Goal: Task Accomplishment & Management: Complete application form

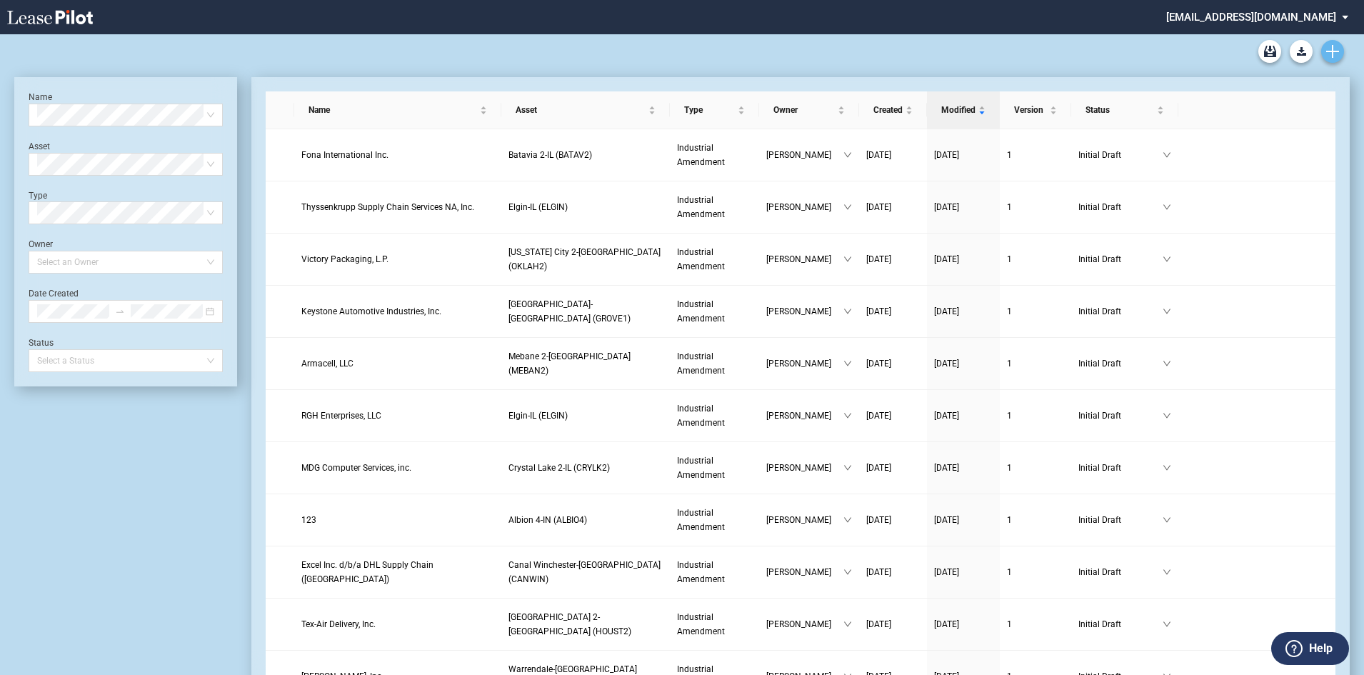
click at [1327, 45] on icon "Create new document" at bounding box center [1332, 51] width 13 height 13
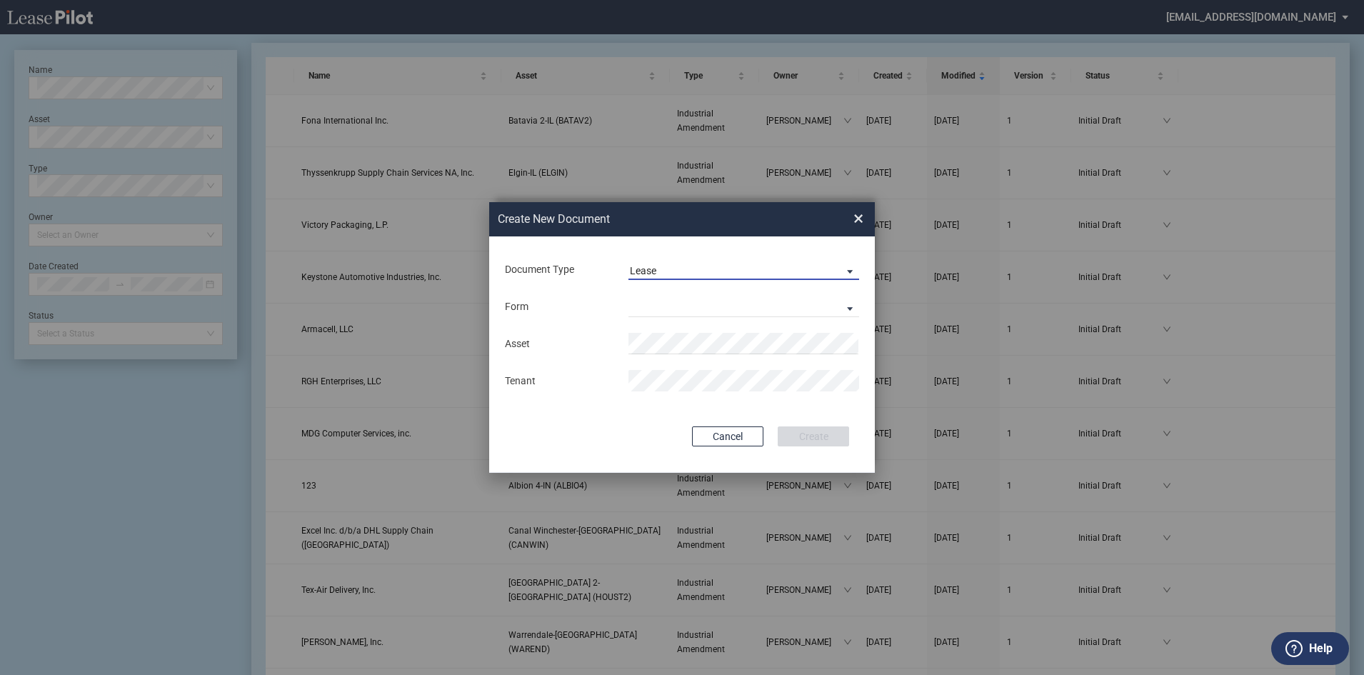
click at [850, 270] on span "Document Type: \aLease\a" at bounding box center [845, 270] width 17 height 14
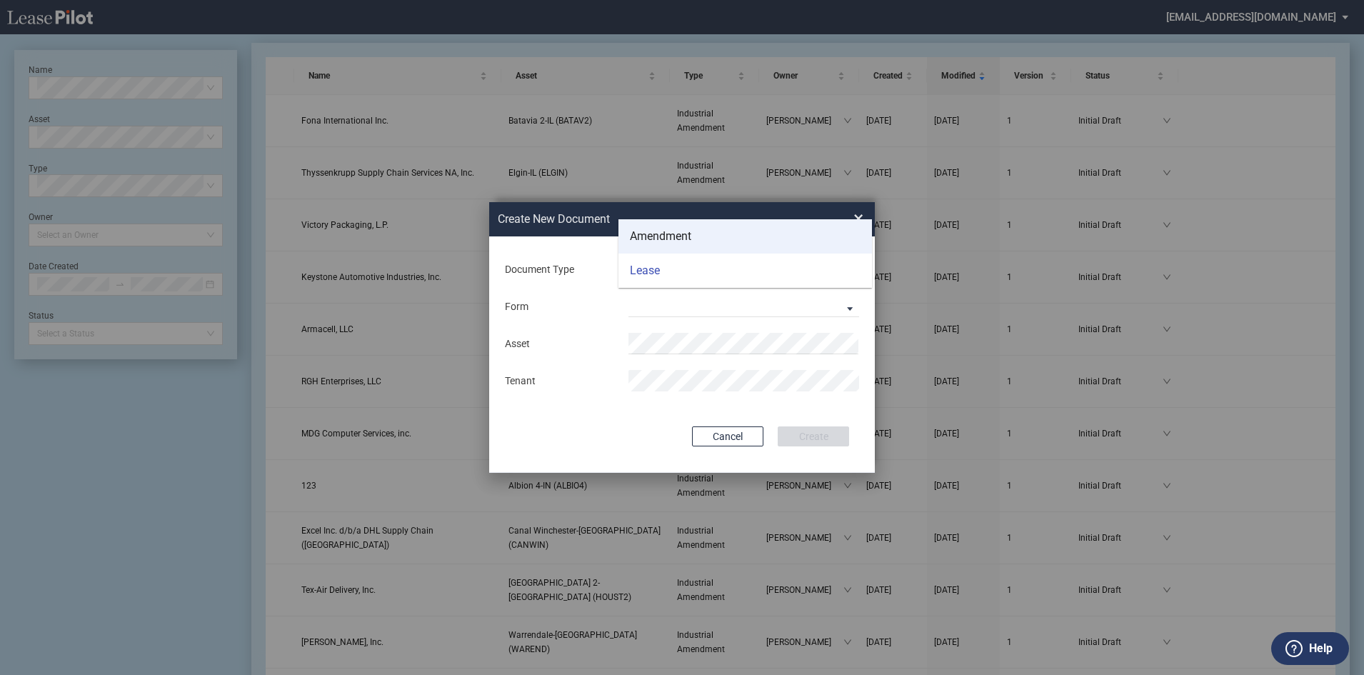
click at [660, 242] on div "Amendment" at bounding box center [660, 236] width 61 height 16
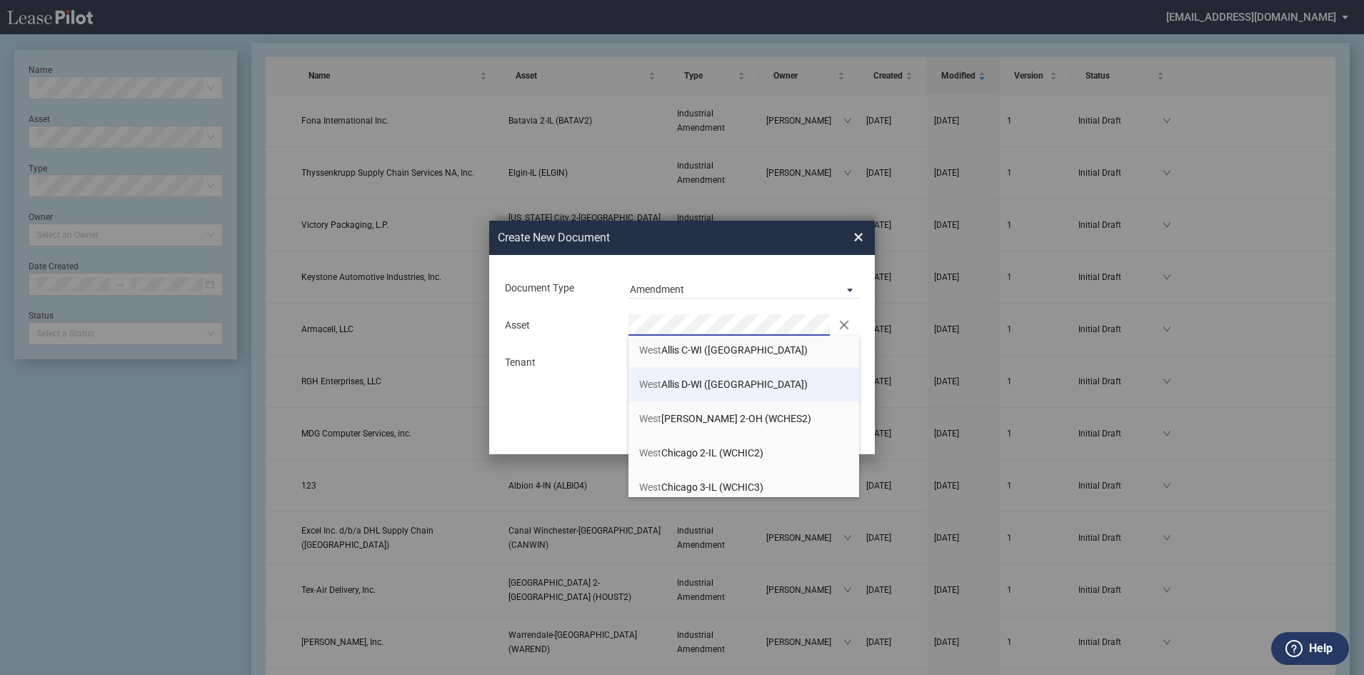
scroll to position [143, 0]
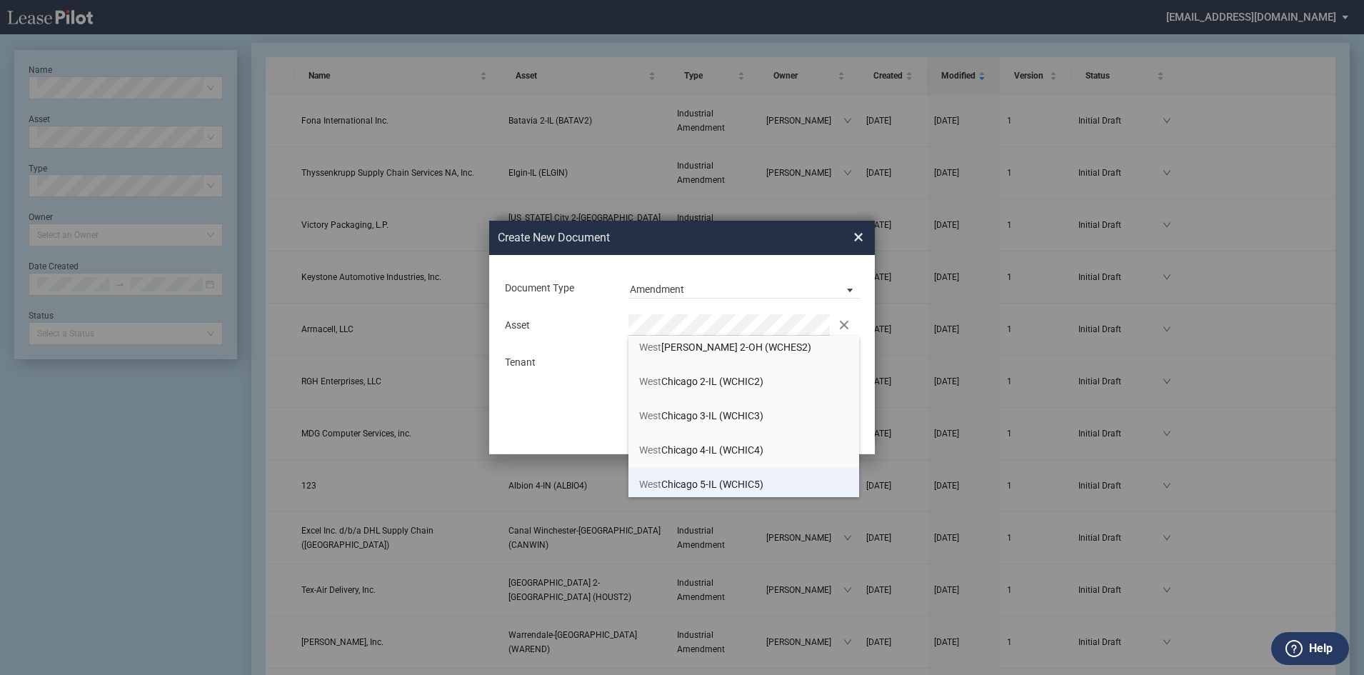
click at [706, 480] on span "West Chicago 5-IL (WCHIC5)" at bounding box center [701, 483] width 124 height 11
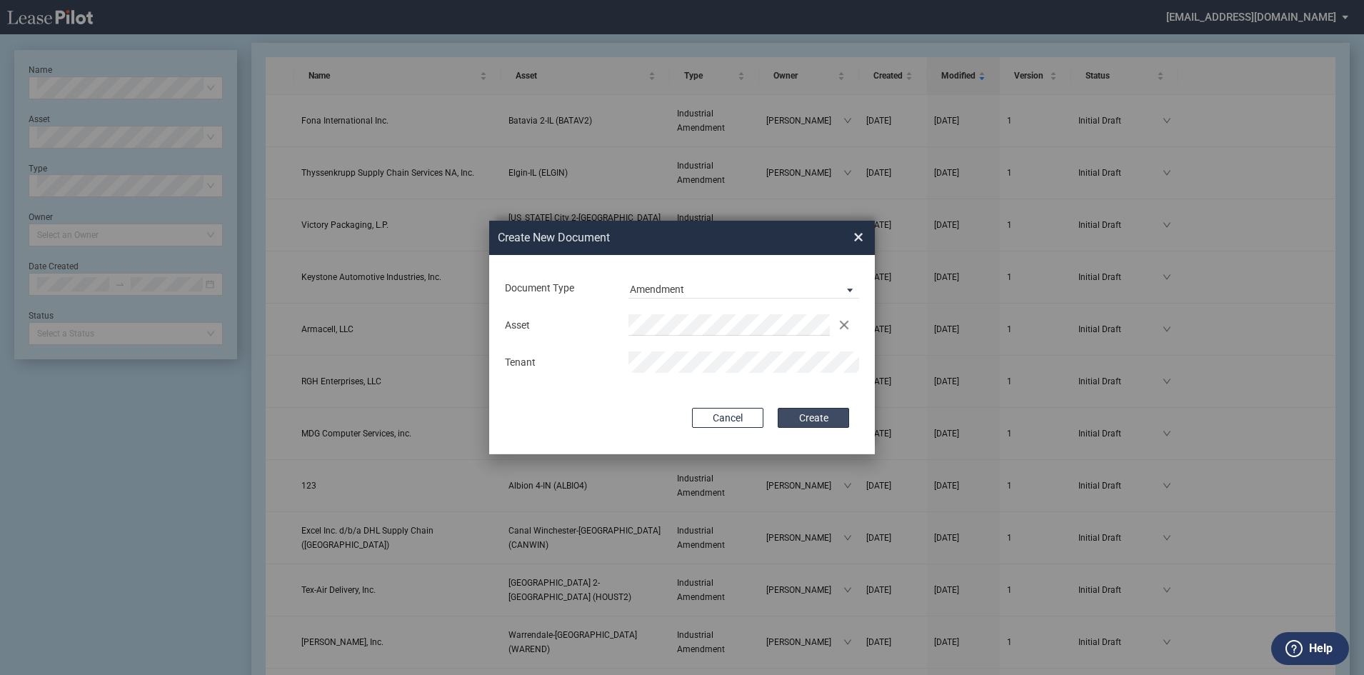
click at [816, 417] on button "Create" at bounding box center [812, 418] width 71 height 20
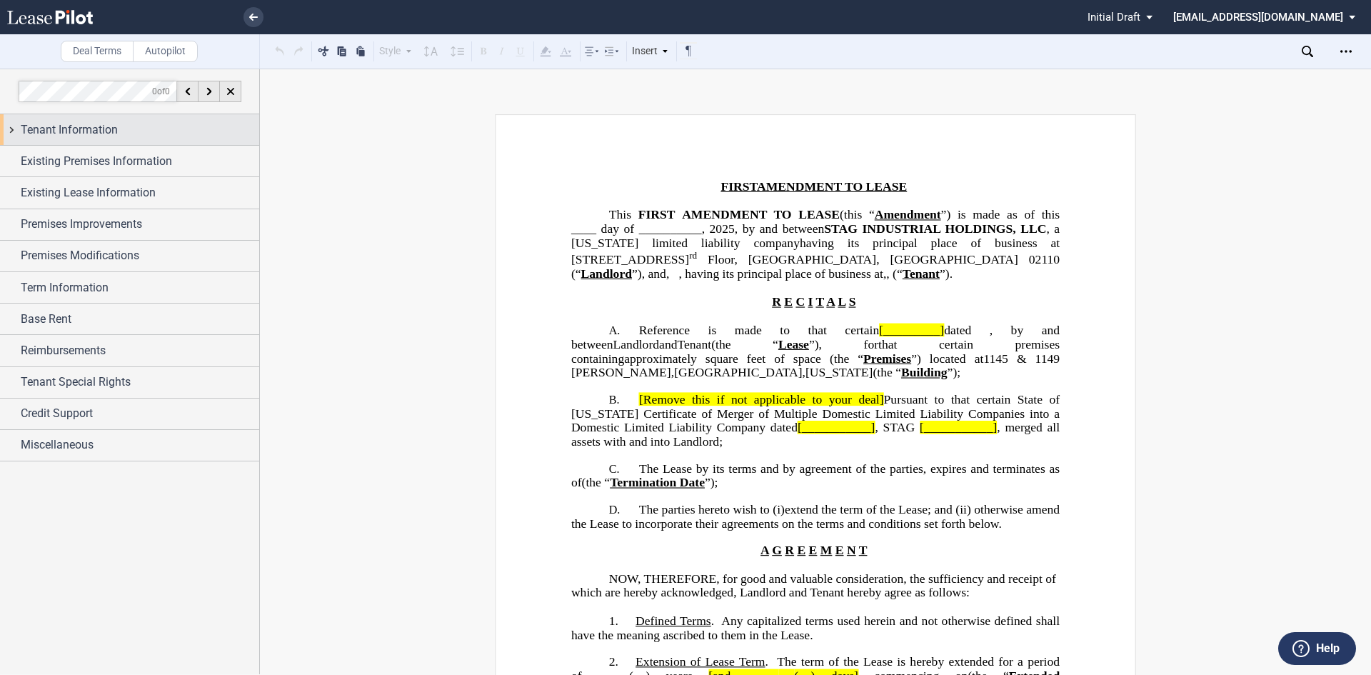
click at [89, 126] on span "Tenant Information" at bounding box center [69, 129] width 97 height 17
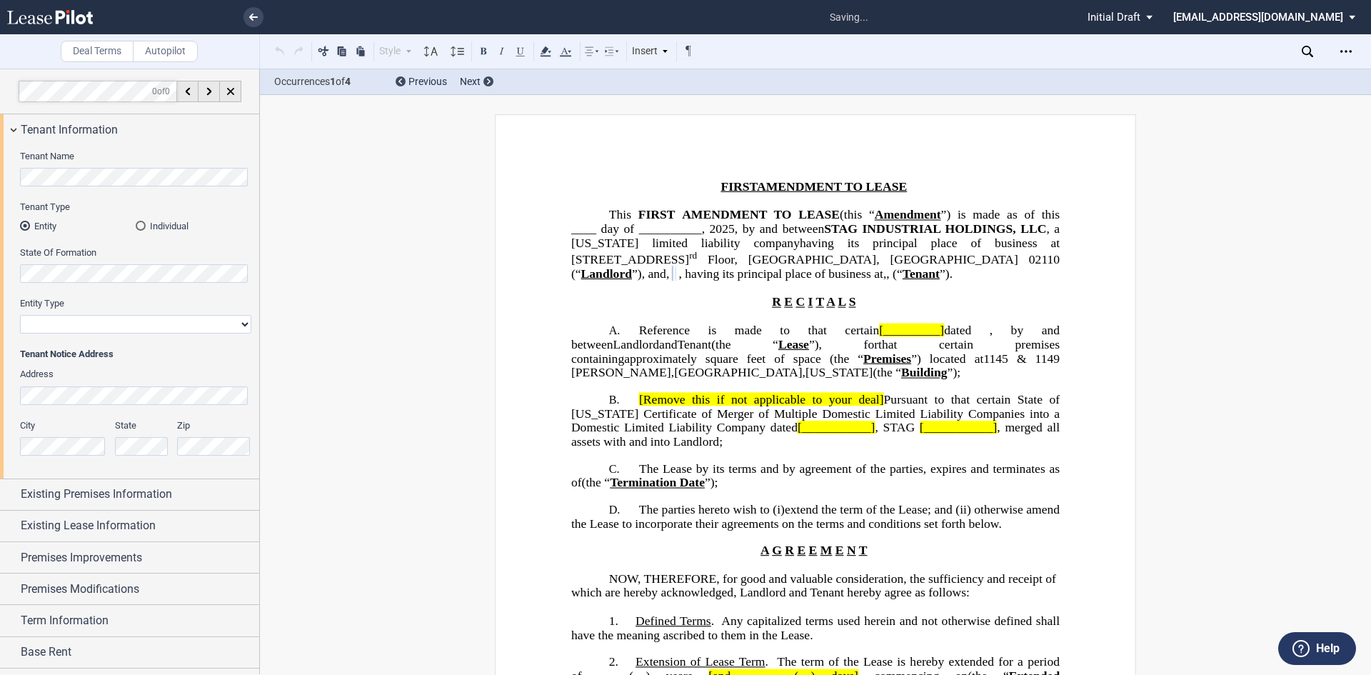
click at [245, 316] on select "Corporation Limited Liability Company General Partnership Limited Partnership O…" at bounding box center [135, 324] width 231 height 19
select select "limited liability company"
click at [20, 315] on select "Corporation Limited Liability Company General Partnership Limited Partnership O…" at bounding box center [135, 324] width 231 height 19
drag, startPoint x: 892, startPoint y: 373, endPoint x: 930, endPoint y: 373, distance: 38.6
click at [930, 373] on span "1145 & 1149 Howard" at bounding box center [817, 365] width 492 height 27
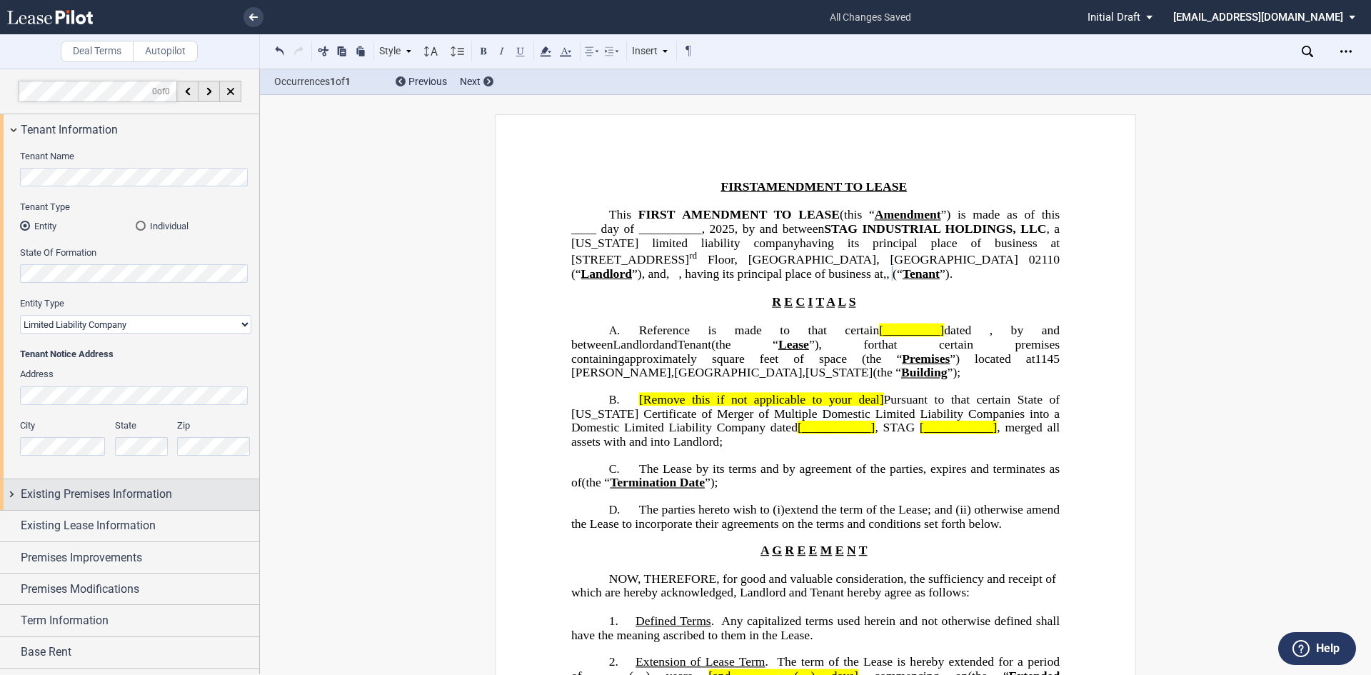
click at [71, 494] on span "Existing Premises Information" at bounding box center [96, 493] width 151 height 17
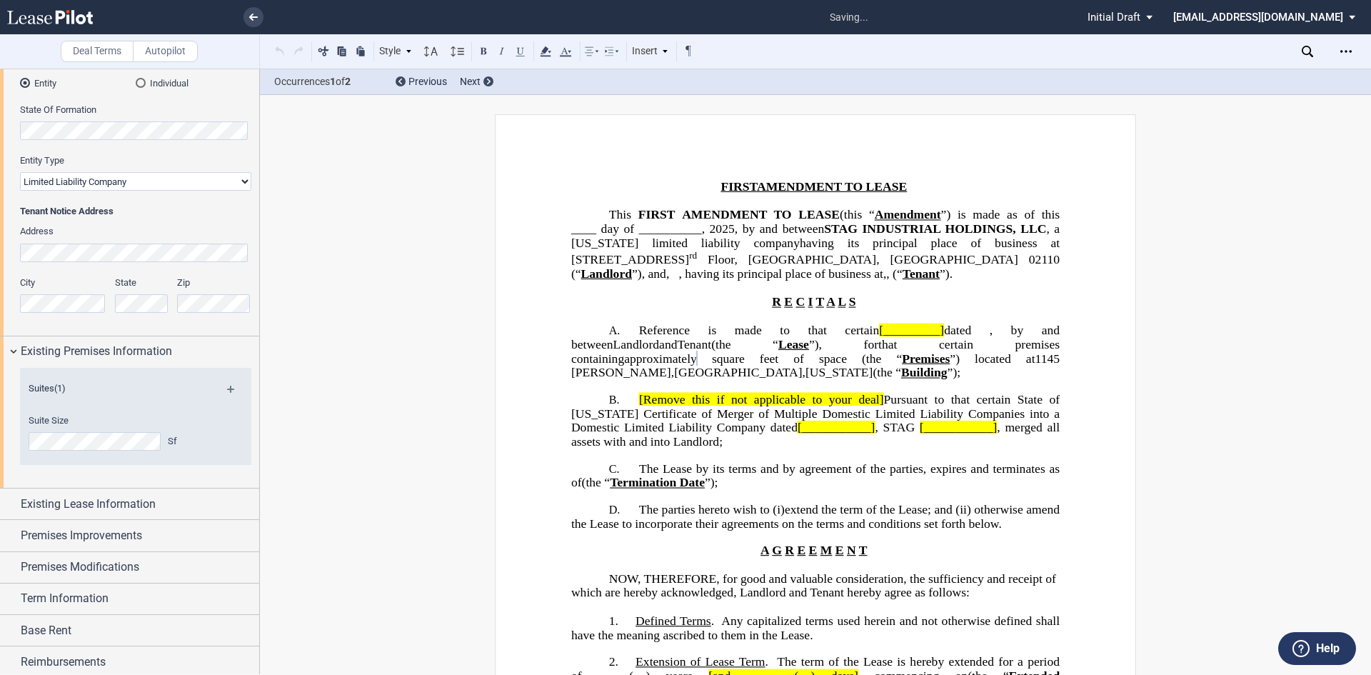
scroll to position [214, 0]
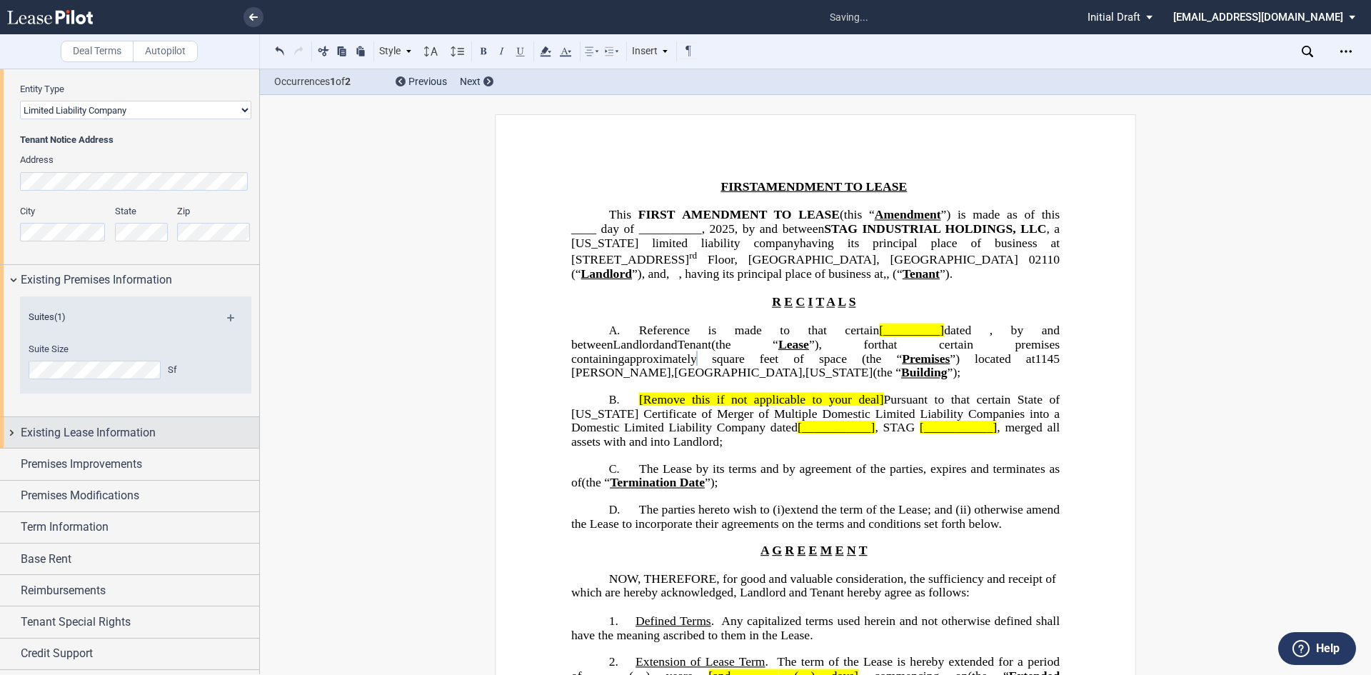
click at [97, 435] on span "Existing Lease Information" at bounding box center [88, 432] width 135 height 17
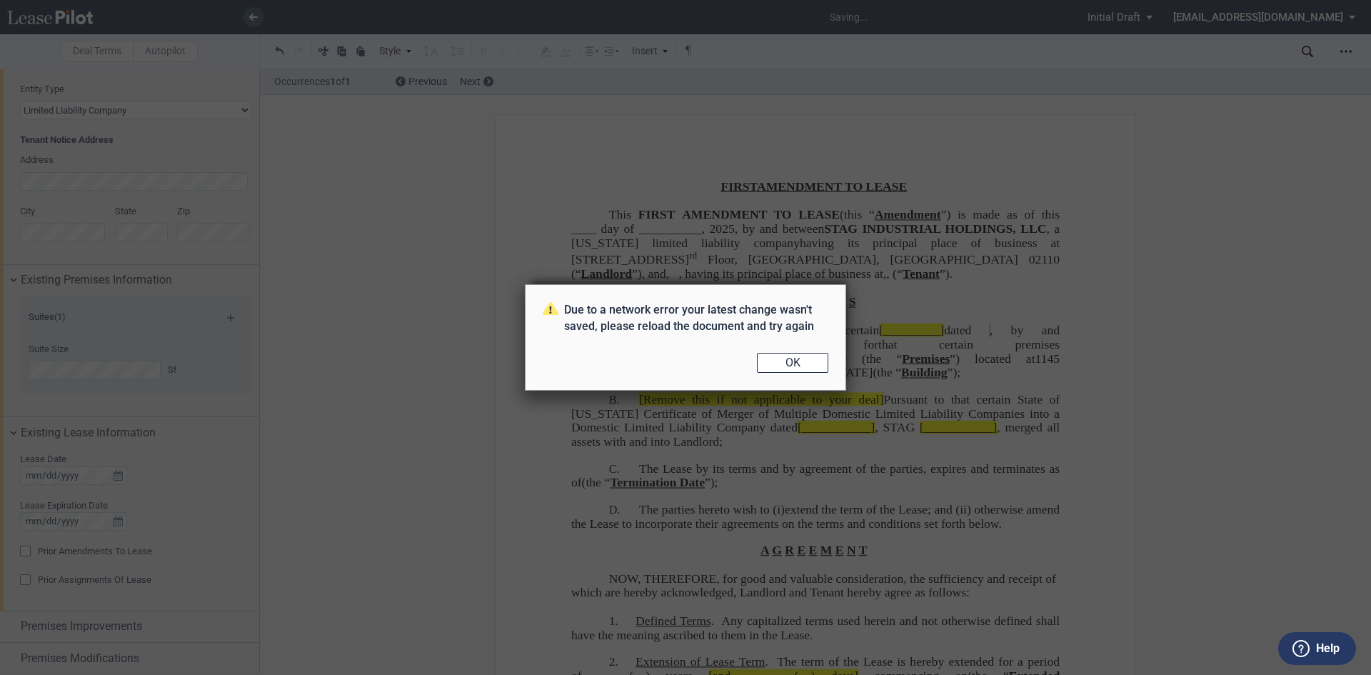
click at [797, 364] on button "OK" at bounding box center [792, 363] width 71 height 20
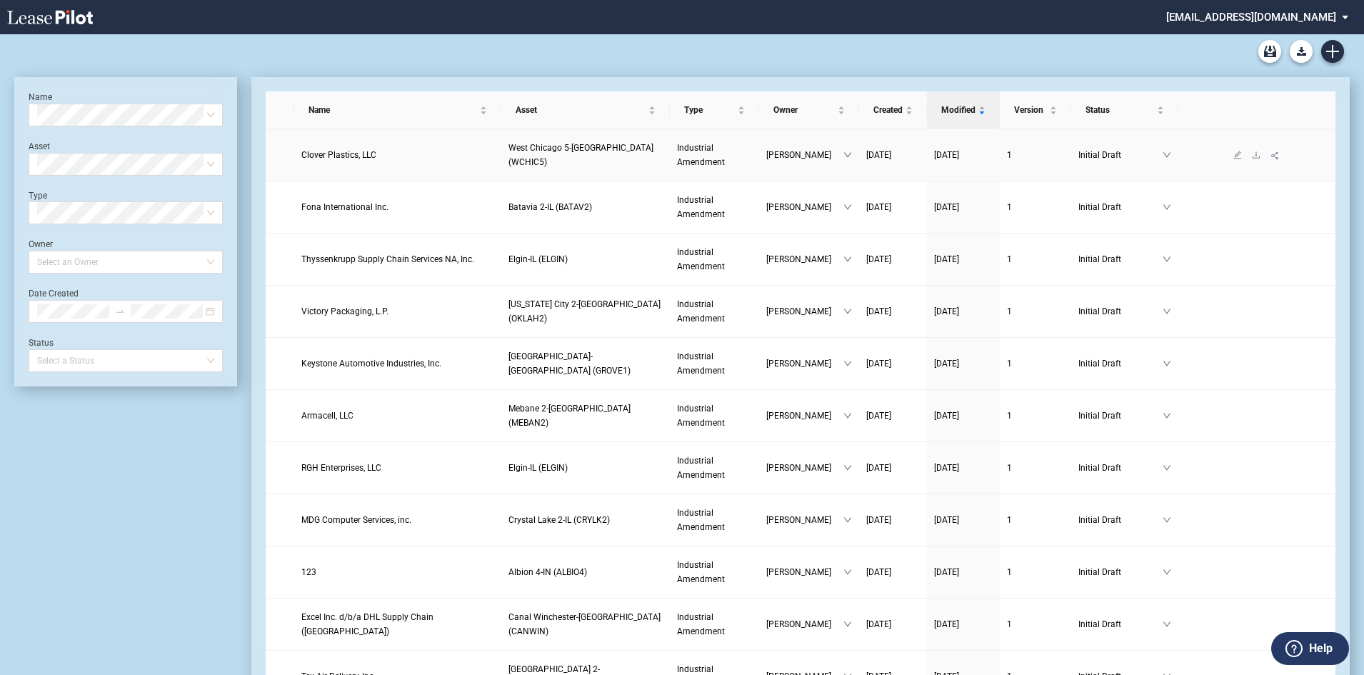
click at [341, 158] on span "Clover Plastics, LLC" at bounding box center [338, 155] width 75 height 10
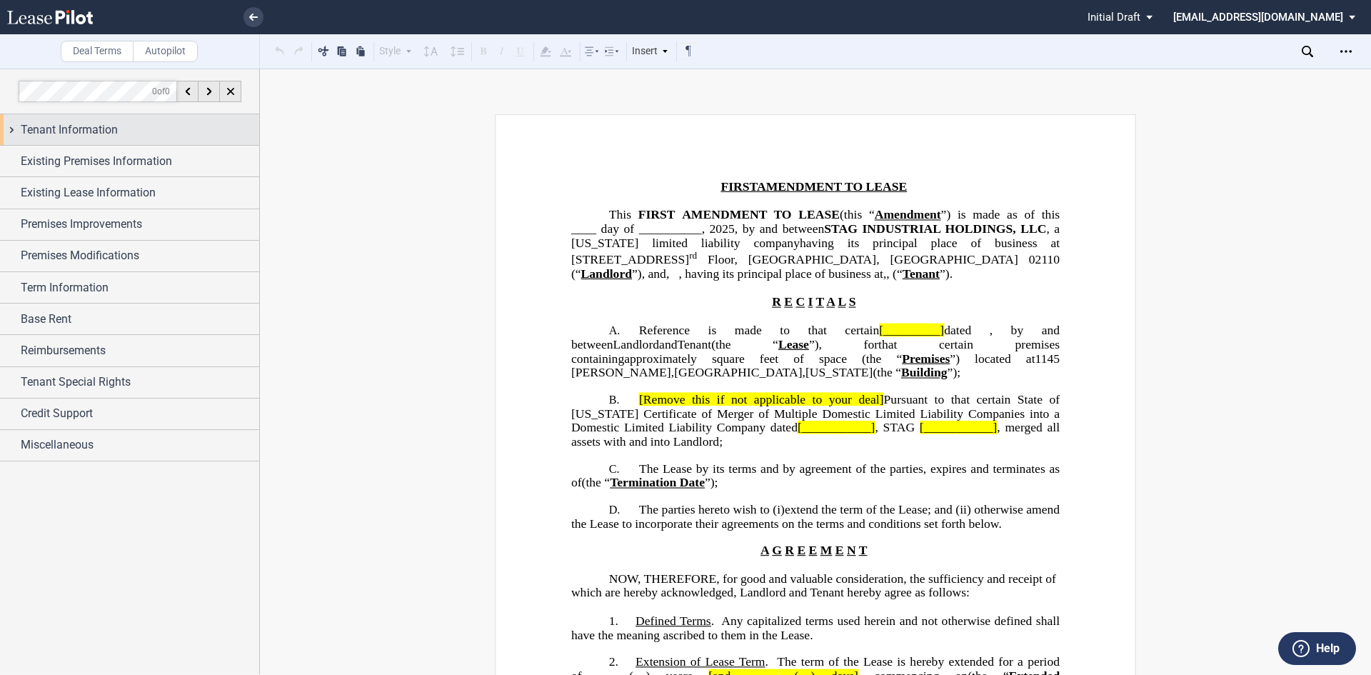
click at [56, 136] on span "Tenant Information" at bounding box center [69, 129] width 97 height 17
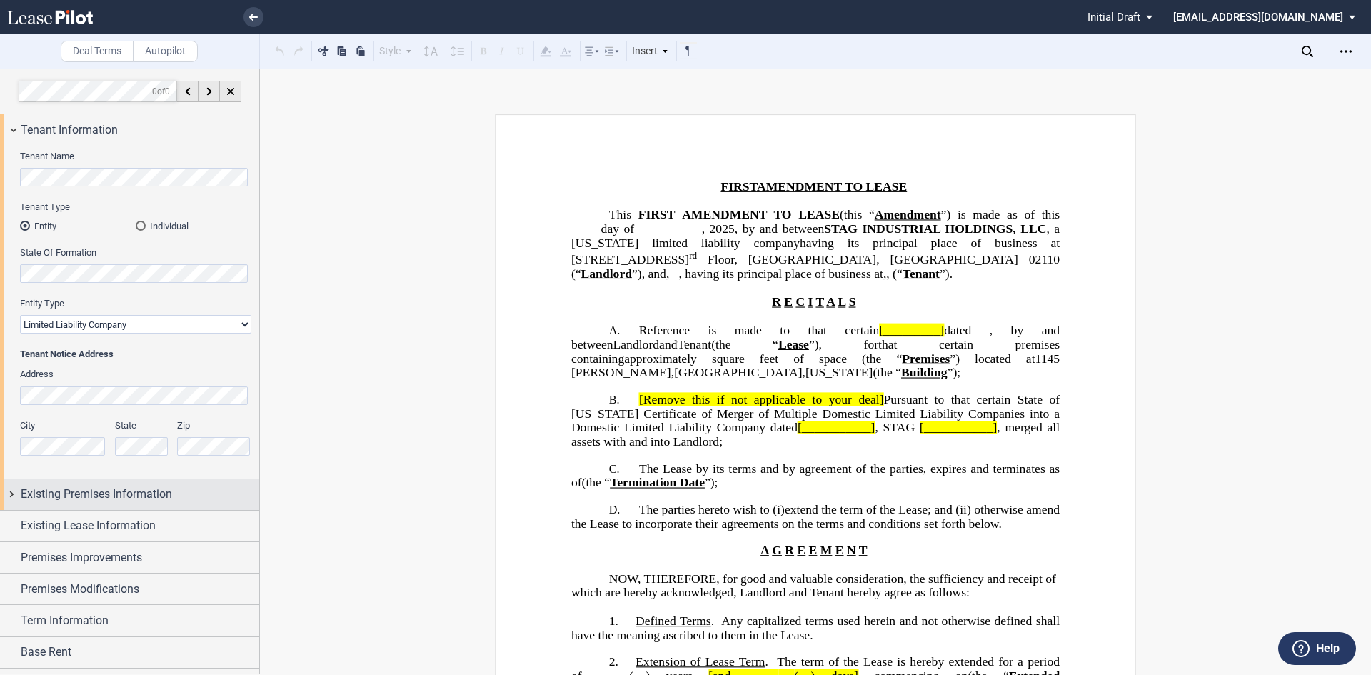
click at [63, 484] on div "Existing Premises Information" at bounding box center [129, 494] width 259 height 31
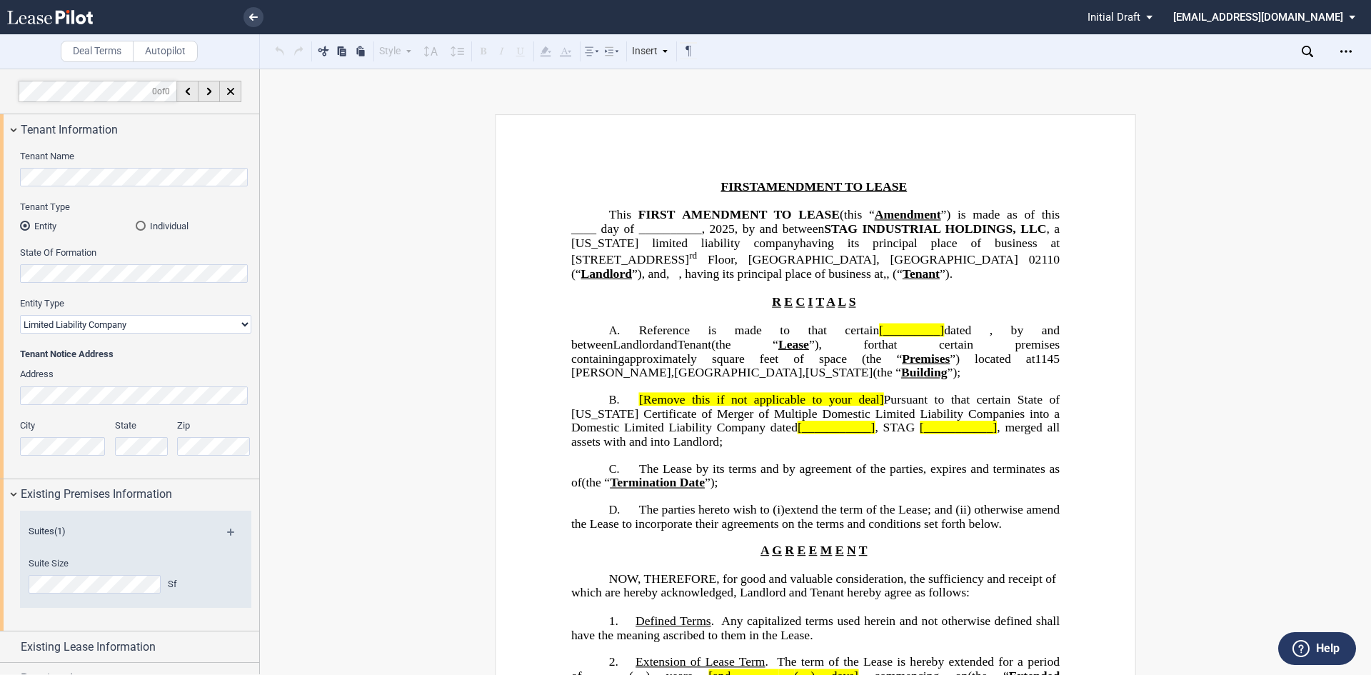
scroll to position [214, 0]
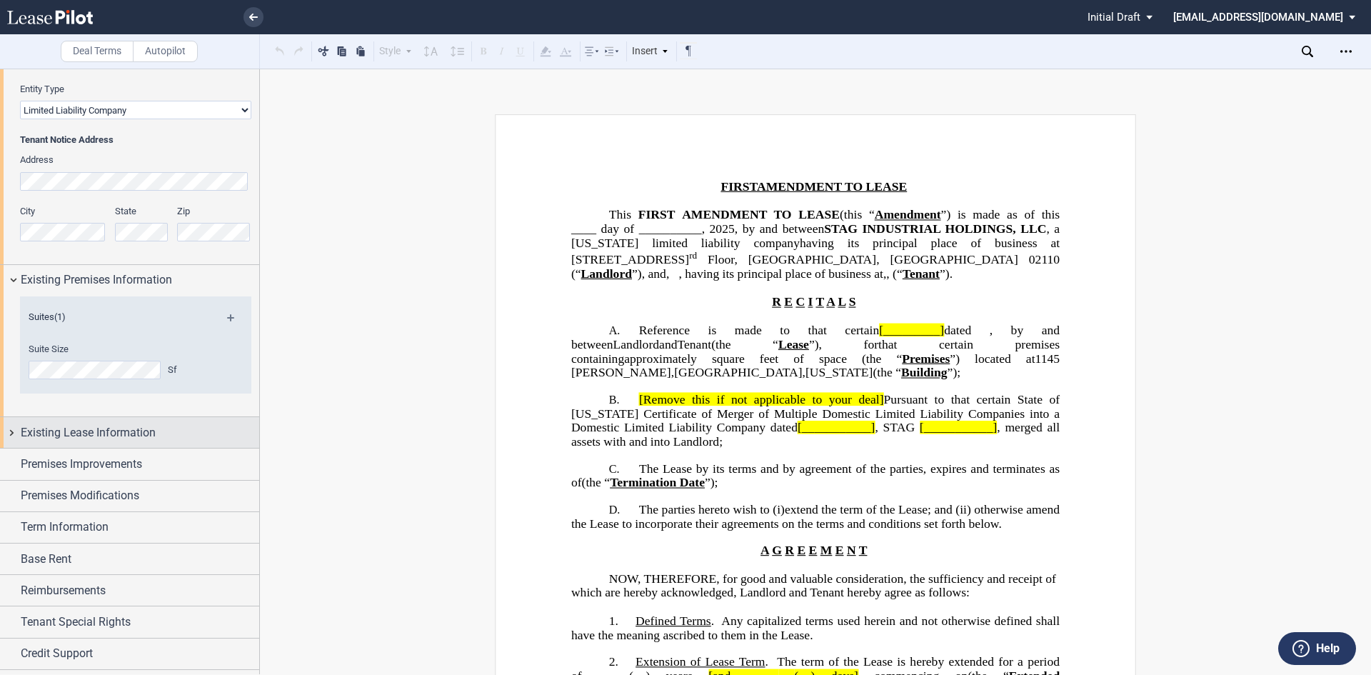
click at [48, 431] on span "Existing Lease Information" at bounding box center [88, 432] width 135 height 17
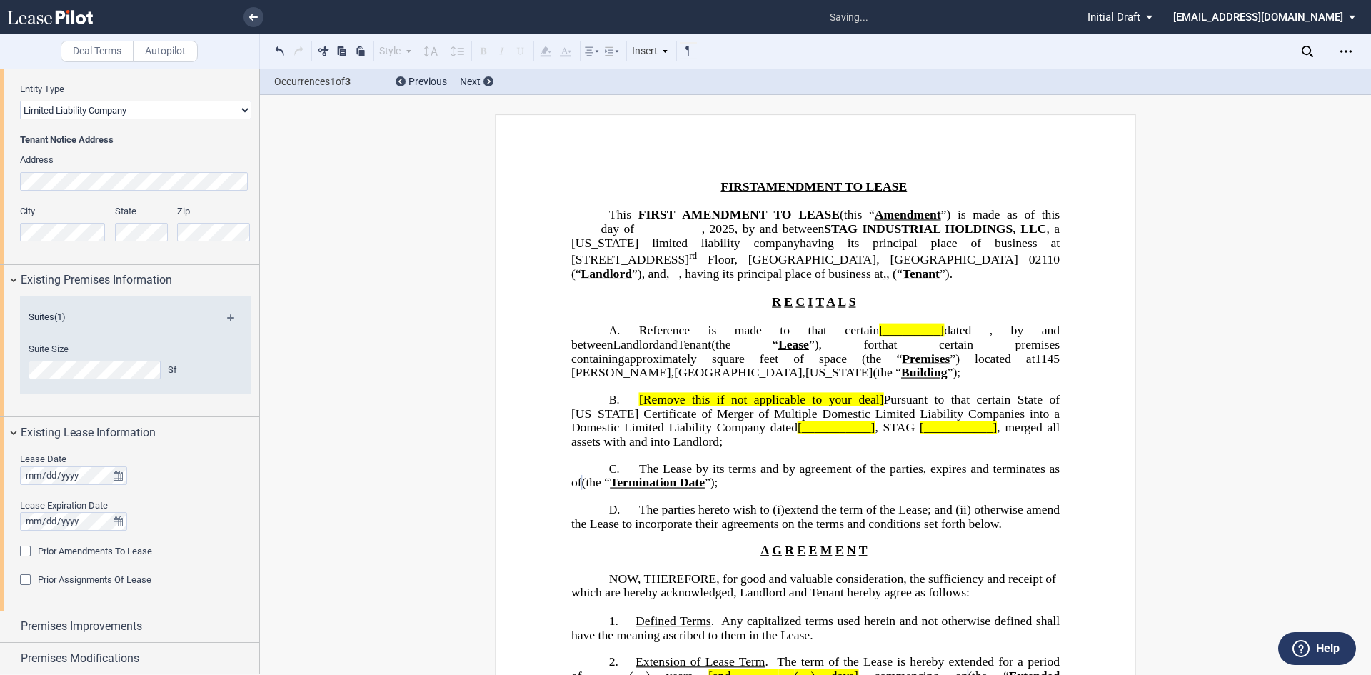
scroll to position [357, 0]
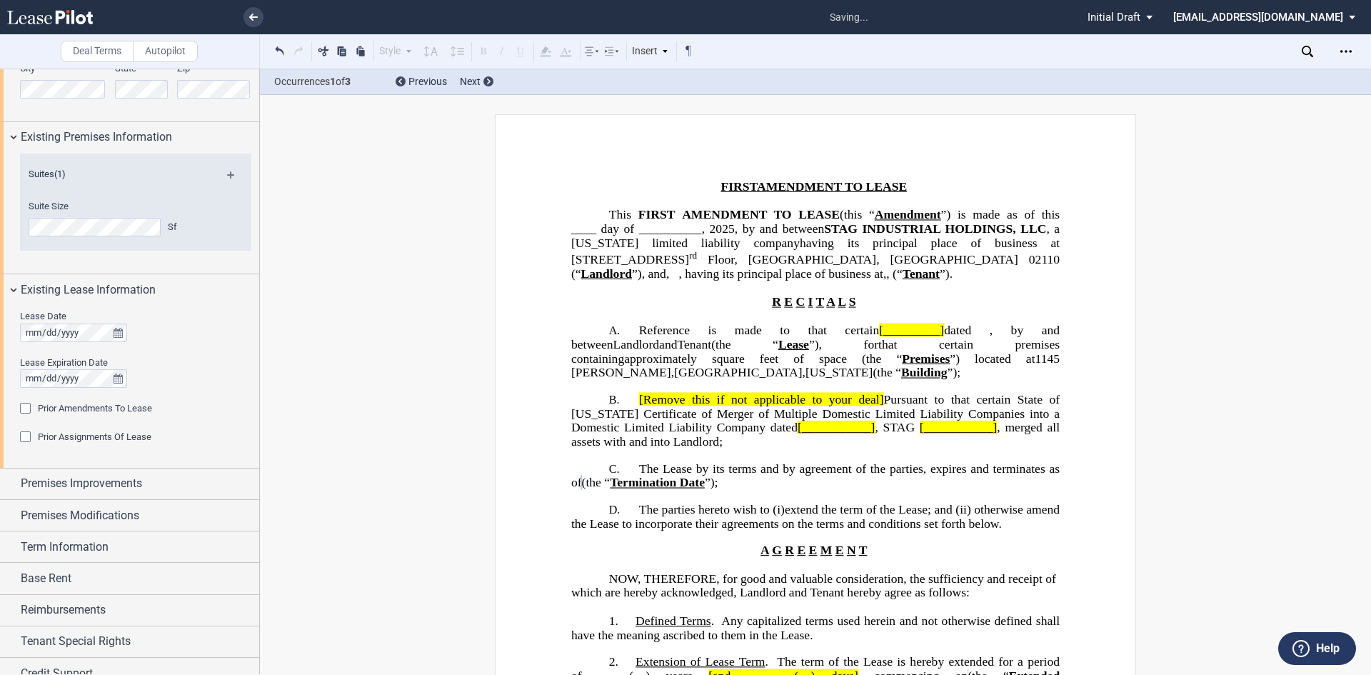
click at [23, 406] on div "Prior Amendments To Lease" at bounding box center [27, 410] width 14 height 14
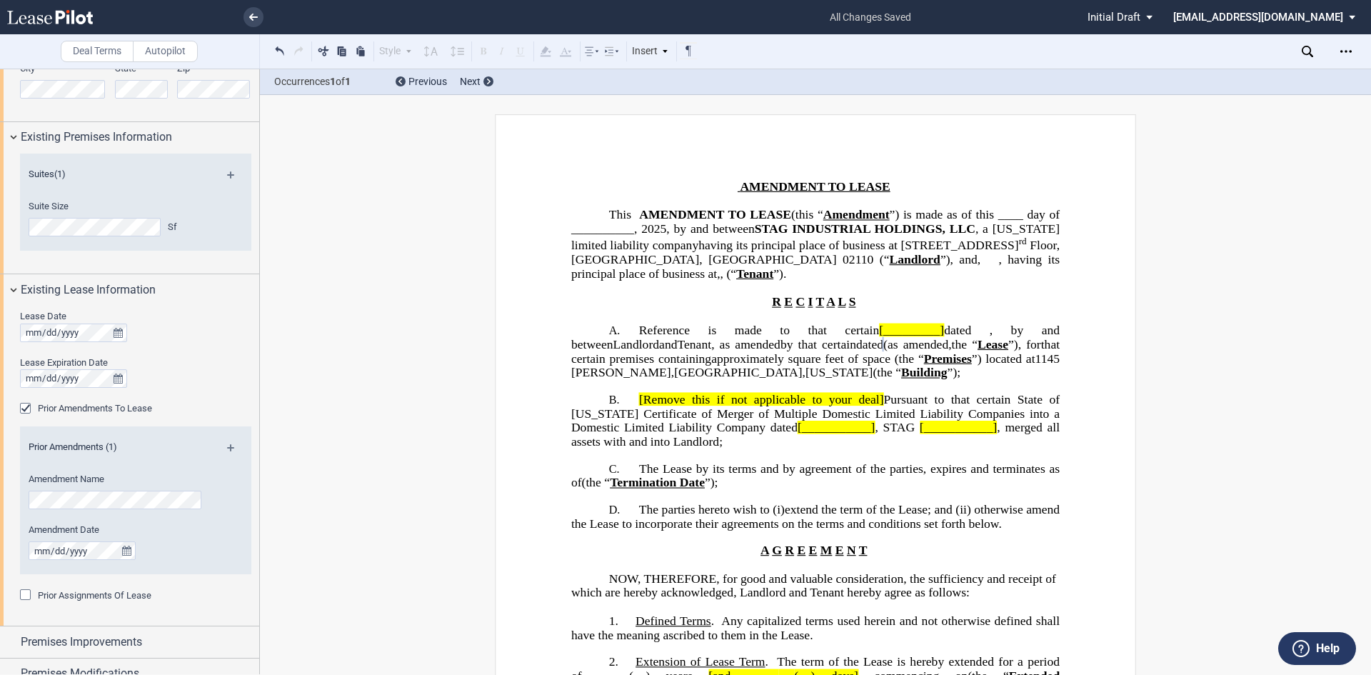
click at [231, 445] on md-icon at bounding box center [236, 452] width 19 height 17
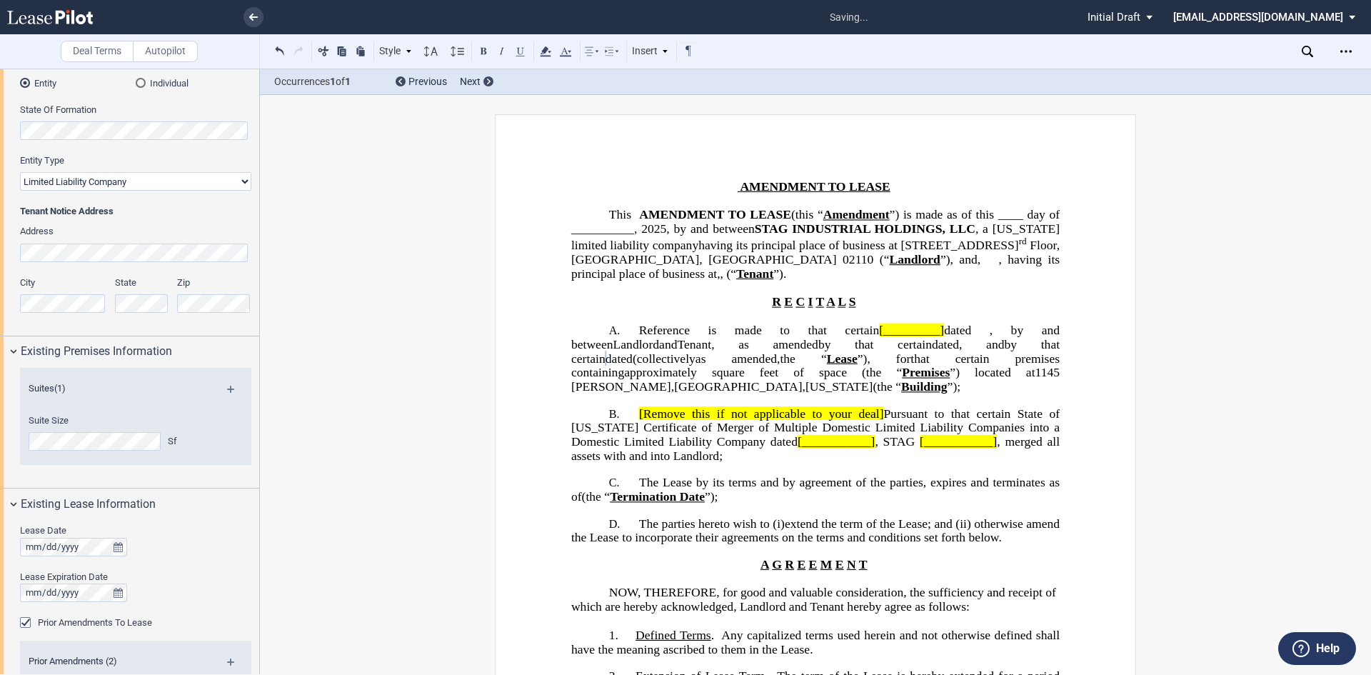
scroll to position [0, 0]
drag, startPoint x: 802, startPoint y: 343, endPoint x: 875, endPoint y: 344, distance: 72.1
click at [875, 344] on span "Reference is made to that certain [_________] dated ﻿ ﻿ , by and between" at bounding box center [817, 337] width 492 height 28
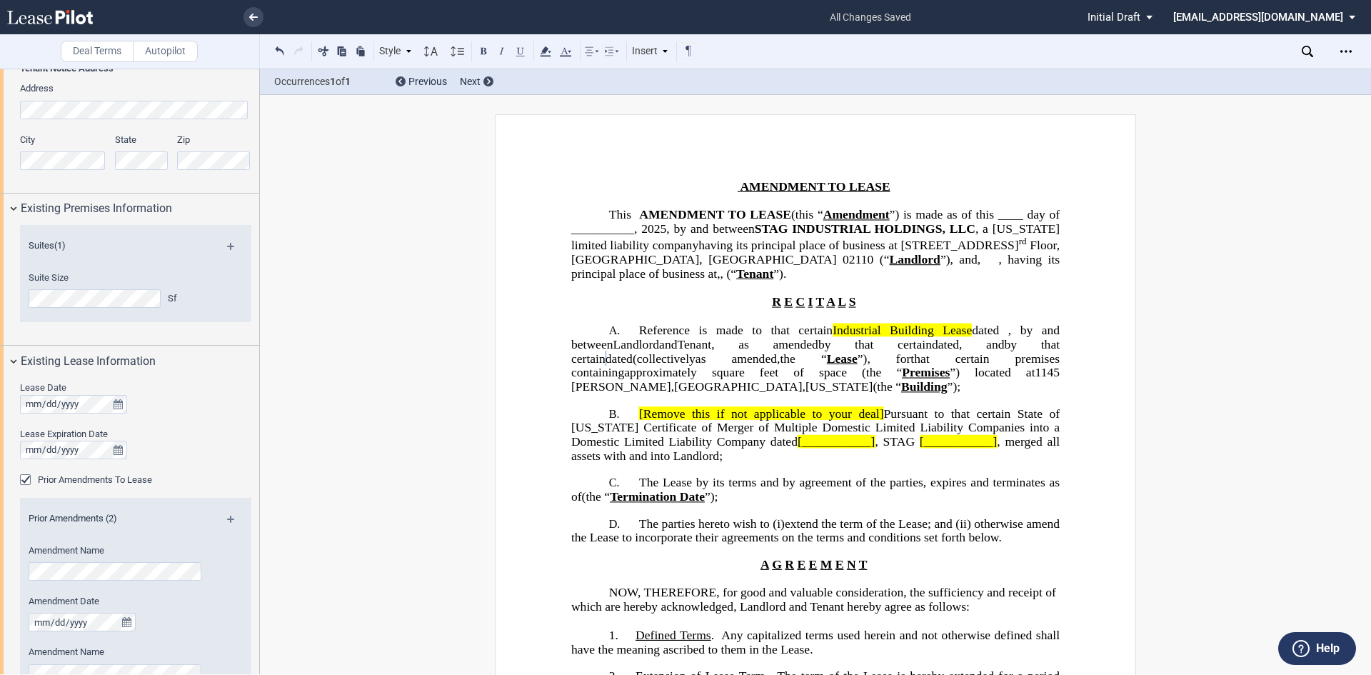
scroll to position [500, 0]
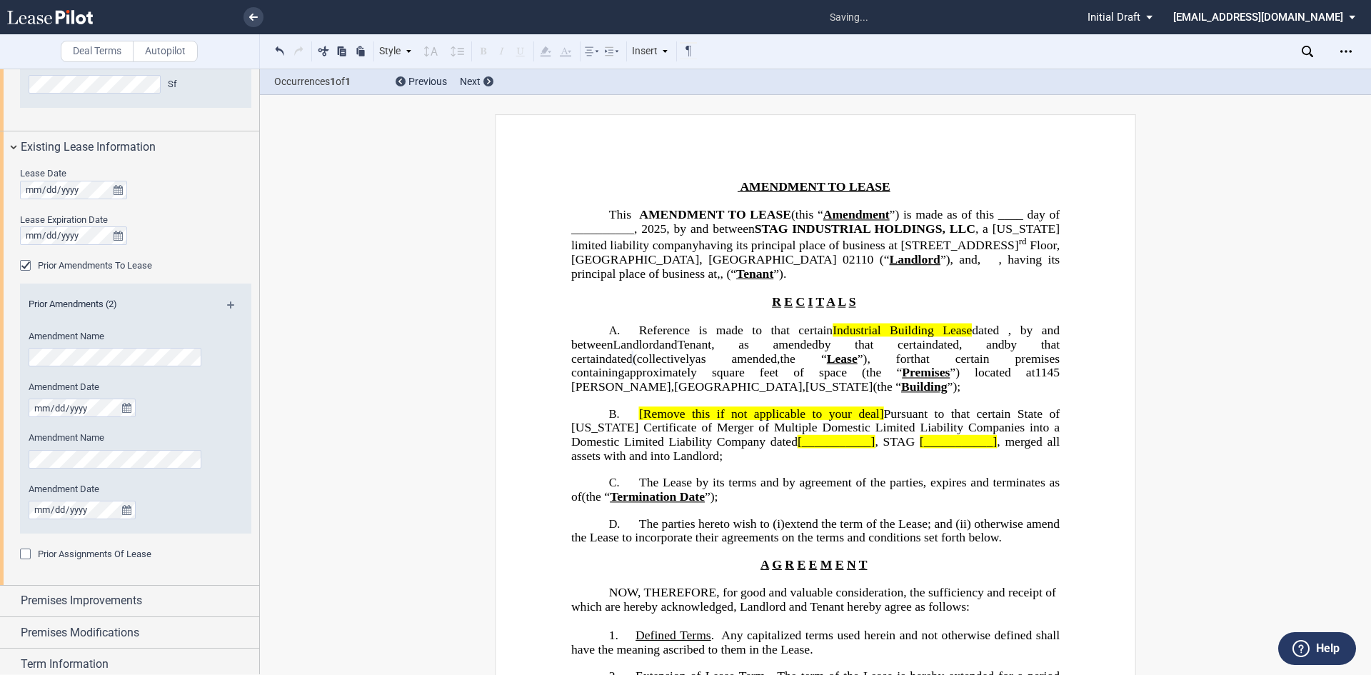
click at [26, 554] on div "Prior Assignments Of Lease" at bounding box center [27, 555] width 14 height 14
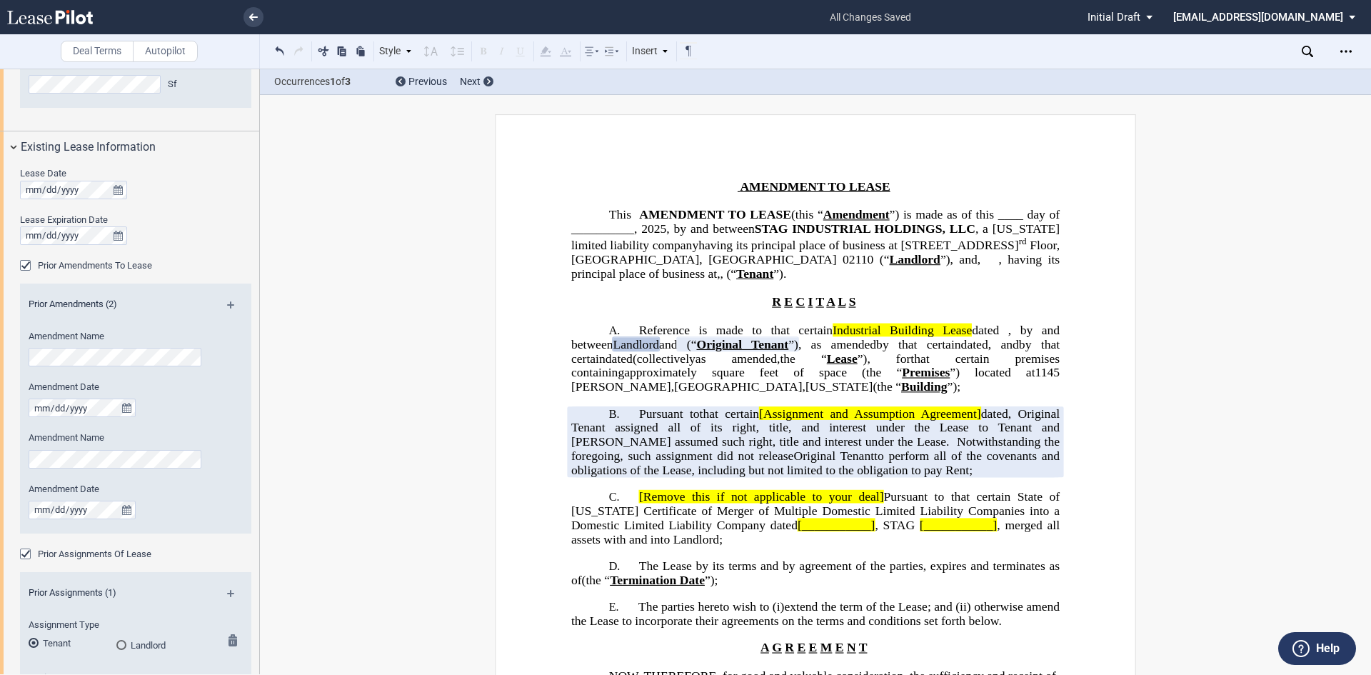
scroll to position [714, 0]
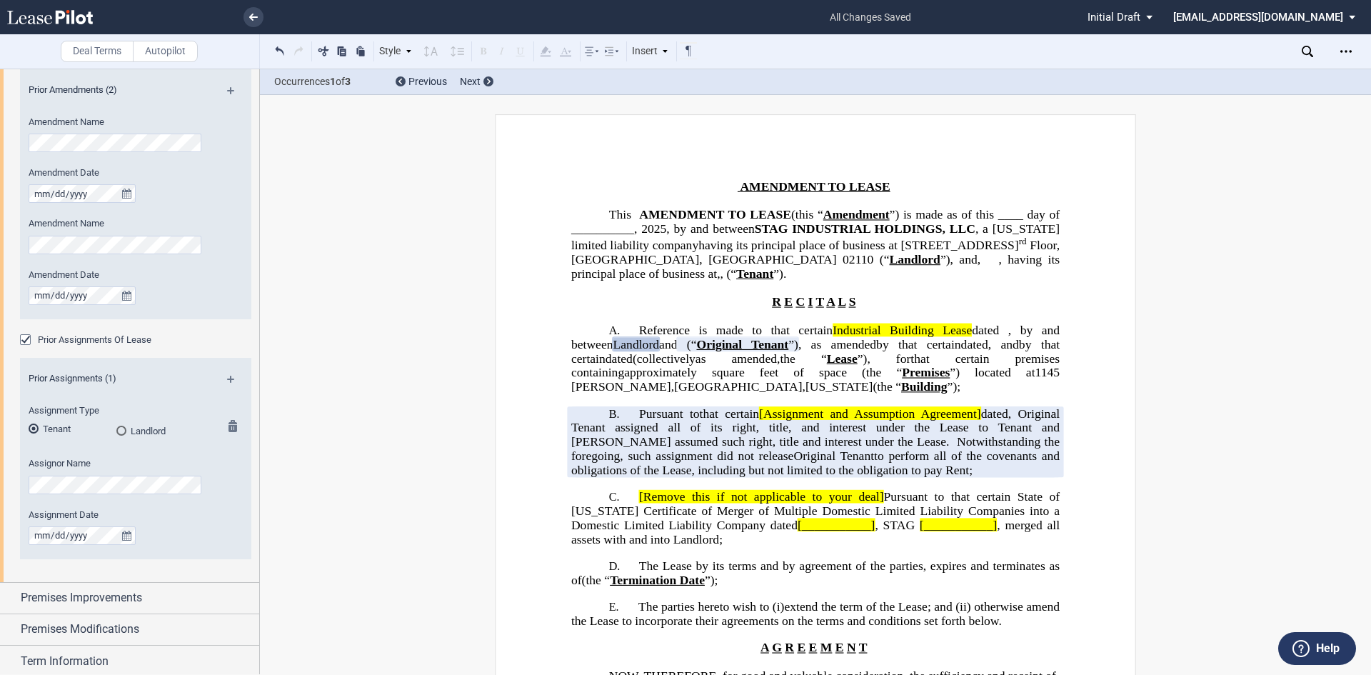
click at [116, 430] on div "Landlord" at bounding box center [121, 431] width 10 height 10
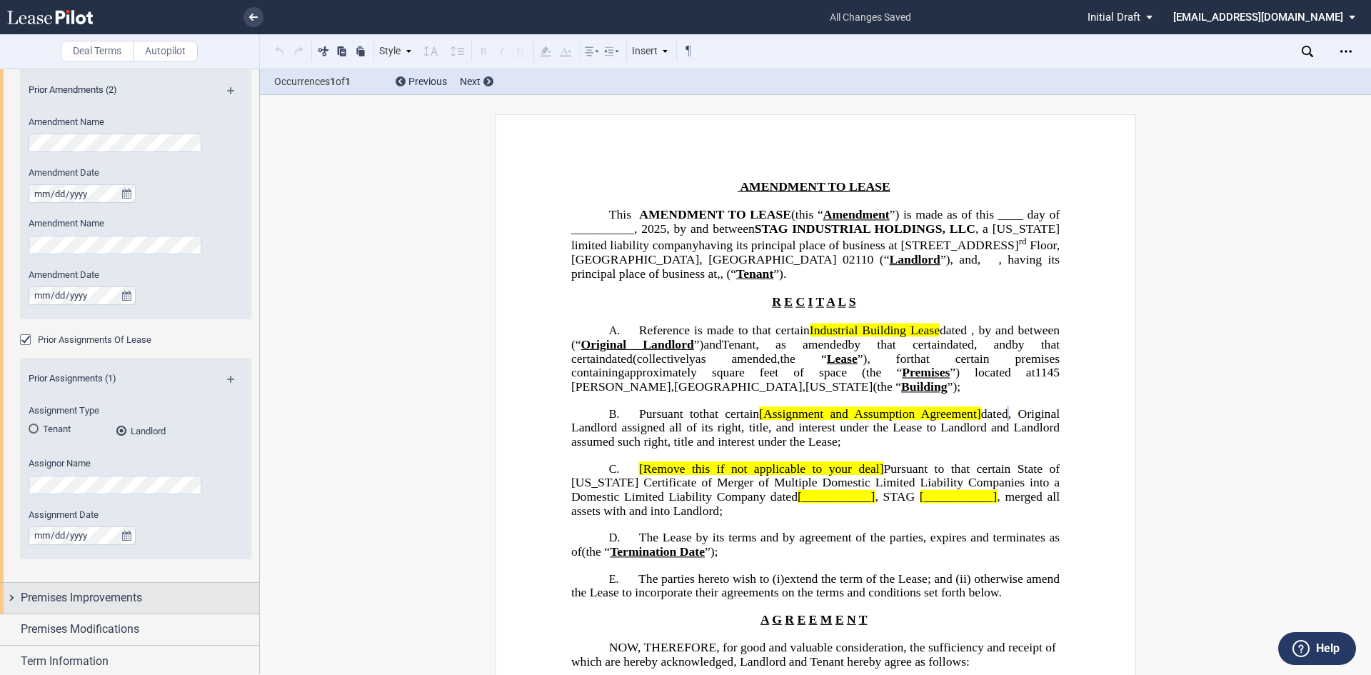
click at [105, 595] on span "Premises Improvements" at bounding box center [81, 597] width 121 height 17
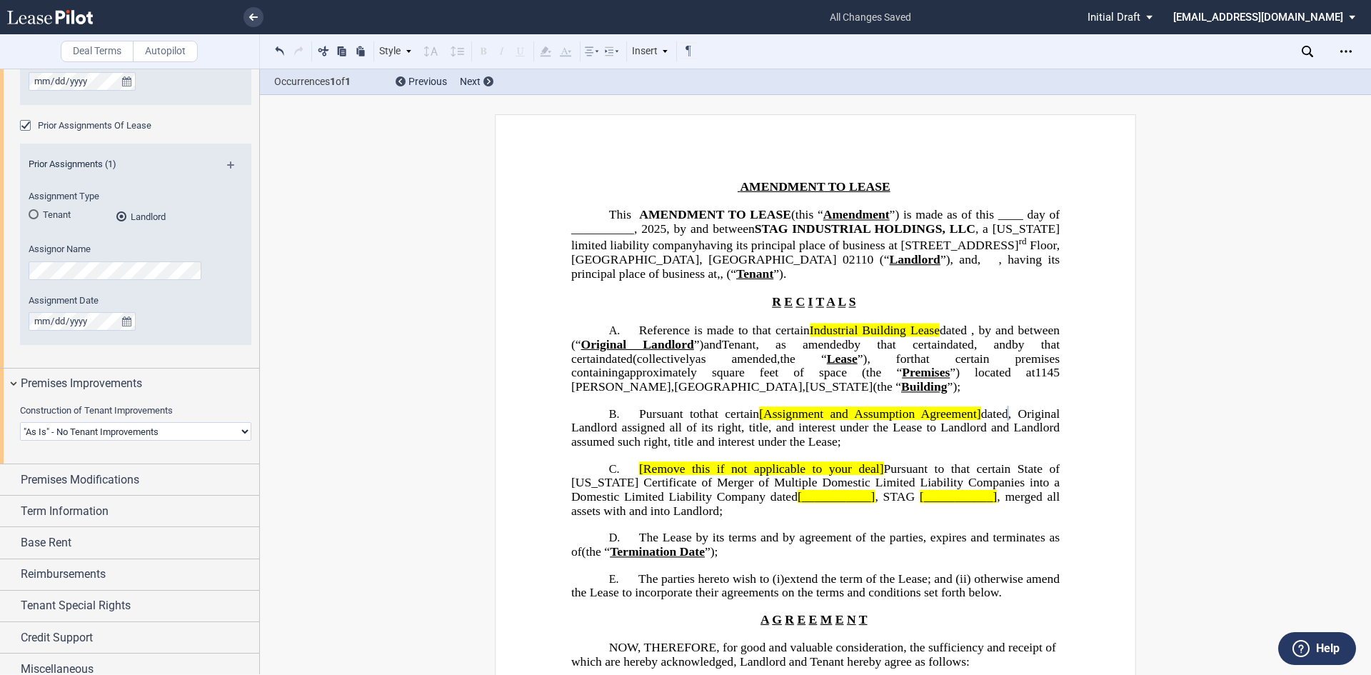
click at [236, 430] on select "Landlord Constructs Tenant Improvements Tenant Constructs Tenant Improvements "…" at bounding box center [135, 431] width 231 height 19
click at [20, 422] on select "Landlord Constructs Tenant Improvements Tenant Constructs Tenant Improvements "…" at bounding box center [135, 431] width 231 height 19
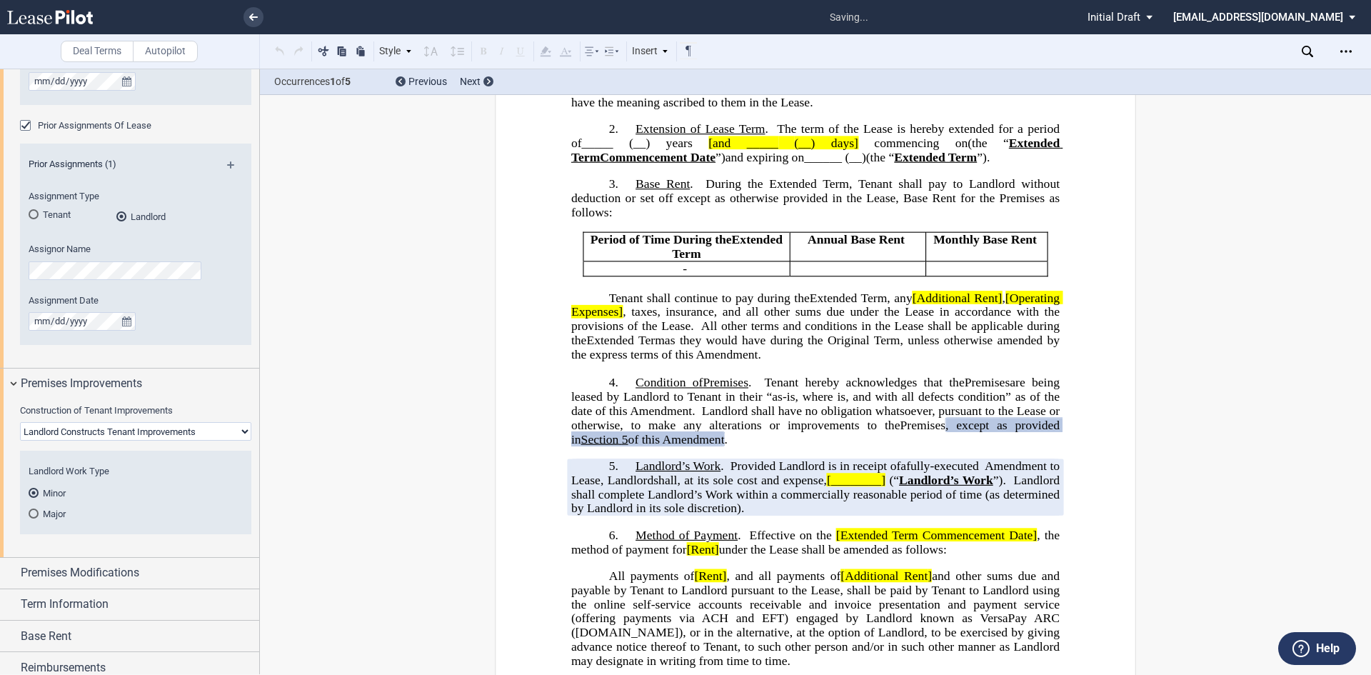
scroll to position [749, 0]
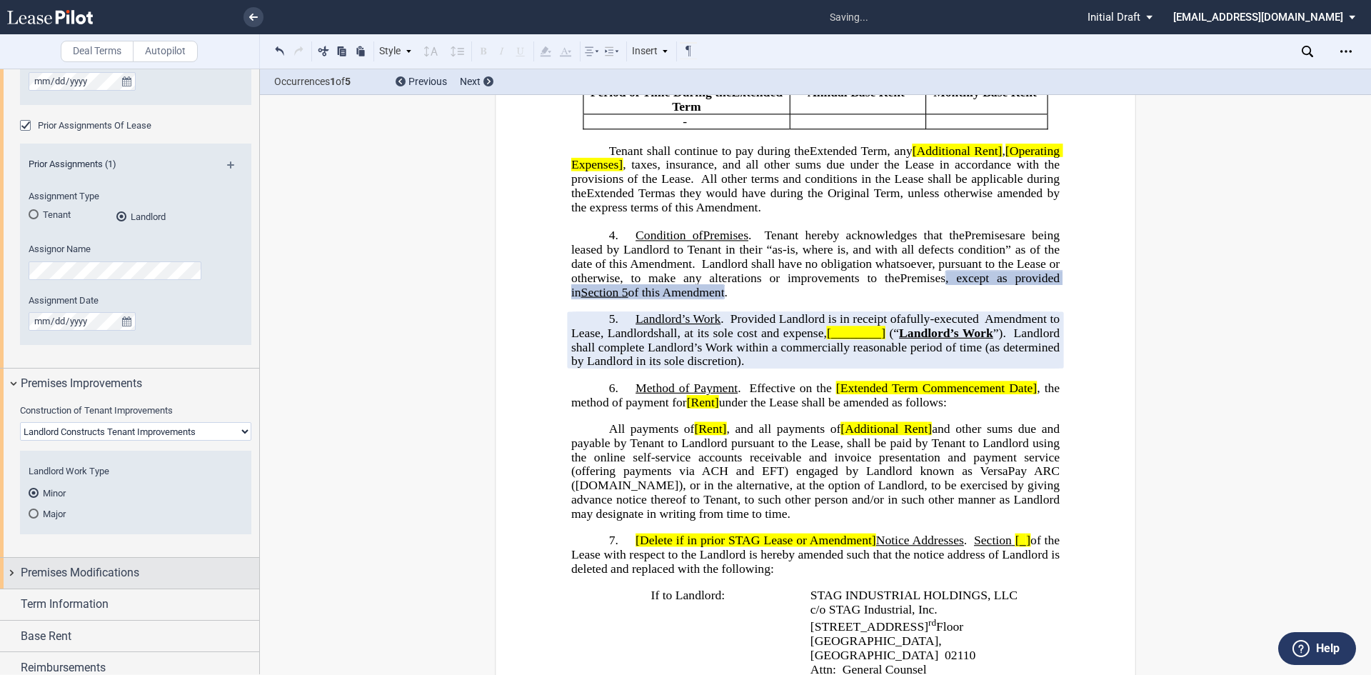
click at [98, 579] on span "Premises Modifications" at bounding box center [80, 572] width 119 height 17
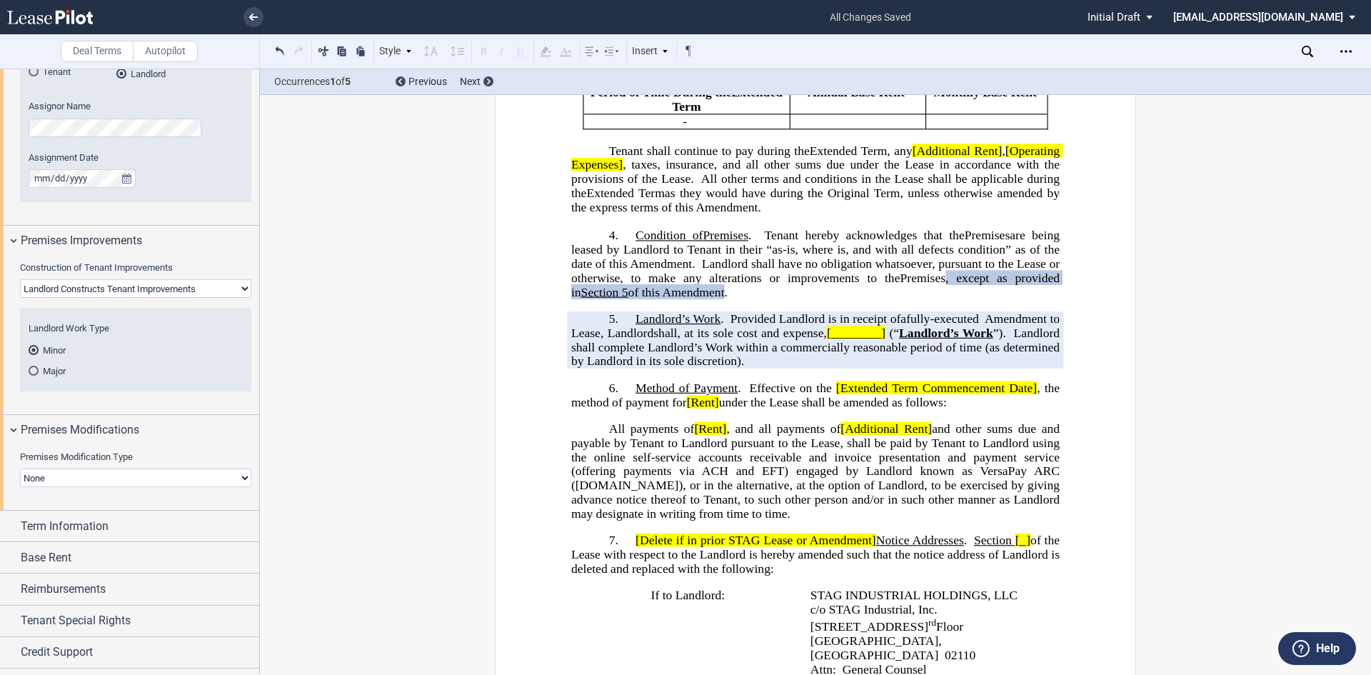
click at [244, 477] on select "None Expansion Reduction Termination" at bounding box center [135, 477] width 231 height 19
click at [239, 283] on select "Landlord Constructs Tenant Improvements Tenant Constructs Tenant Improvements "…" at bounding box center [135, 288] width 231 height 19
select select "tenant"
click at [20, 279] on select "Landlord Constructs Tenant Improvements Tenant Constructs Tenant Improvements "…" at bounding box center [135, 288] width 231 height 19
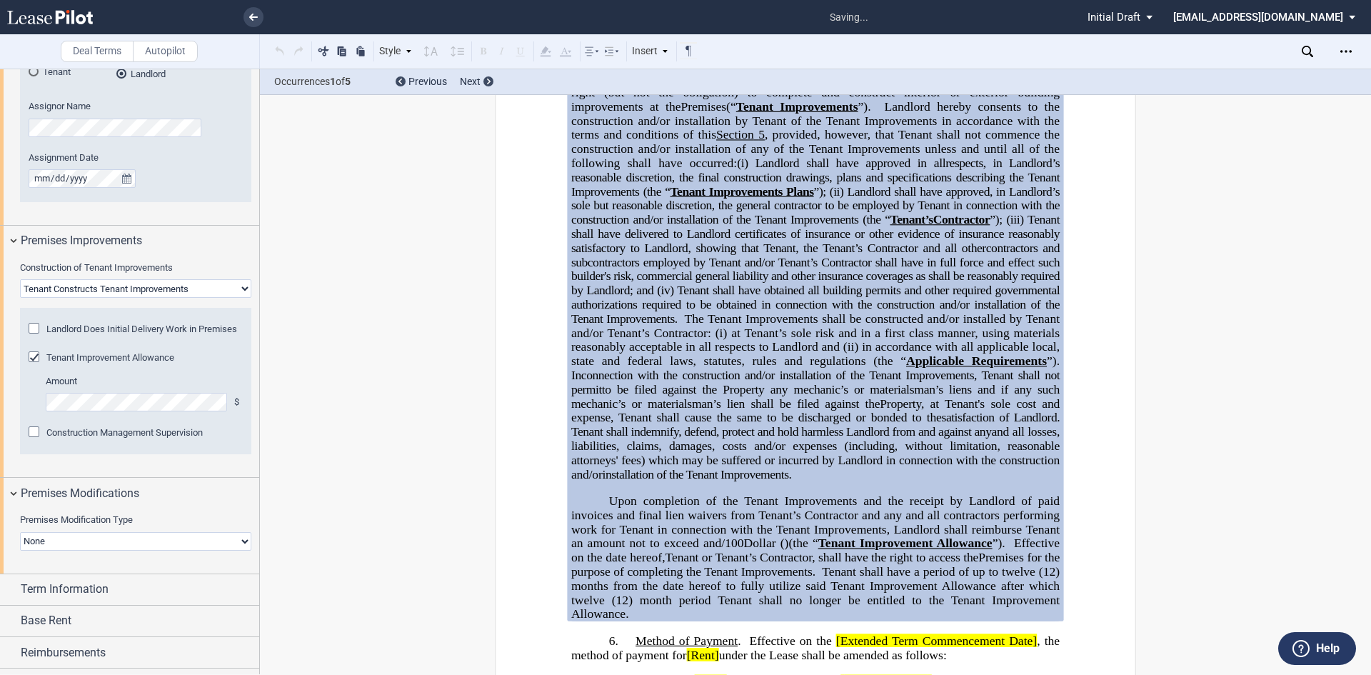
scroll to position [1013, 0]
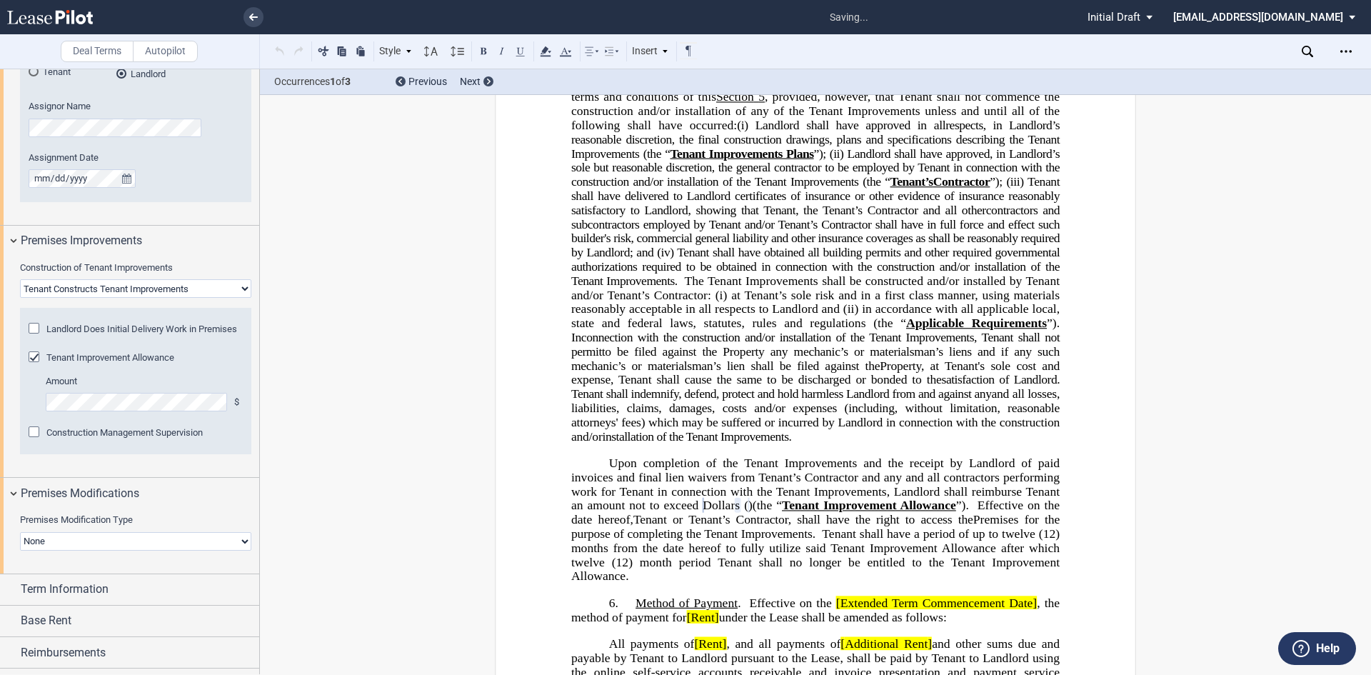
click at [37, 323] on div "Landlord Does Initial Delivery Work in Premises" at bounding box center [36, 330] width 14 height 14
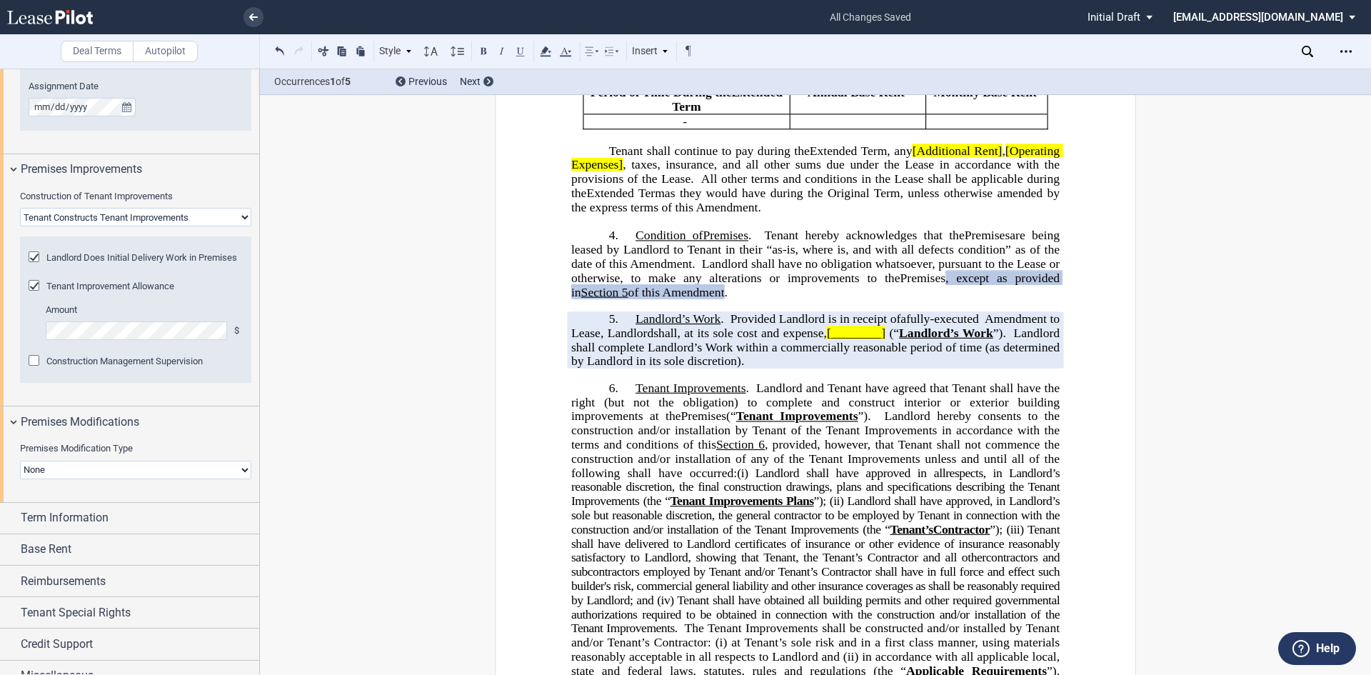
scroll to position [1172, 0]
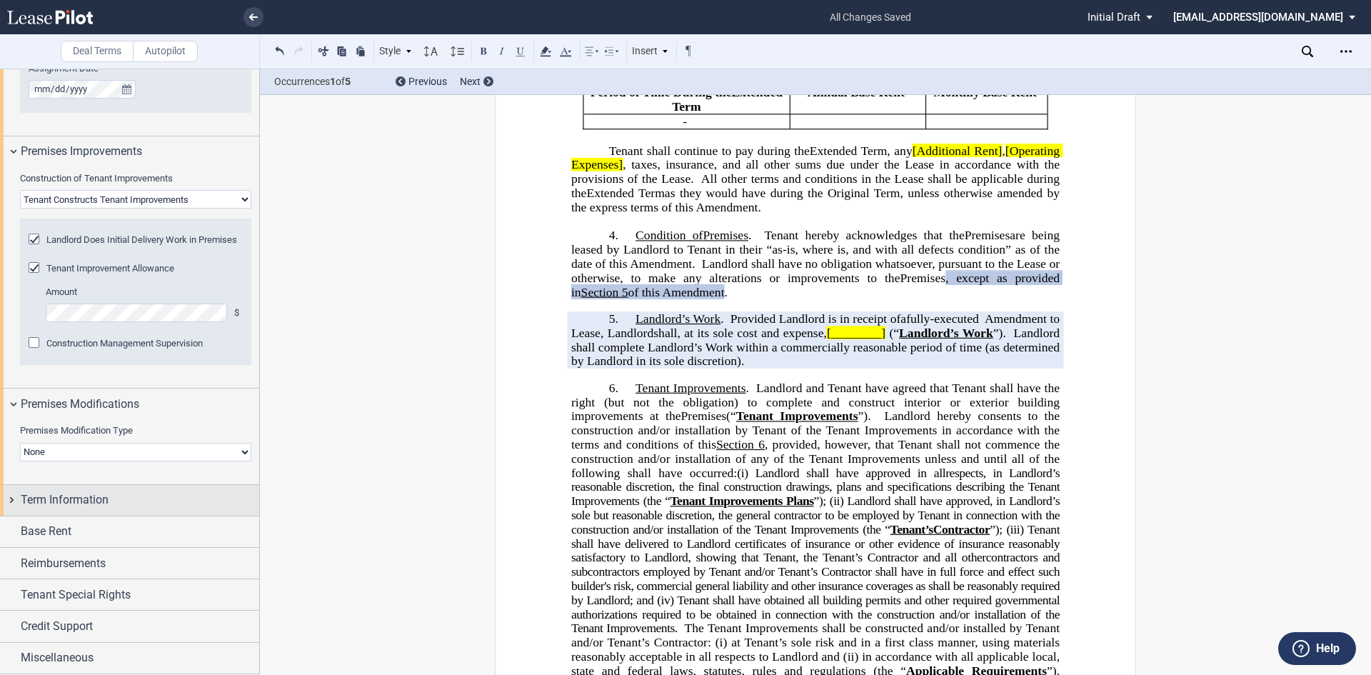
click at [67, 503] on span "Term Information" at bounding box center [65, 499] width 88 height 17
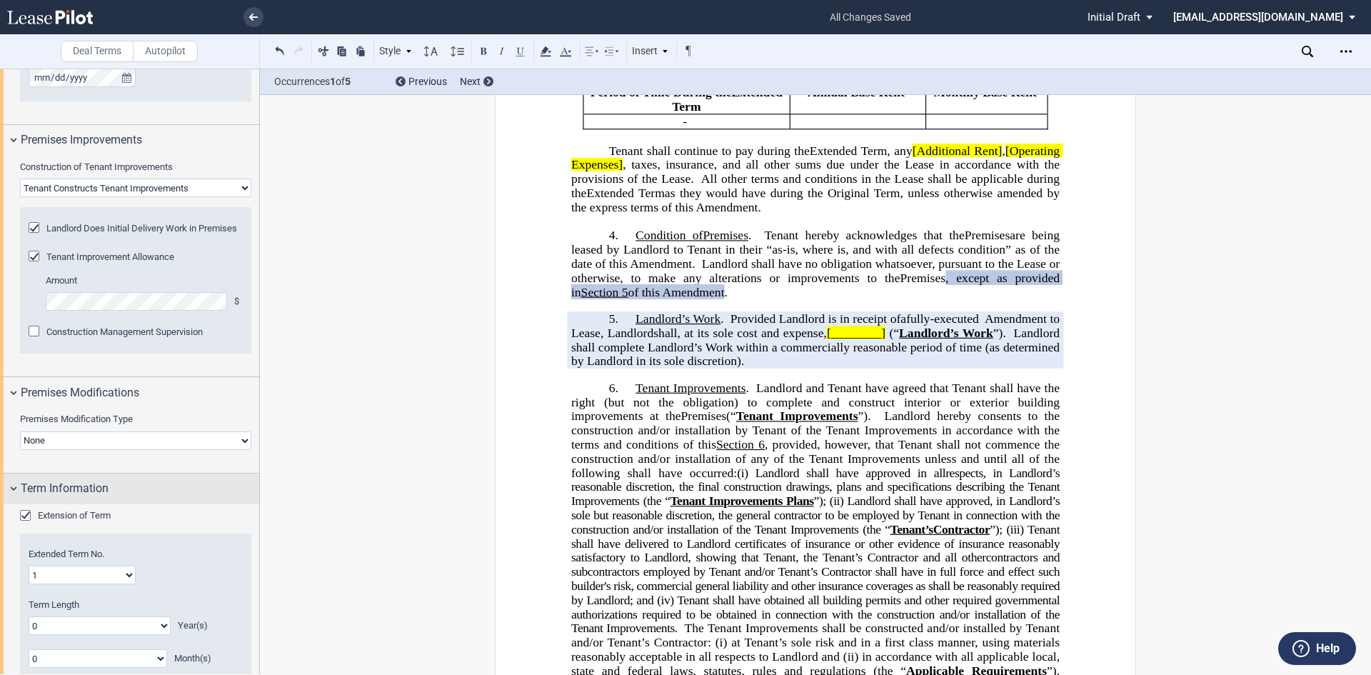
scroll to position [1314, 0]
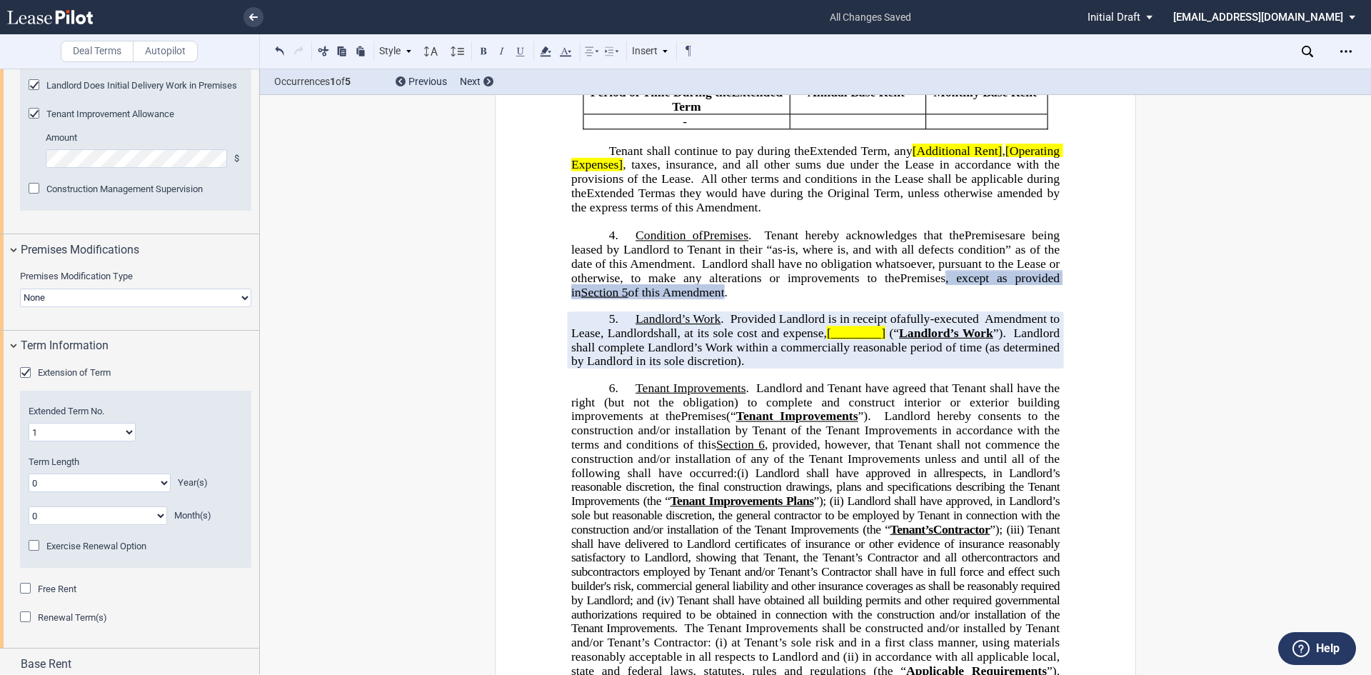
click at [162, 492] on select "0 1 2 3 4 5 6 7 8 9 10 11 12 13 14 15 16 17 18 19 20" at bounding box center [100, 482] width 142 height 19
select select "number:5"
click at [29, 485] on select "0 1 2 3 4 5 6 7 8 9 10 11 12 13 14 15 16 17 18 19 20" at bounding box center [100, 482] width 142 height 19
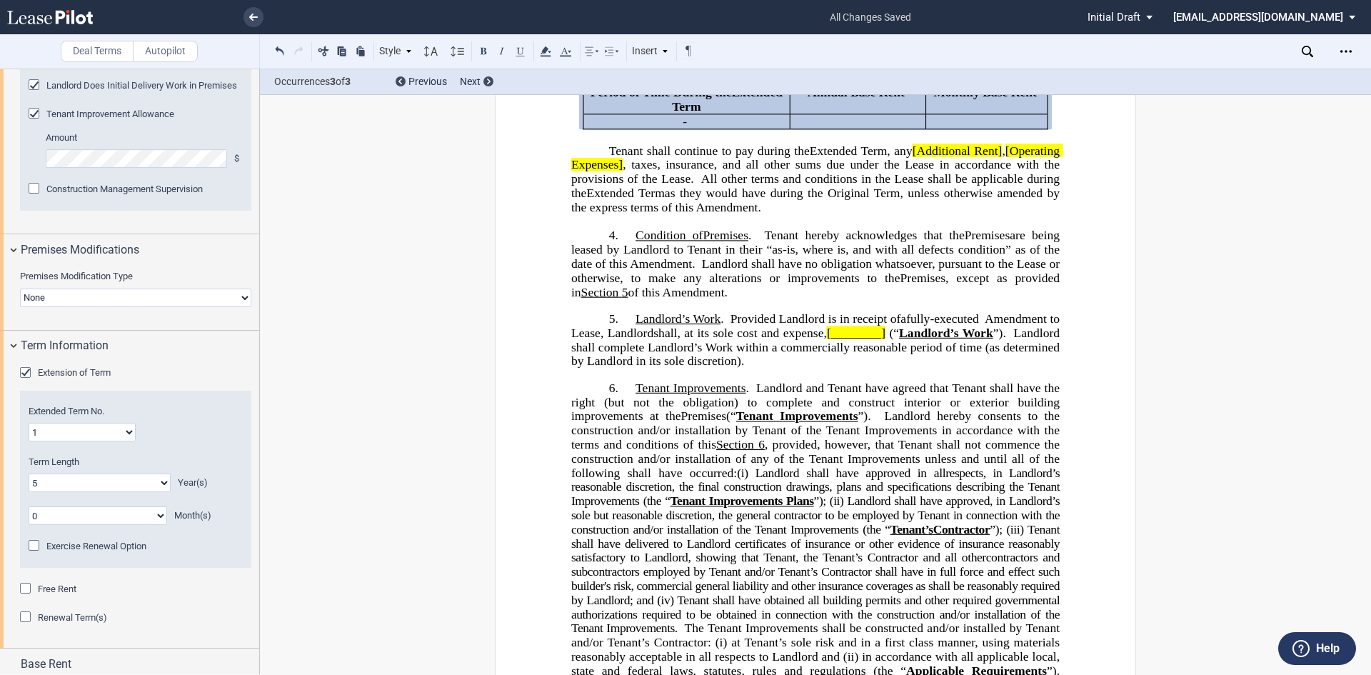
click at [133, 441] on select "1 2 3 4 5 6 7 8 9 10 11 12 13 14 15 16 17 18 19 20" at bounding box center [82, 432] width 107 height 19
select select "number:3"
click at [29, 434] on select "1 2 3 4 5 6 7 8 9 10 11 12 13 14 15 16 17 18 19 20" at bounding box center [82, 432] width 107 height 19
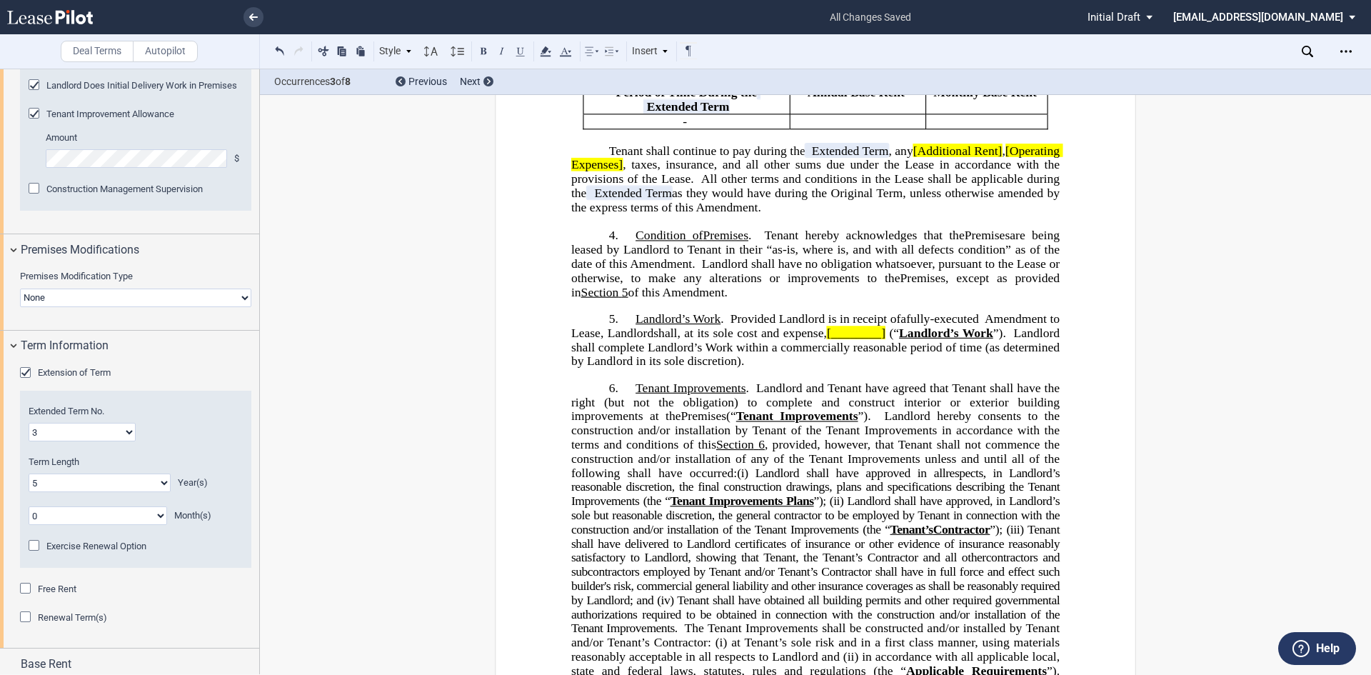
scroll to position [1457, 0]
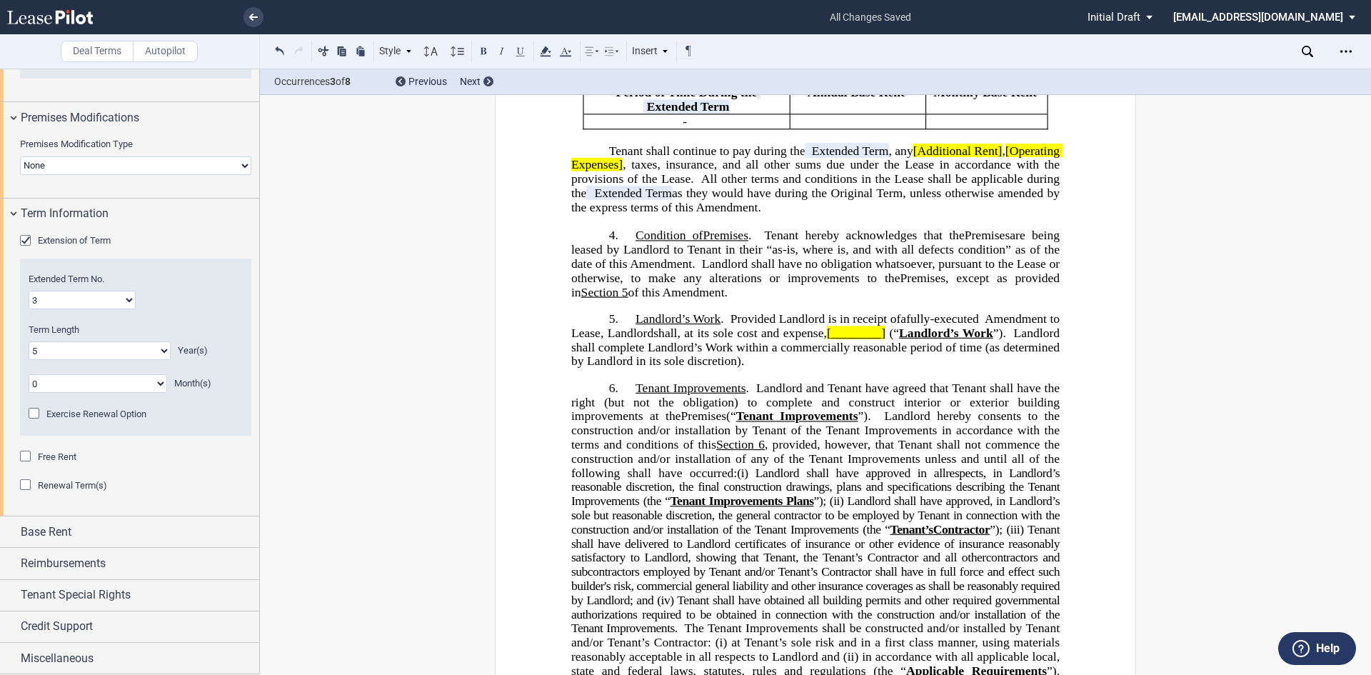
click at [25, 488] on div "Renewal Term(s)" at bounding box center [27, 486] width 14 height 14
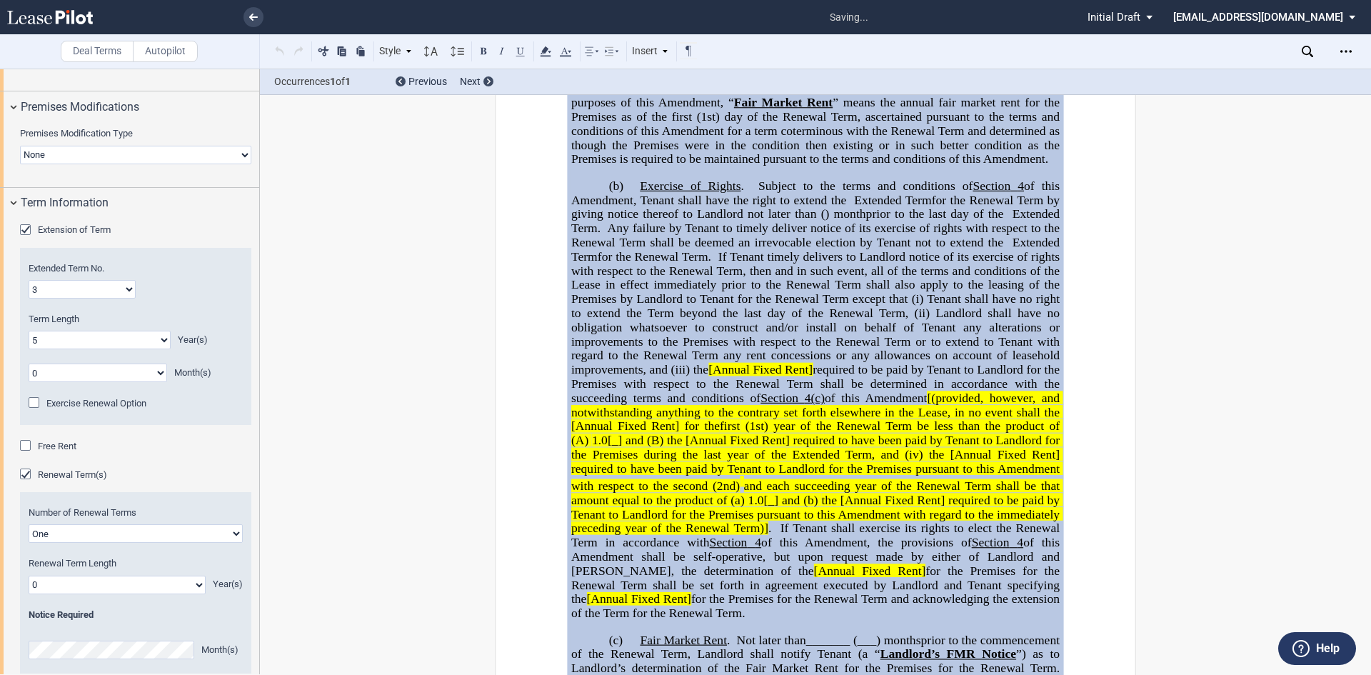
scroll to position [952, 0]
click at [195, 594] on select "0 1 2 3 4 5 6 7 8 9 10 11 12 13 14 15 16 17 18 19 20" at bounding box center [117, 584] width 177 height 19
select select "number:5"
click at [29, 586] on select "0 1 2 3 4 5 6 7 8 9 10 11 12 13 14 15 16 17 18 19 20" at bounding box center [117, 584] width 177 height 19
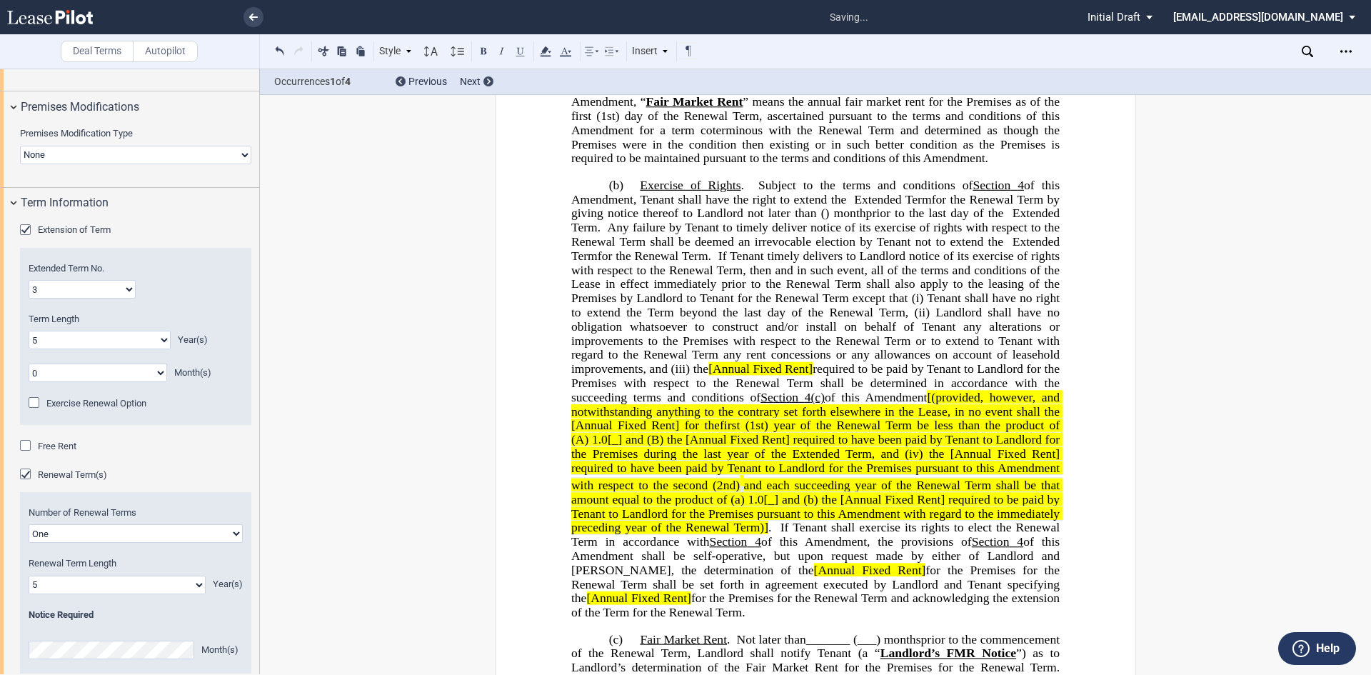
scroll to position [1649, 0]
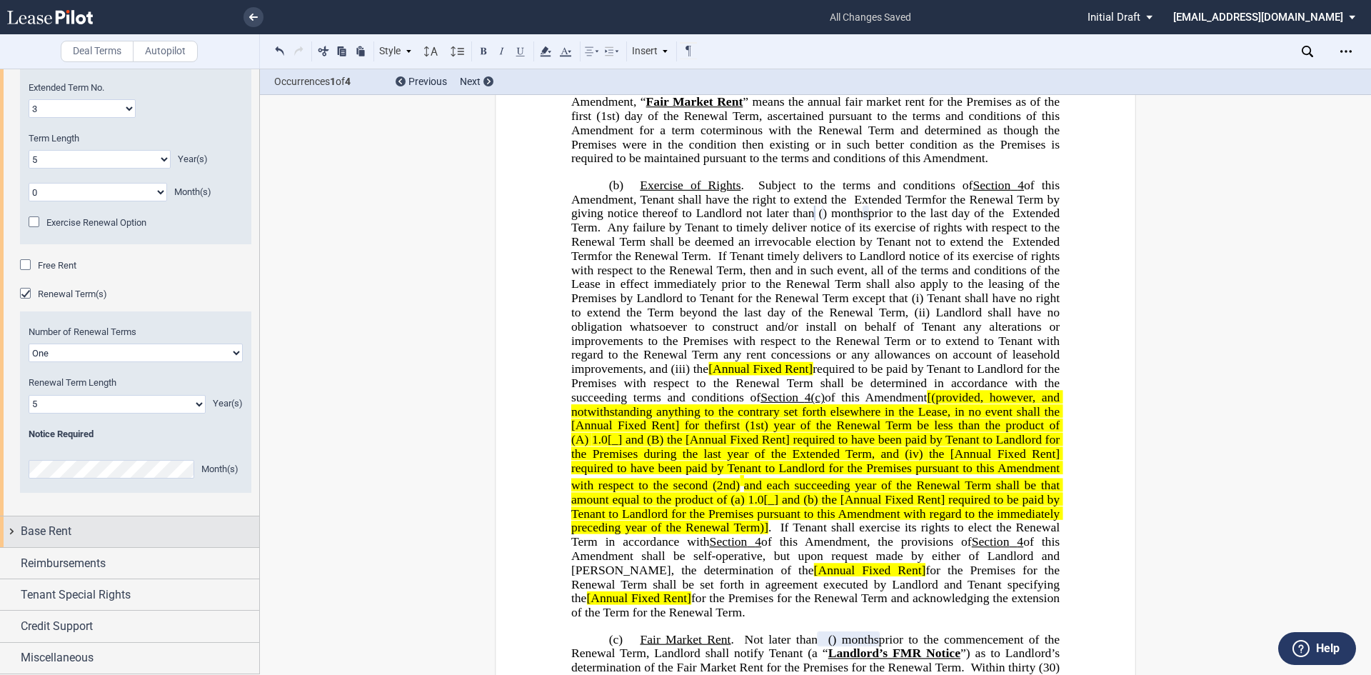
click at [49, 539] on span "Base Rent" at bounding box center [46, 531] width 51 height 17
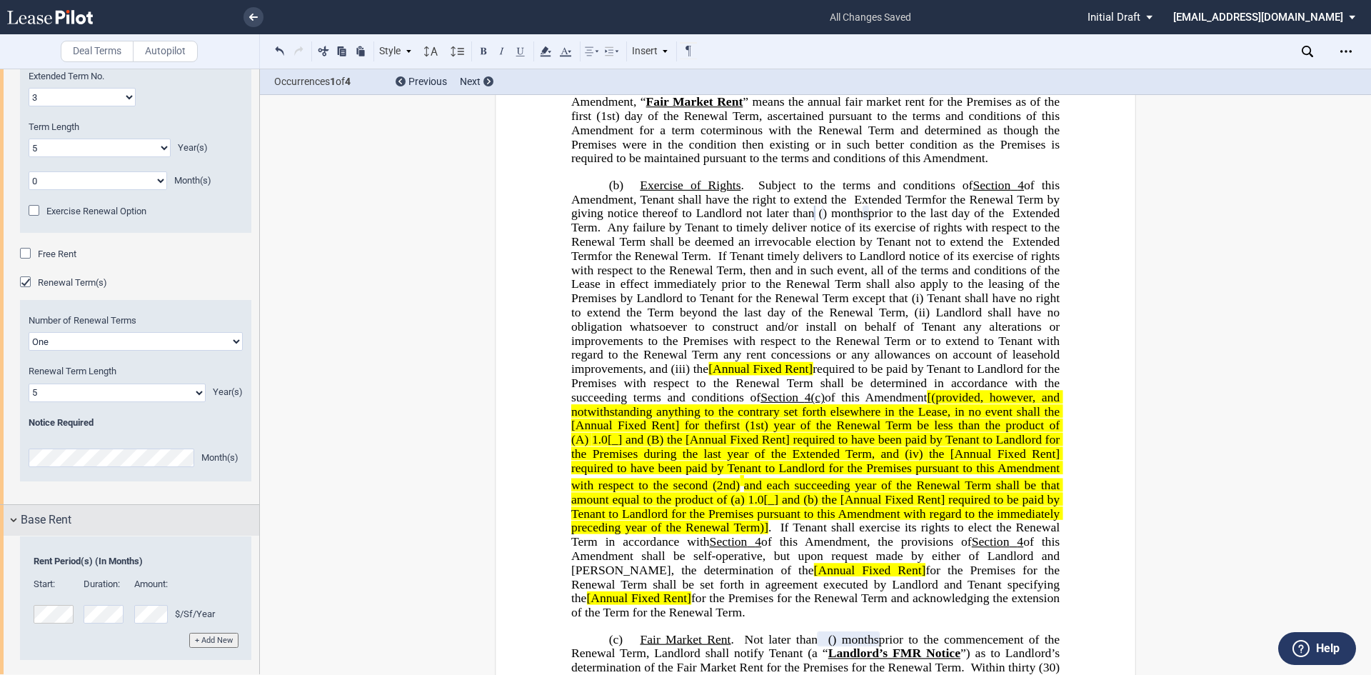
scroll to position [1792, 0]
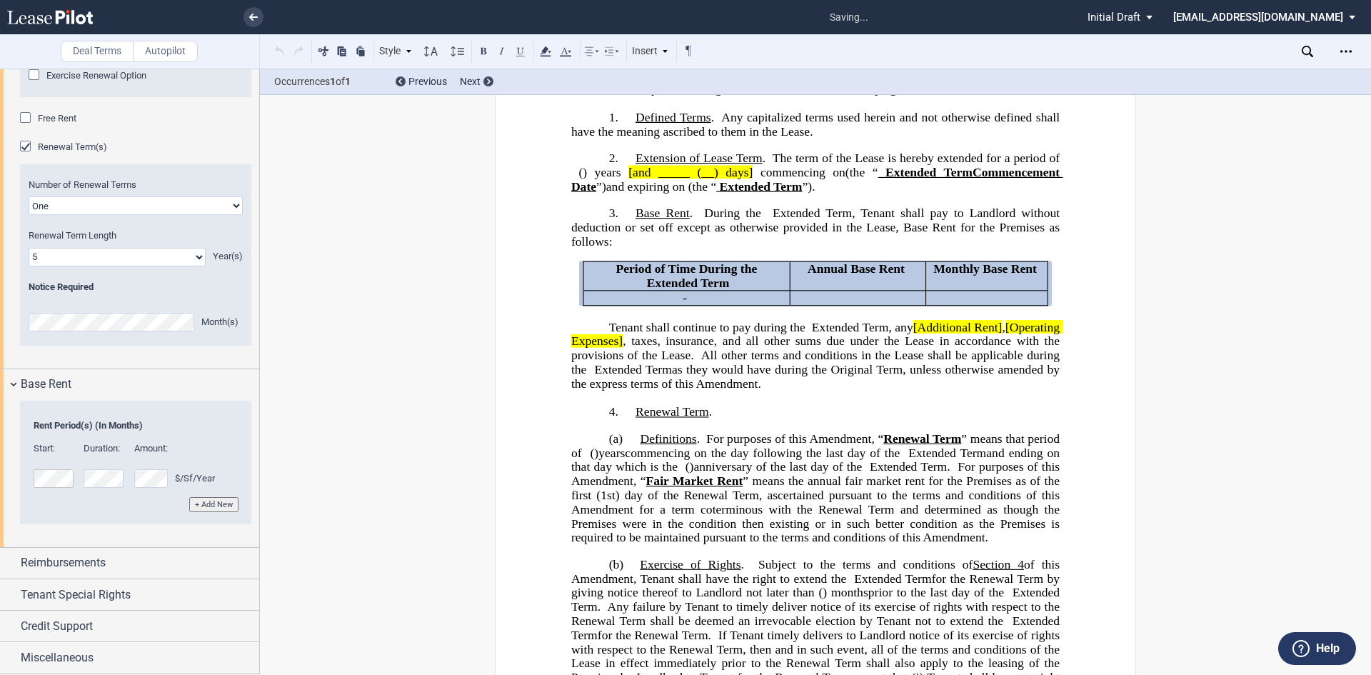
click at [203, 507] on button "+ Add New" at bounding box center [213, 504] width 49 height 15
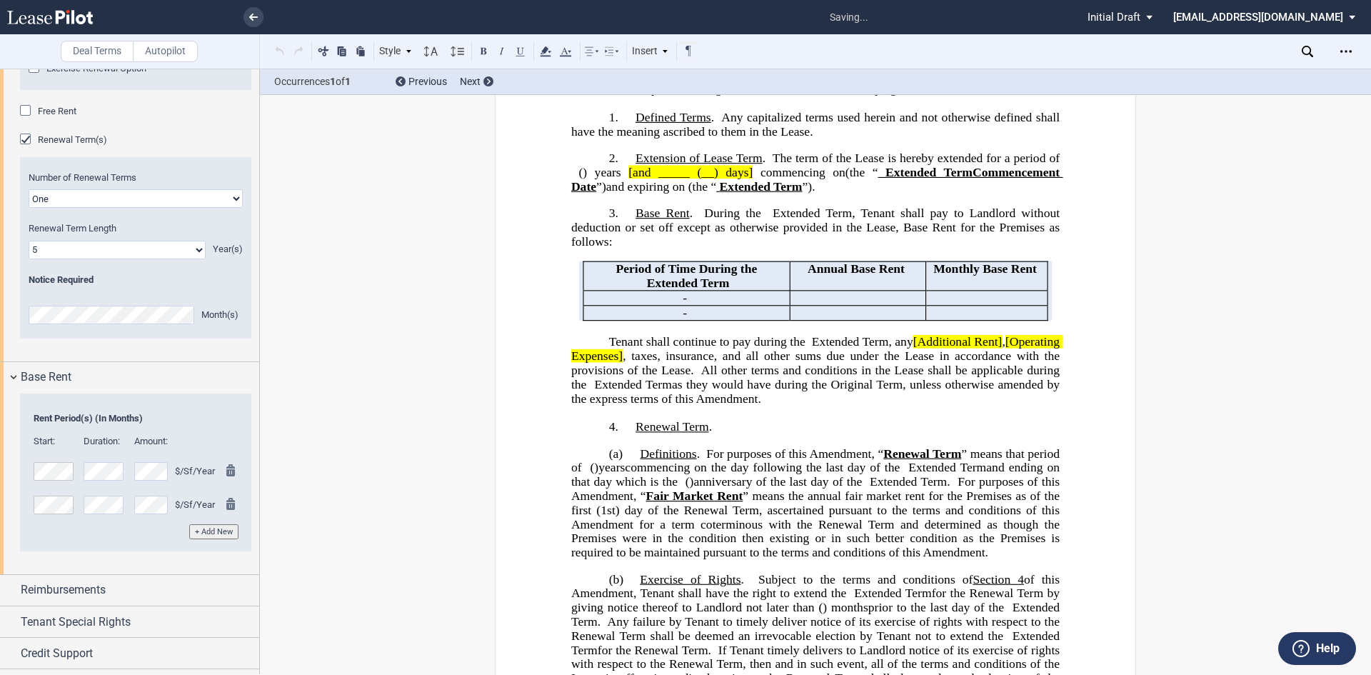
scroll to position [570, 0]
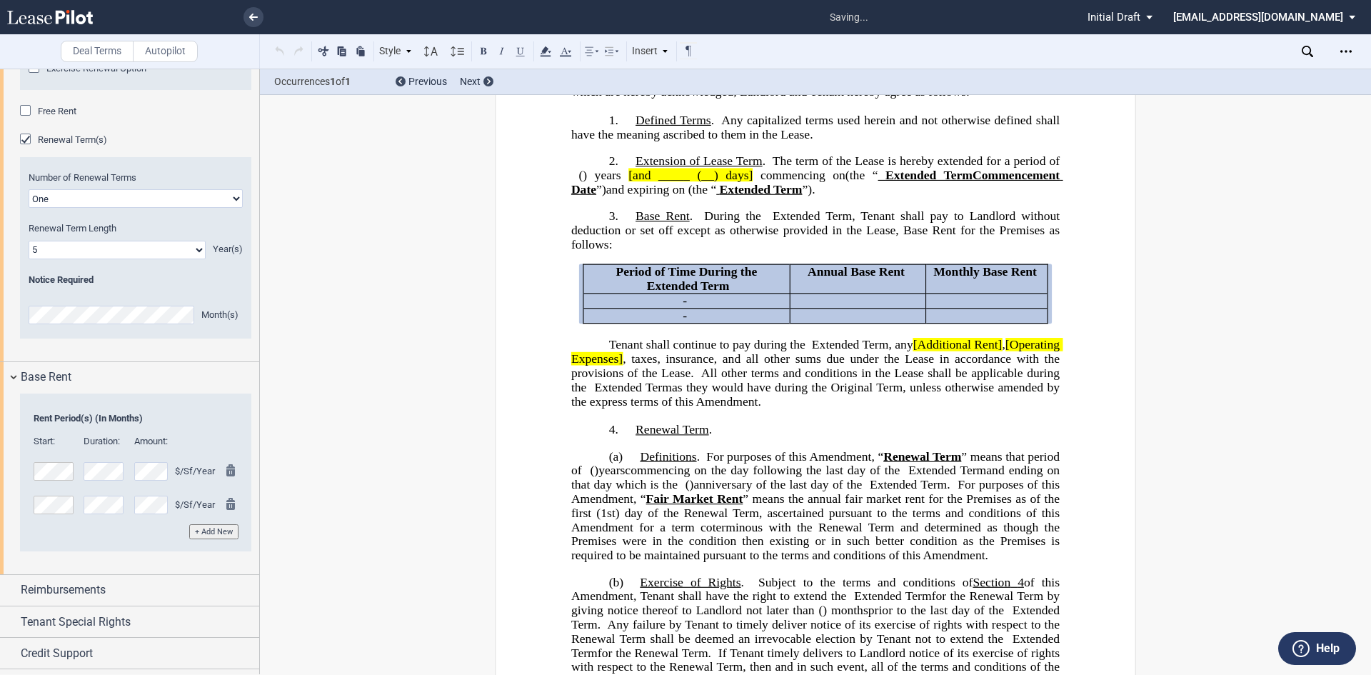
click at [204, 539] on button "+ Add New" at bounding box center [213, 531] width 49 height 15
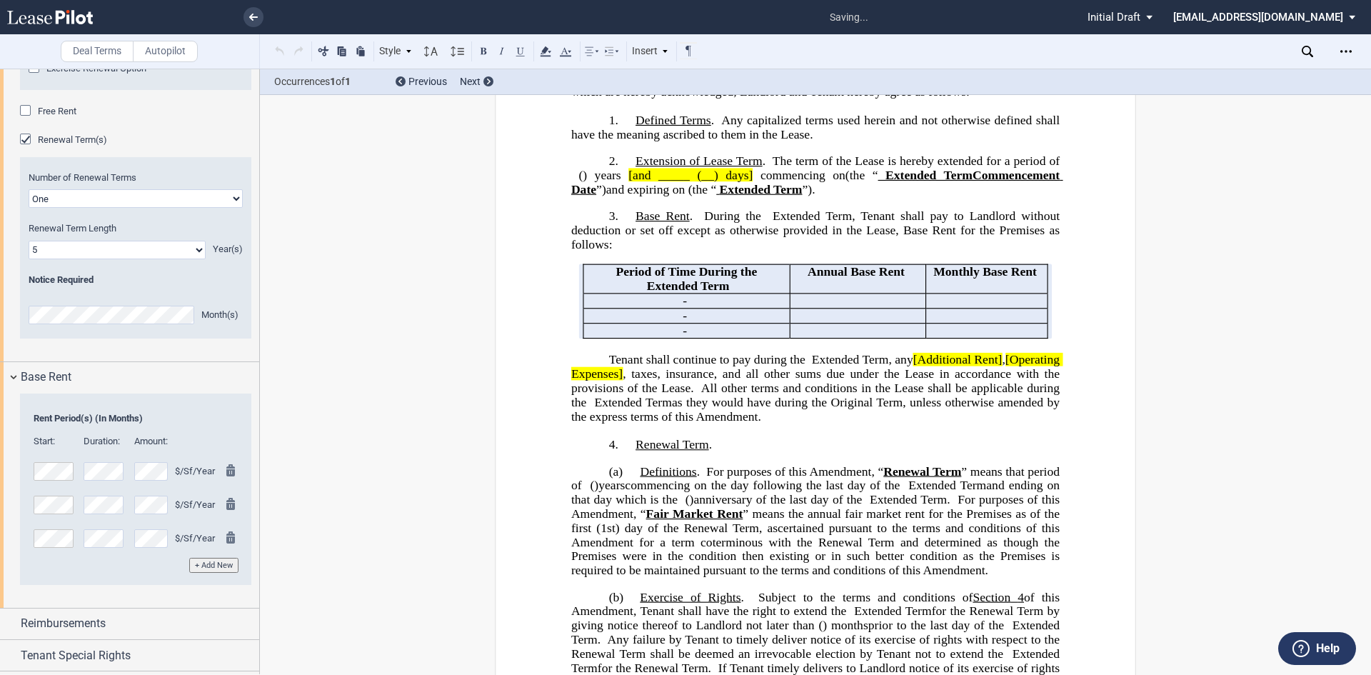
click at [209, 573] on button "+ Add New" at bounding box center [213, 565] width 49 height 15
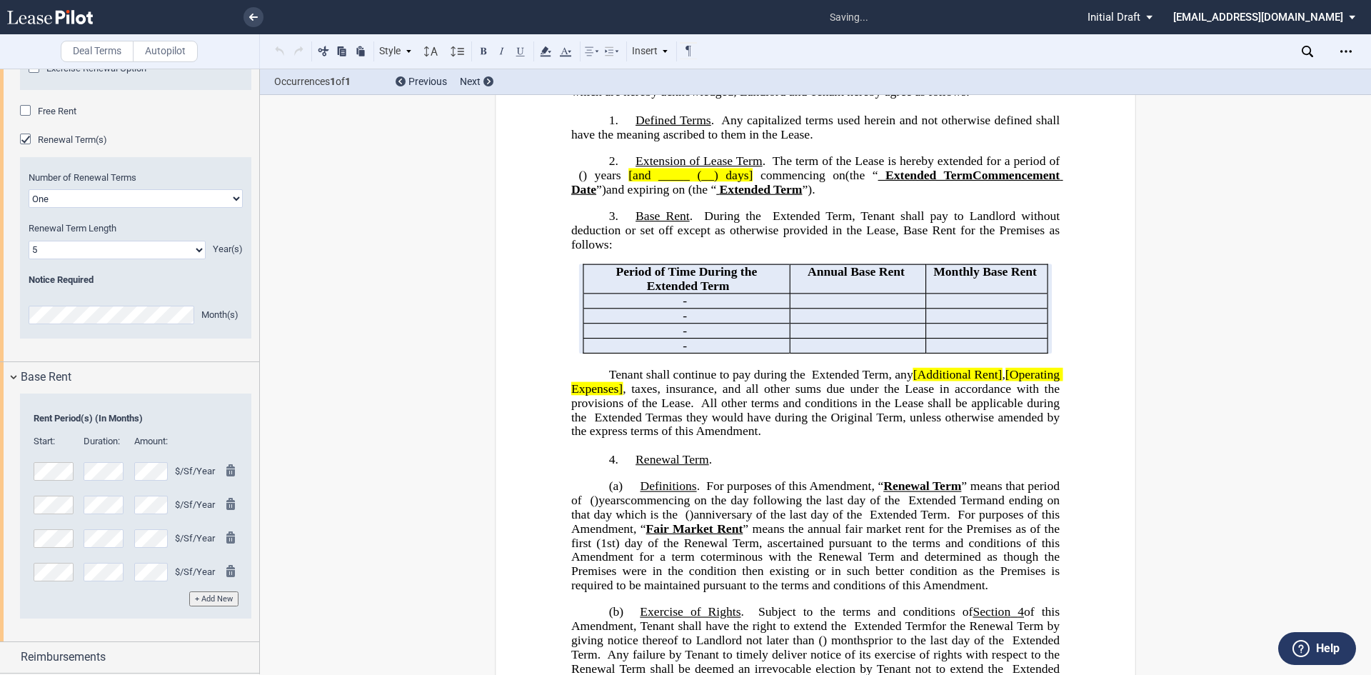
click at [216, 606] on button "+ Add New" at bounding box center [213, 598] width 49 height 15
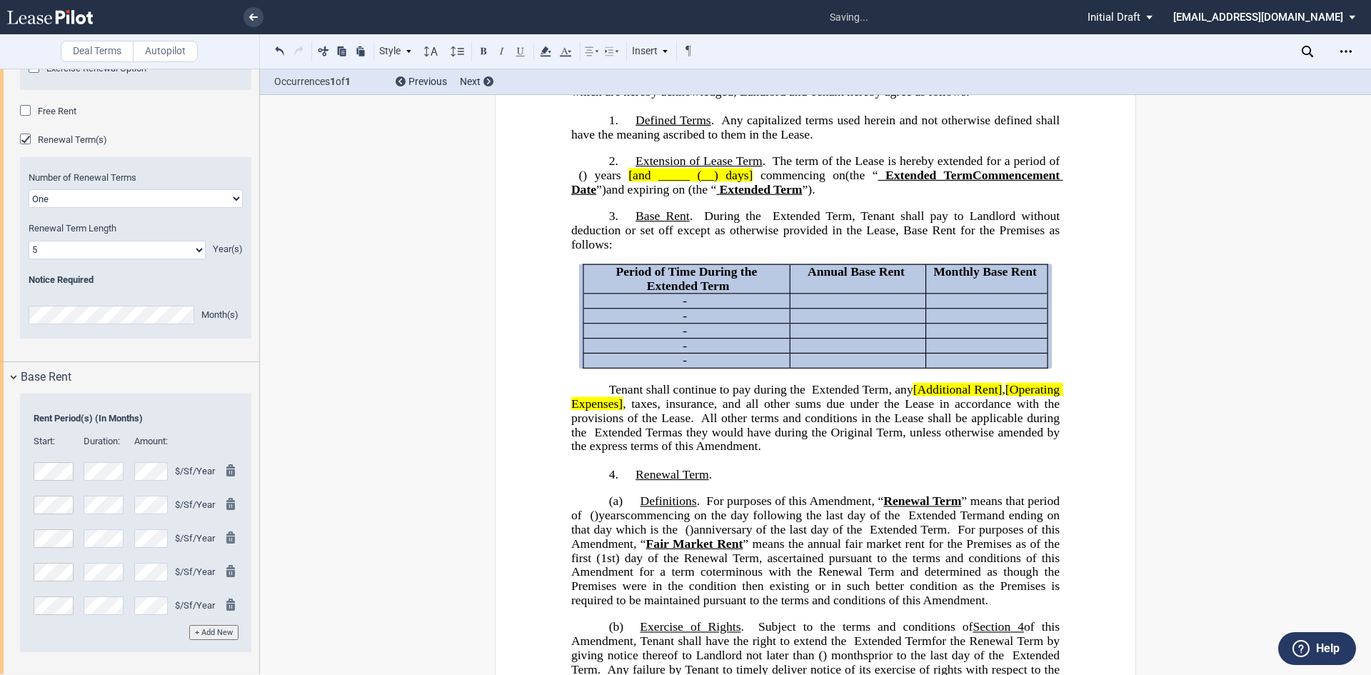
scroll to position [1931, 0]
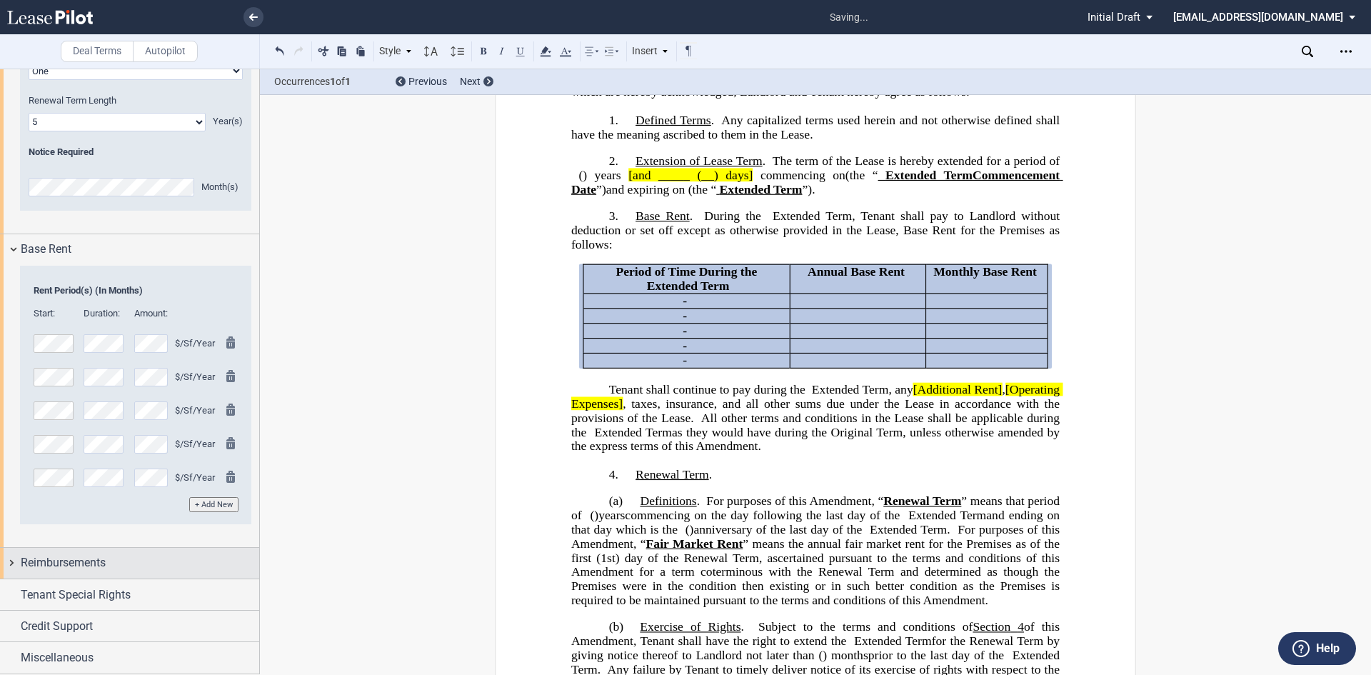
click at [99, 567] on span "Reimbursements" at bounding box center [63, 562] width 85 height 17
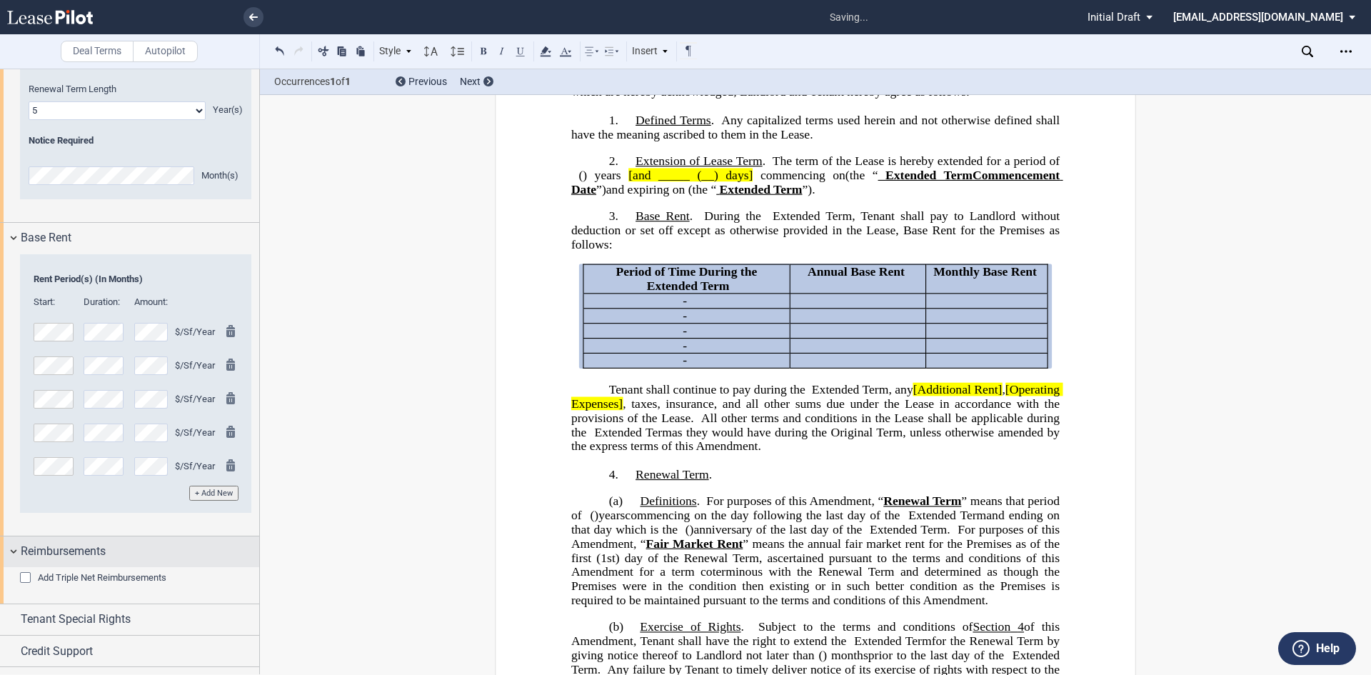
scroll to position [1973, 0]
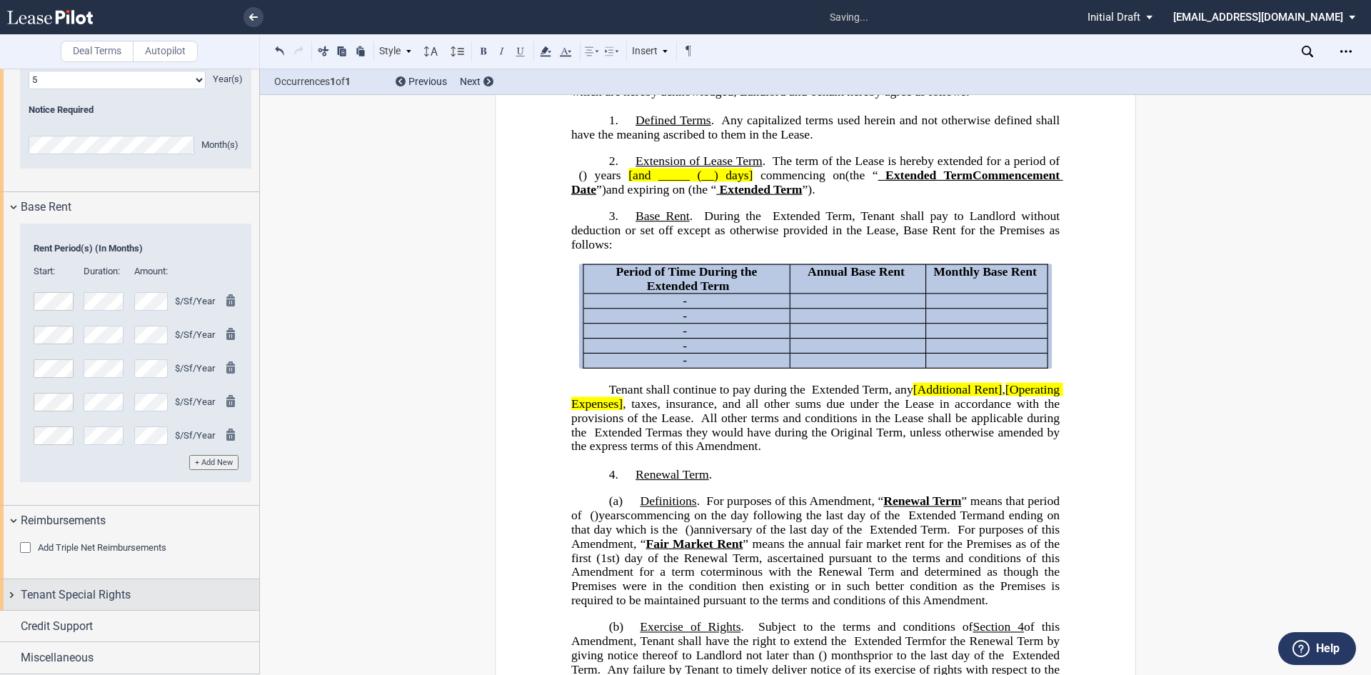
click at [91, 600] on span "Tenant Special Rights" at bounding box center [76, 594] width 110 height 17
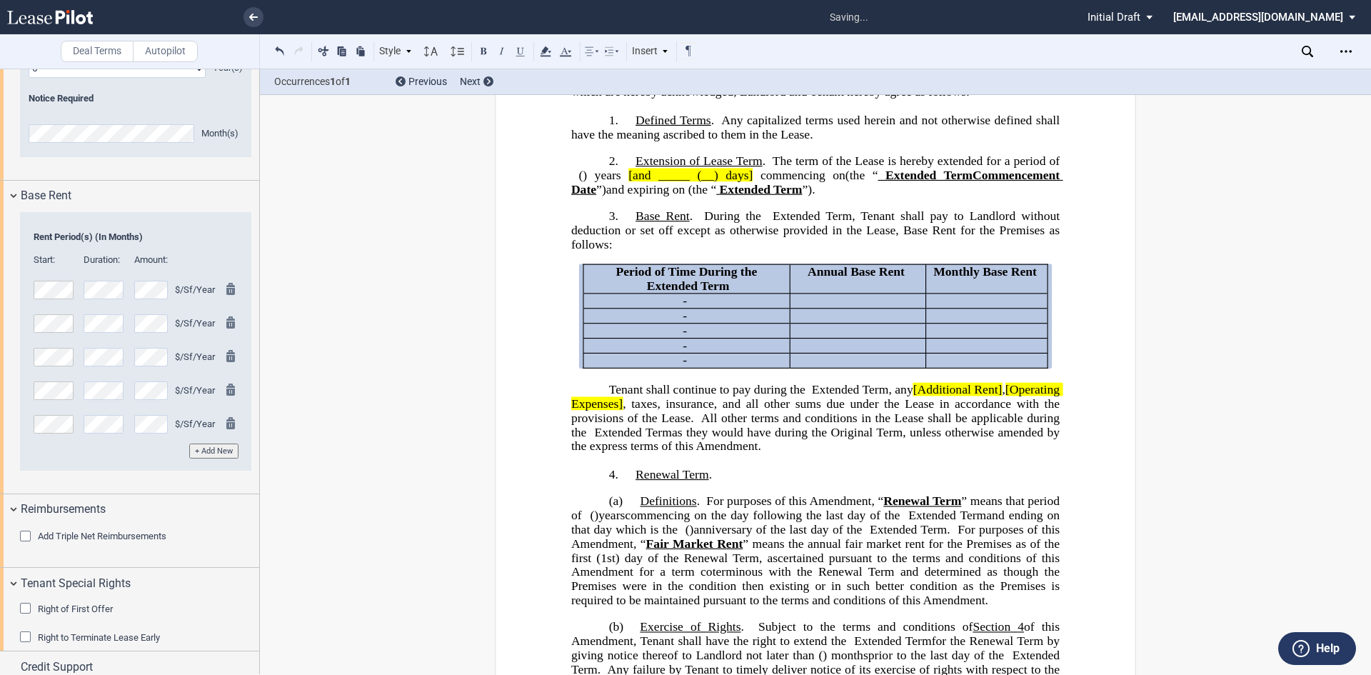
scroll to position [2042, 0]
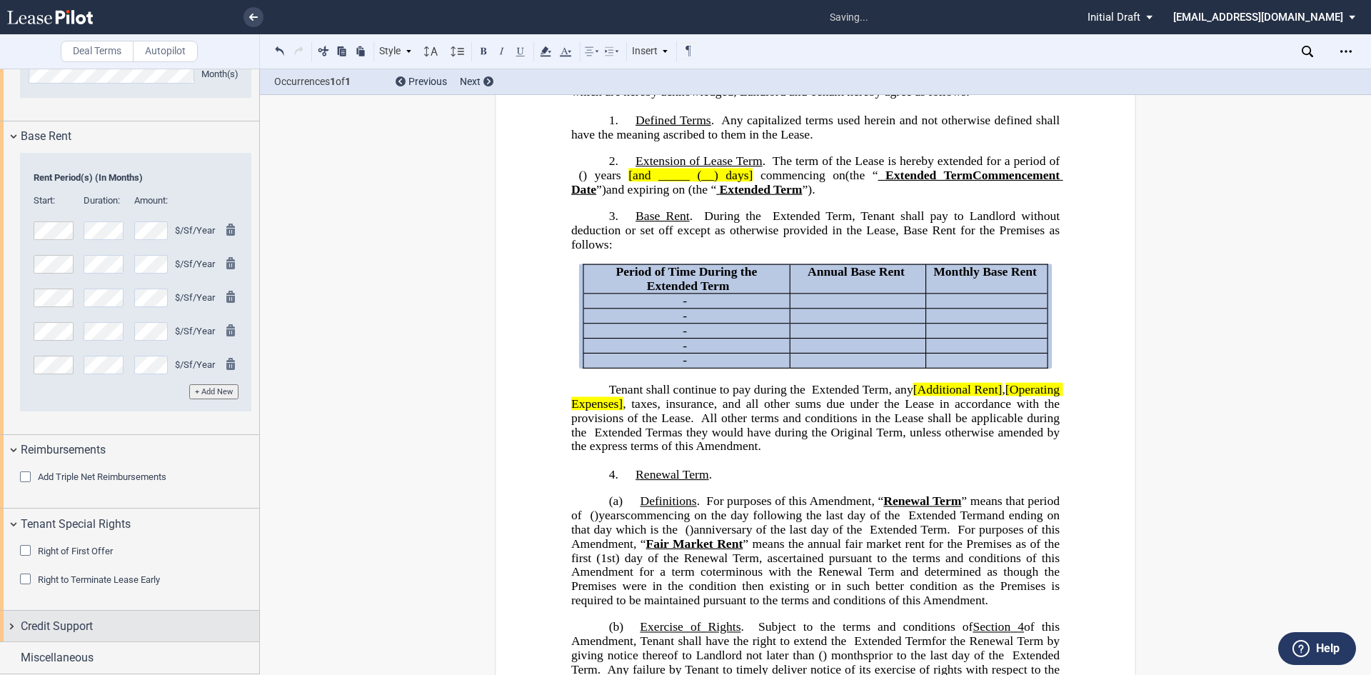
click at [80, 627] on span "Credit Support" at bounding box center [57, 626] width 72 height 17
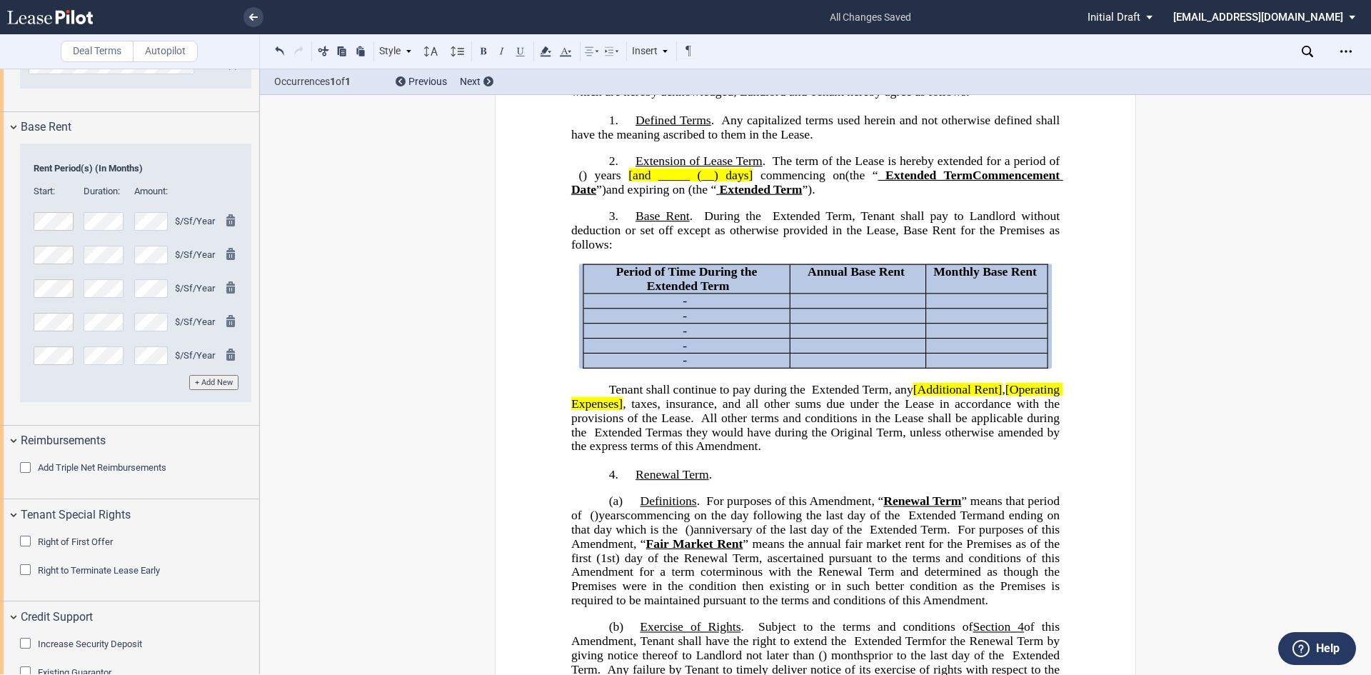
scroll to position [2115, 0]
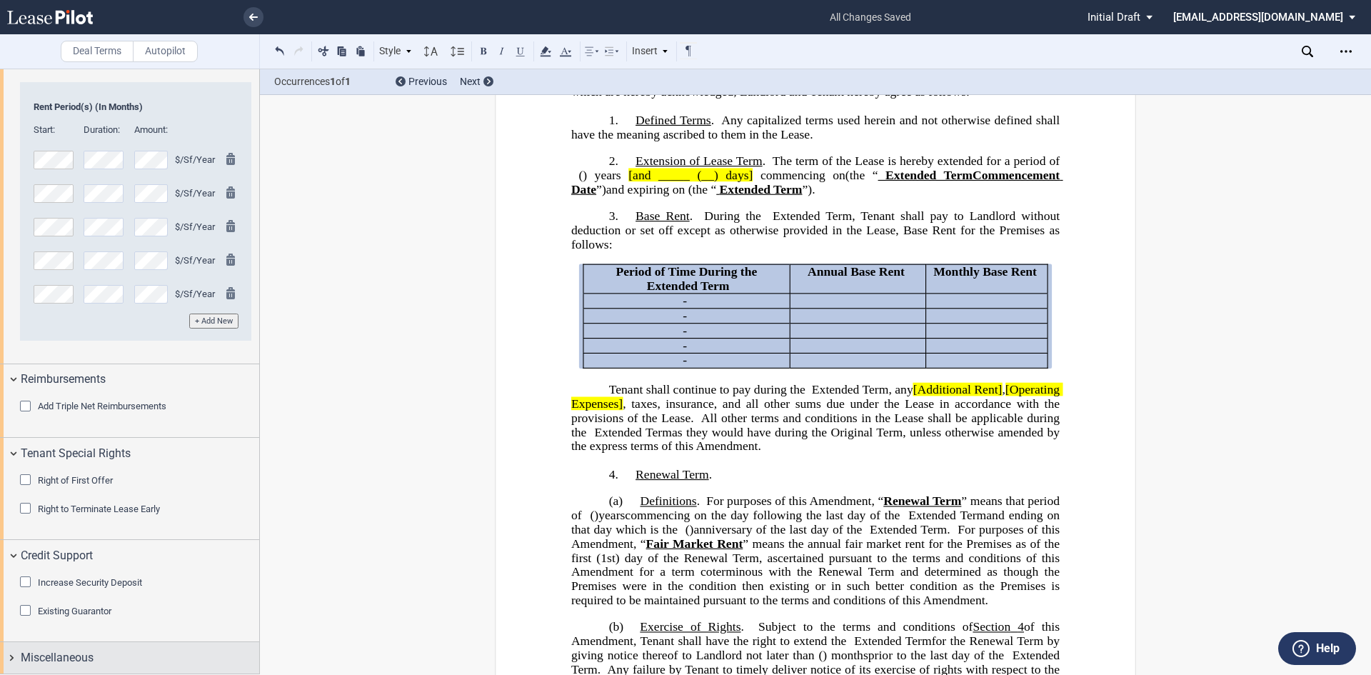
click at [63, 656] on span "Miscellaneous" at bounding box center [57, 657] width 73 height 17
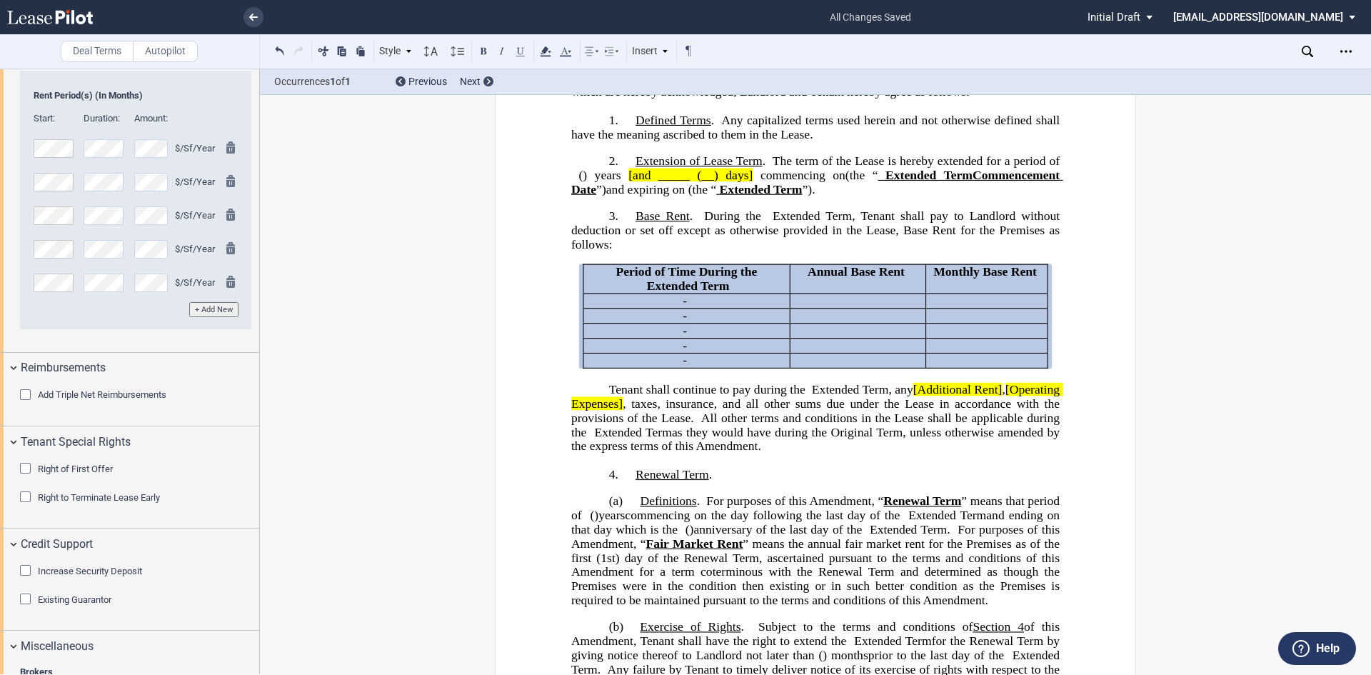
scroll to position [2254, 0]
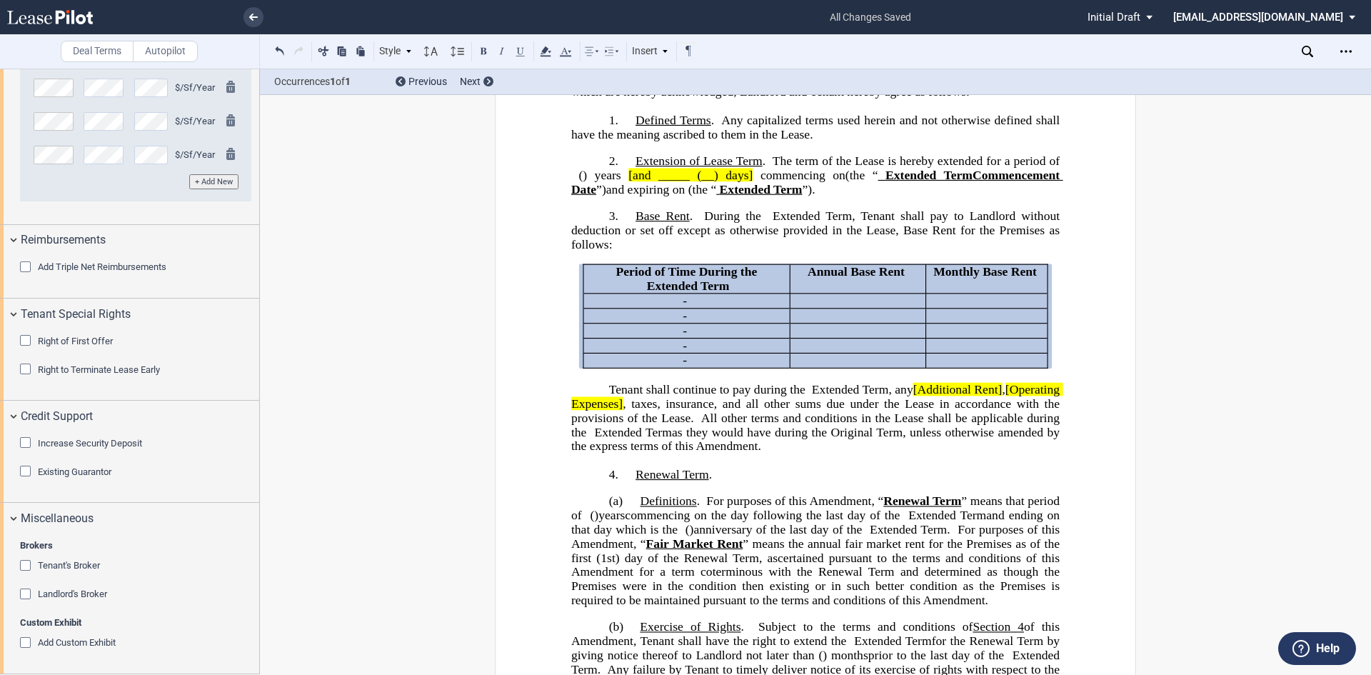
click at [24, 567] on div "Tenant's Broker" at bounding box center [27, 567] width 14 height 14
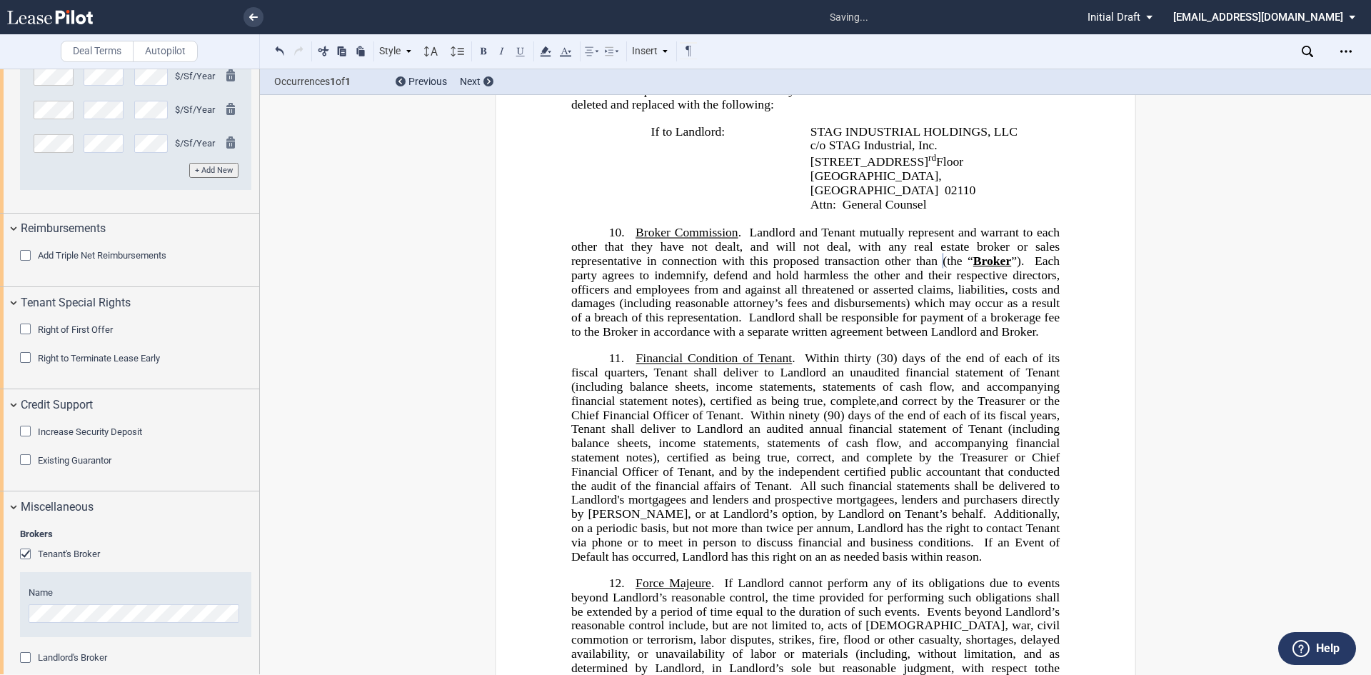
scroll to position [2957, 0]
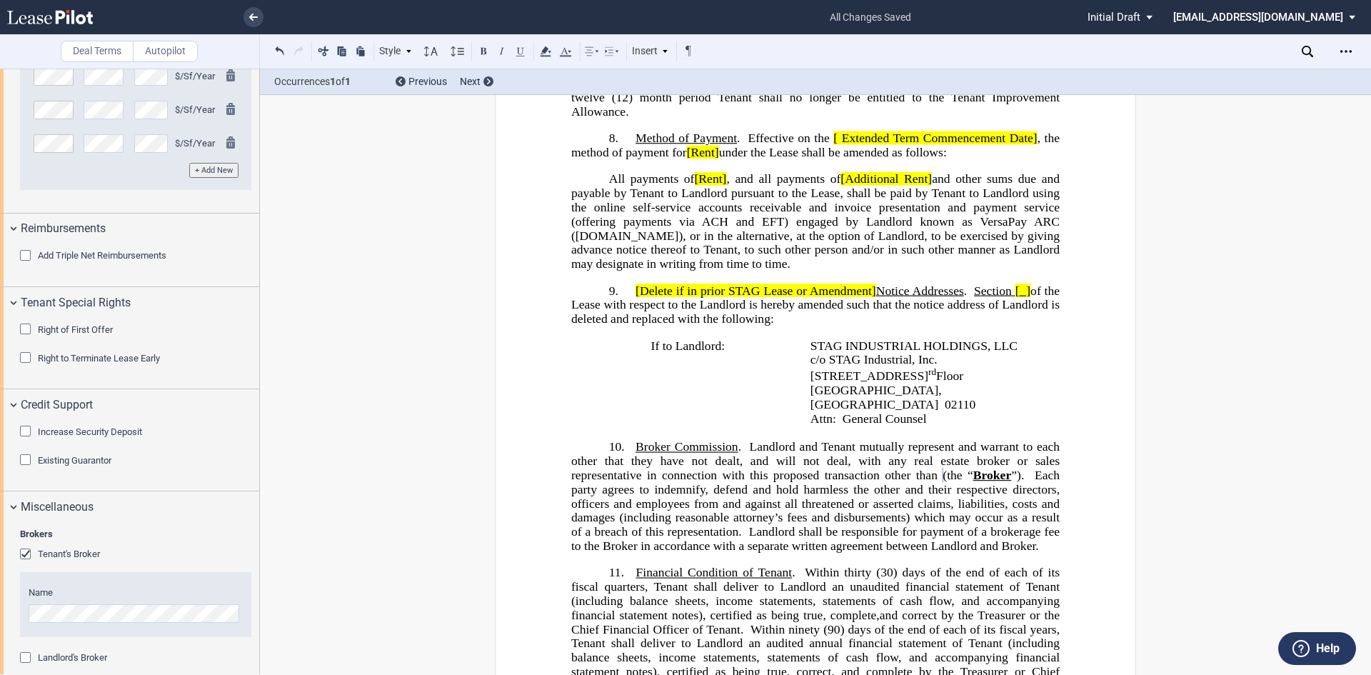
click at [629, 326] on p "9. [Delete if in prior STAG Lease or Amendment] Notice Addresses . Section [ ] …" at bounding box center [815, 304] width 488 height 42
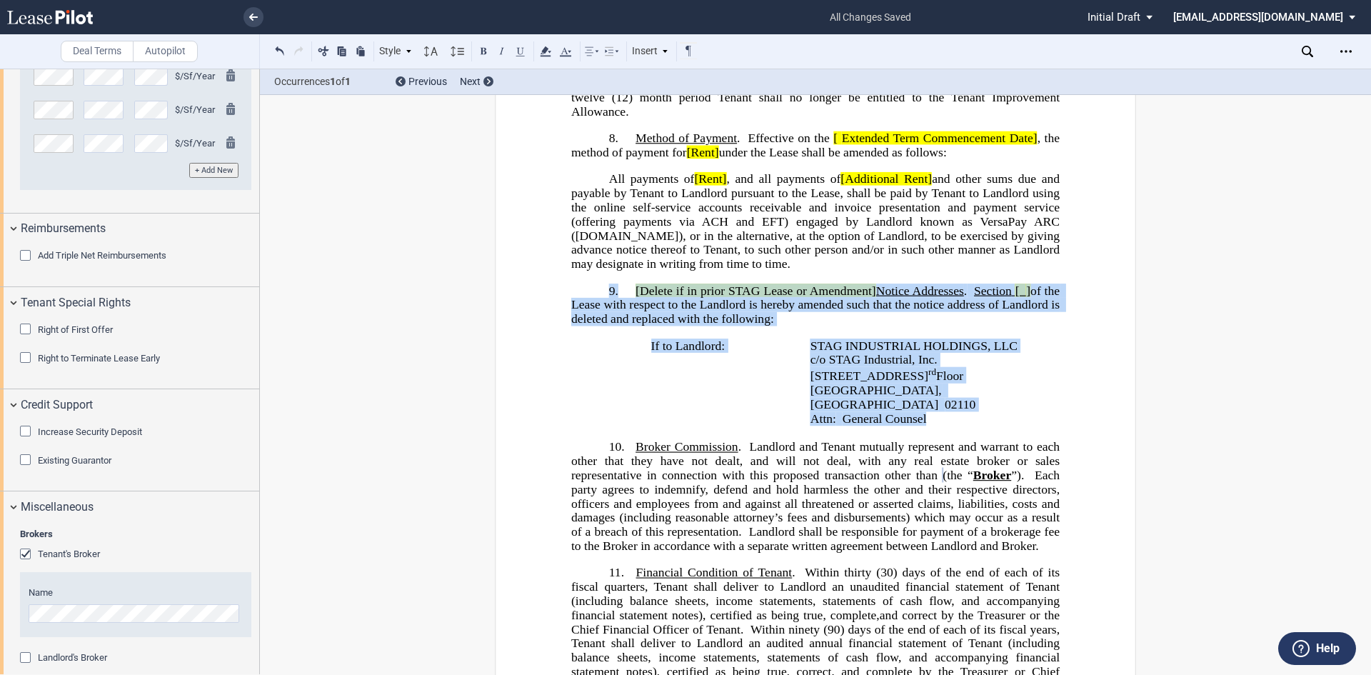
drag, startPoint x: 600, startPoint y: 351, endPoint x: 946, endPoint y: 458, distance: 362.0
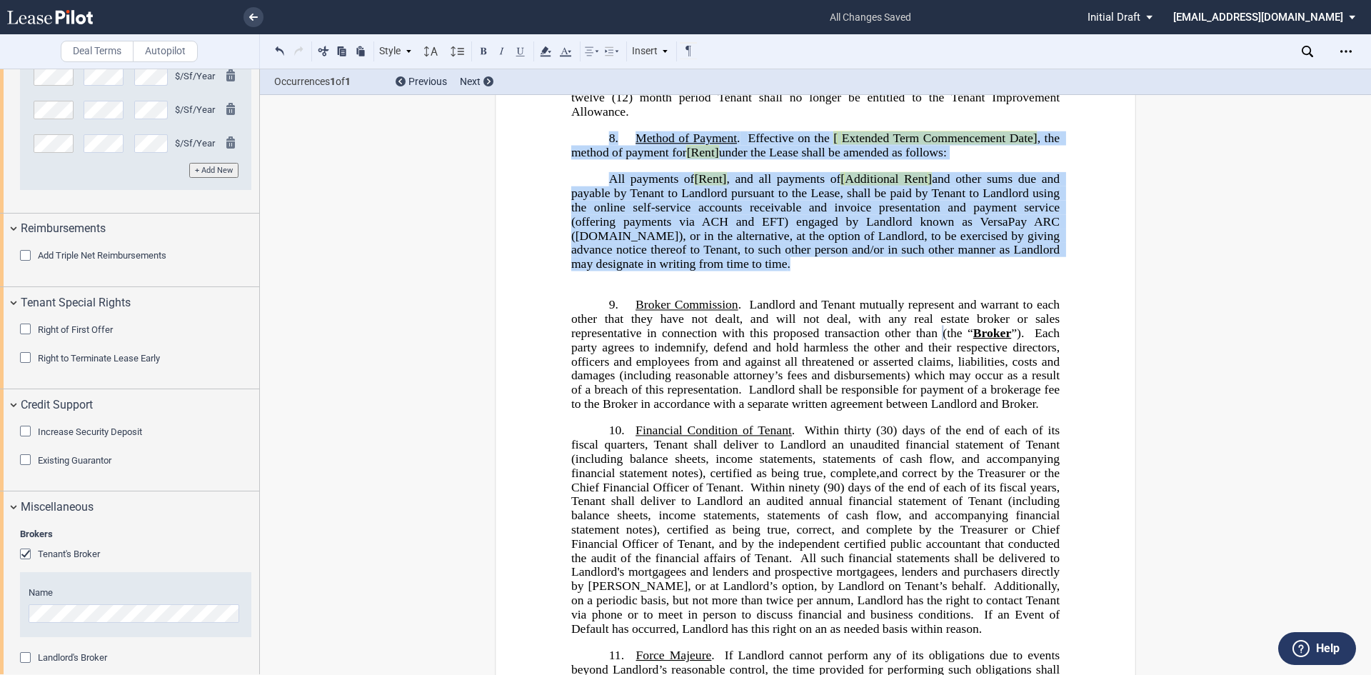
drag, startPoint x: 597, startPoint y: 191, endPoint x: 801, endPoint y: 313, distance: 237.9
click at [801, 271] on div "!!SET_LEVEL_0!! !!ALA_LEVEL_1!! 8. Method of Payment . Effective on the [ ﻿ ﻿ E…" at bounding box center [815, 201] width 488 height 140
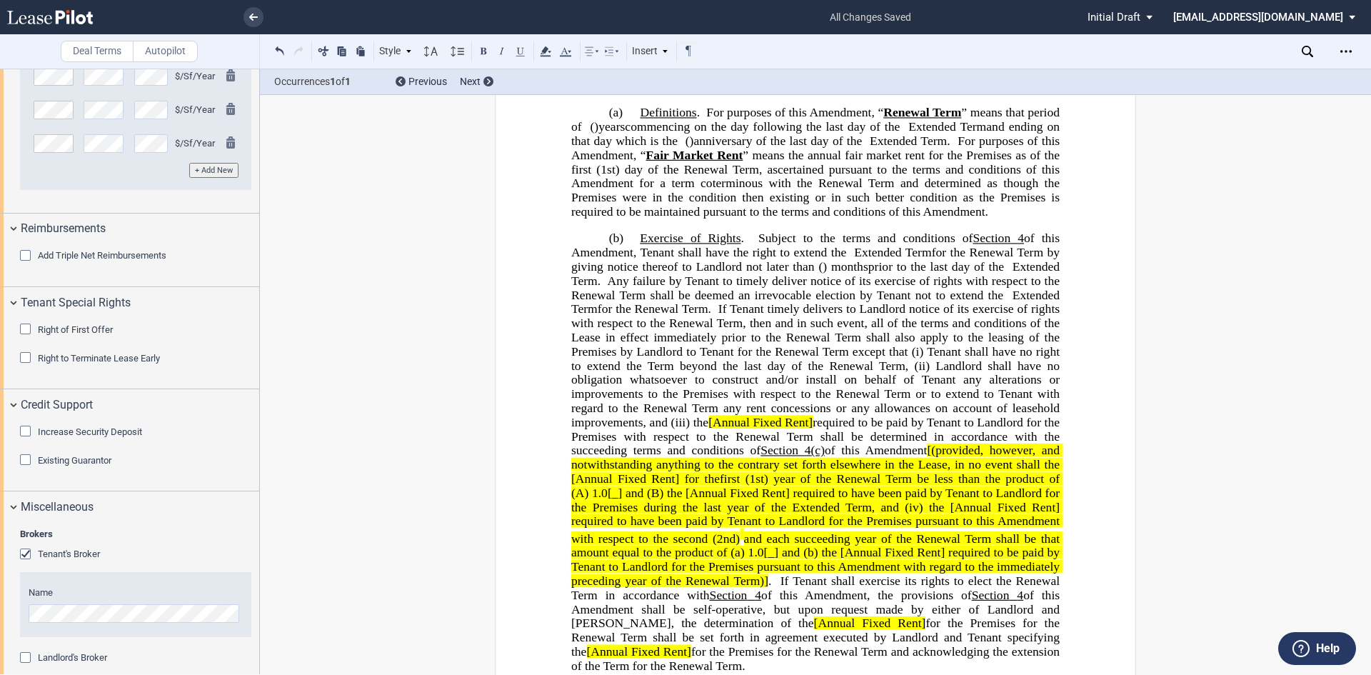
scroll to position [530, 0]
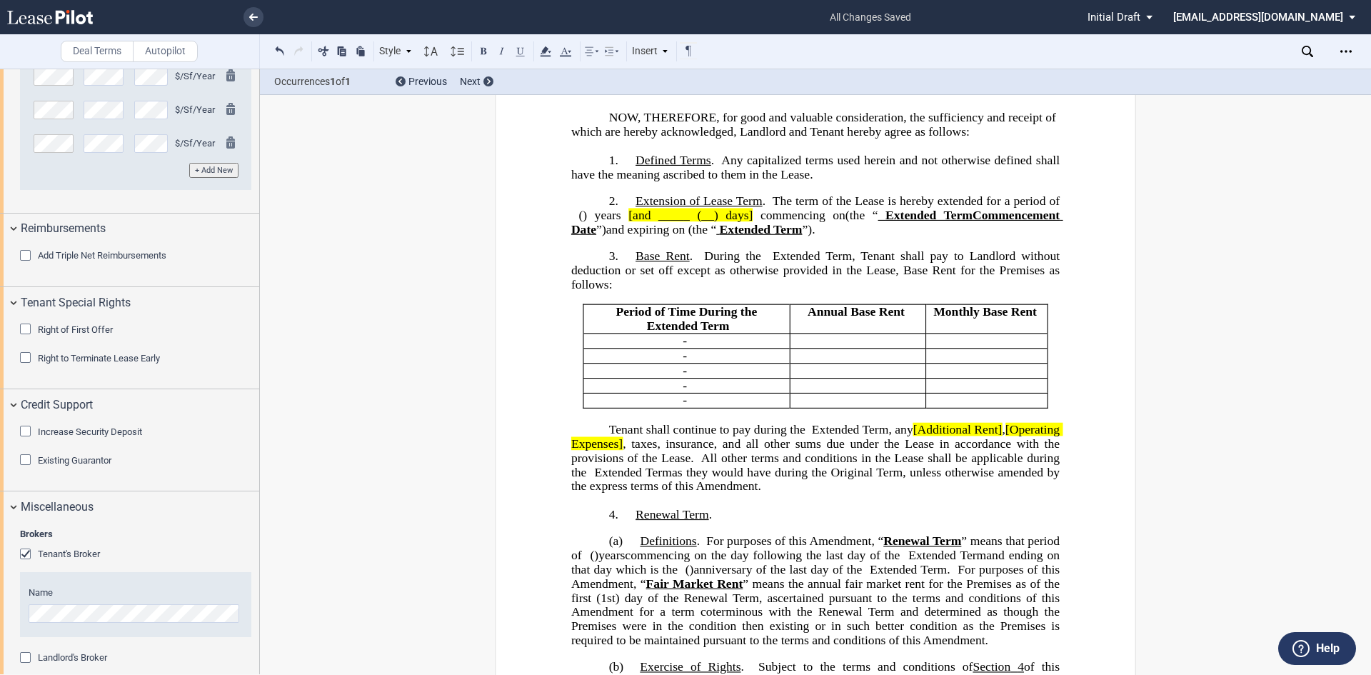
click at [965, 436] on span "[Additional Rent]" at bounding box center [957, 430] width 89 height 14
click at [1002, 436] on span "Additional Rent]" at bounding box center [959, 430] width 85 height 14
click at [571, 450] on span "[Operating Expenses]" at bounding box center [817, 437] width 492 height 28
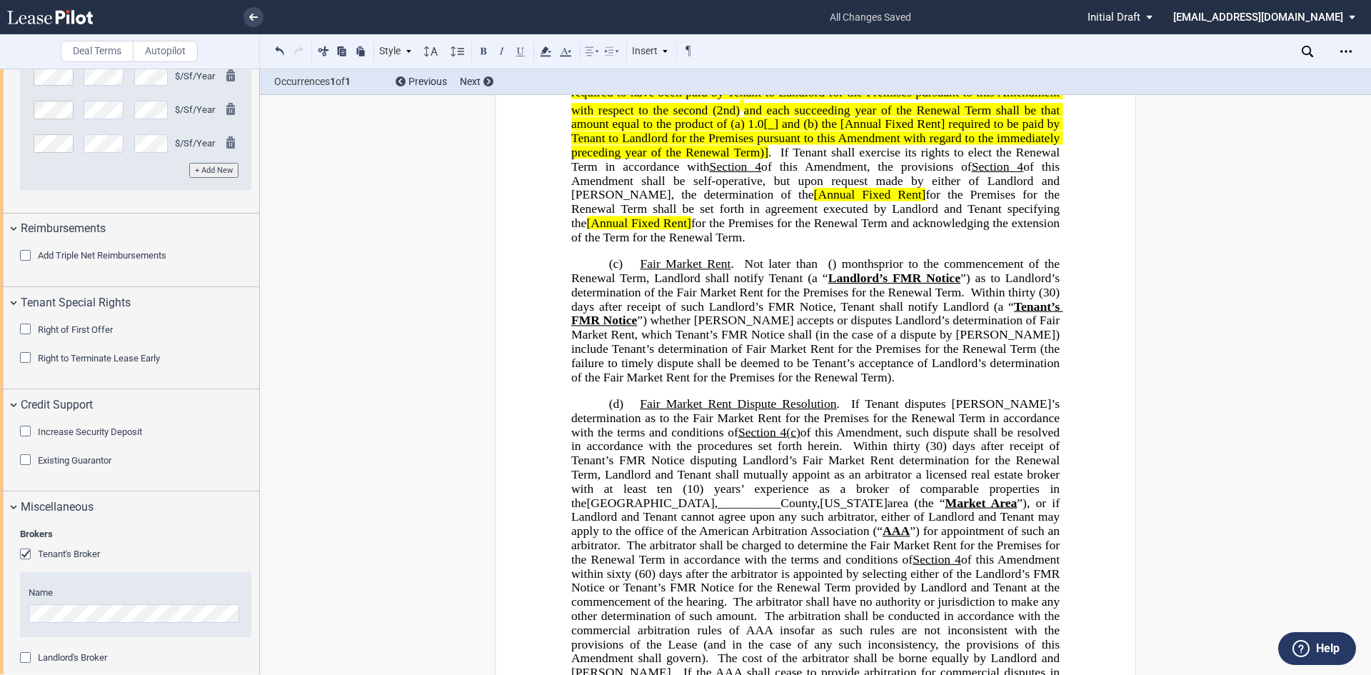
scroll to position [1958, 0]
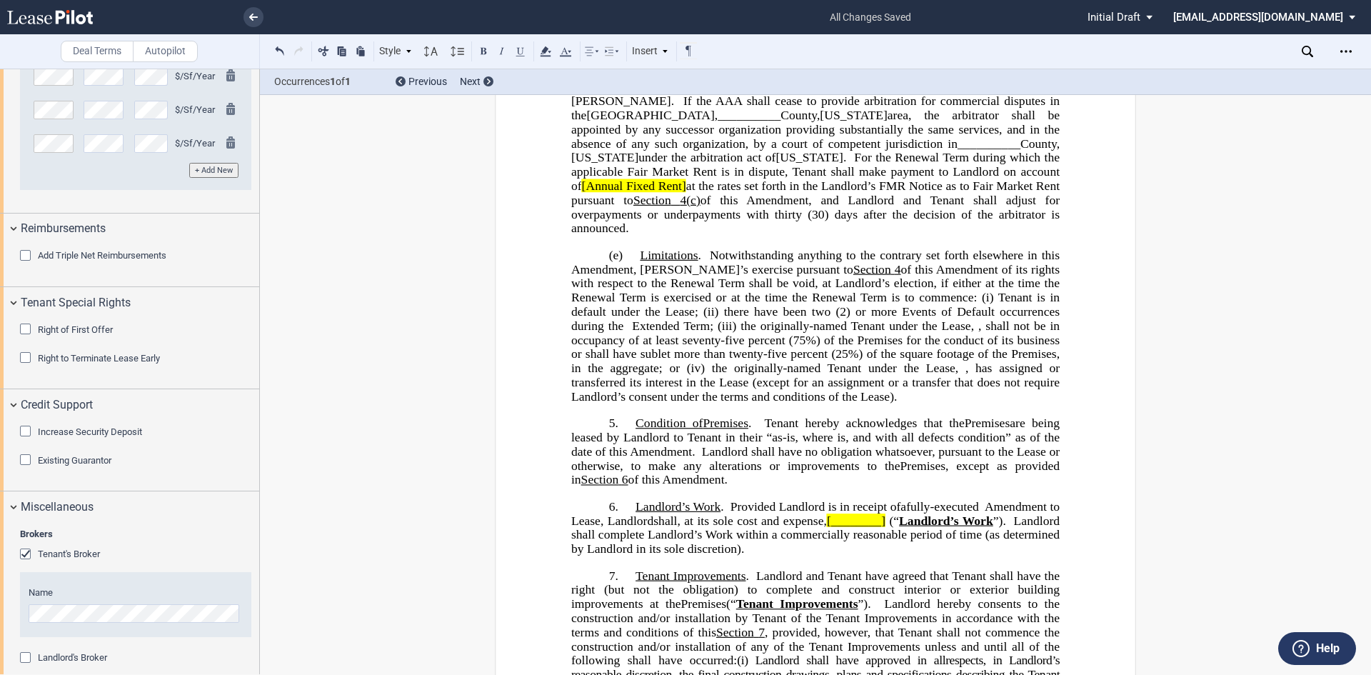
click at [885, 527] on span "[________]" at bounding box center [856, 520] width 59 height 14
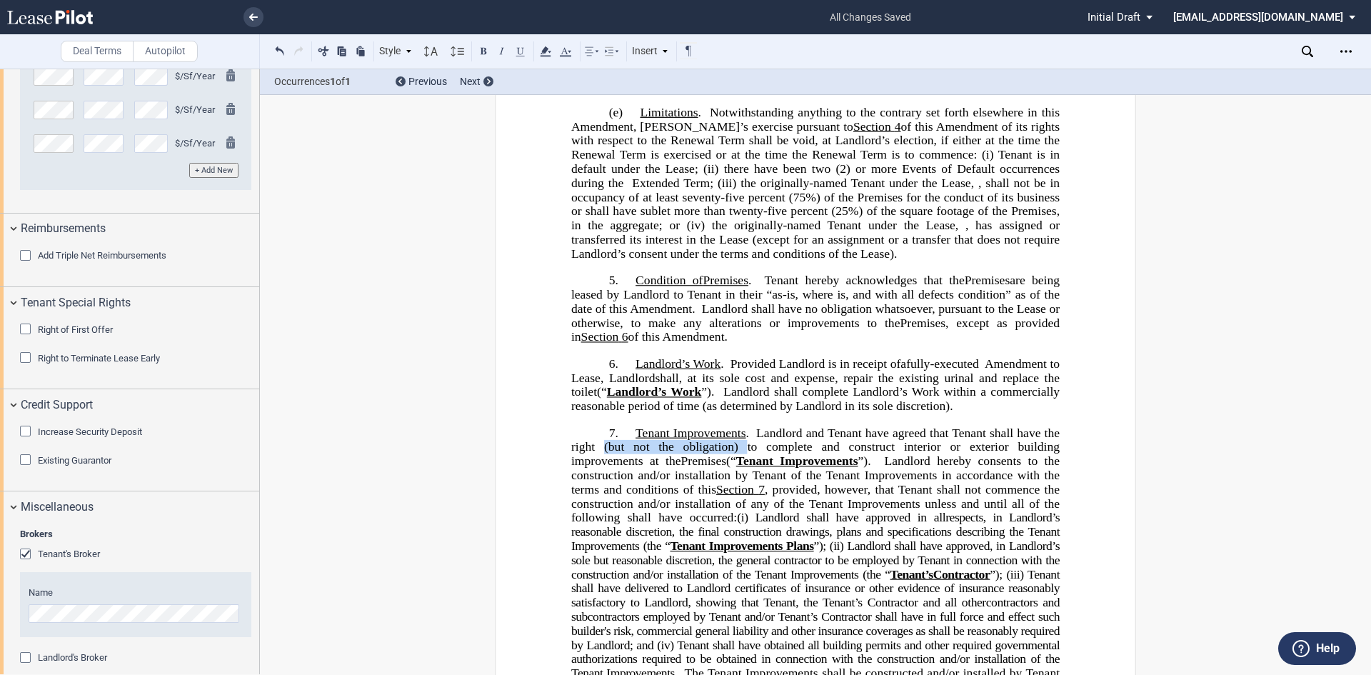
drag, startPoint x: 601, startPoint y: 504, endPoint x: 740, endPoint y: 504, distance: 139.2
click at [740, 467] on span "Landlord and Tenant have agreed that Tenant shall have the right (but not the o…" at bounding box center [817, 446] width 492 height 41
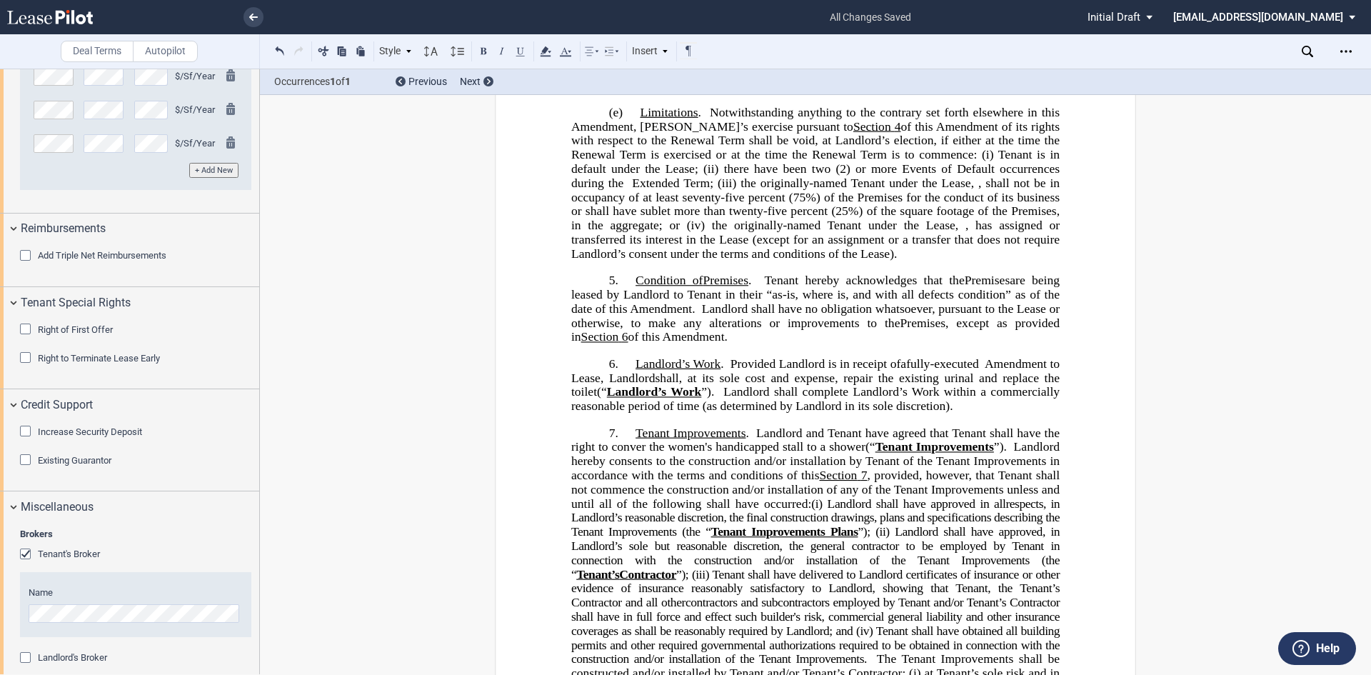
click at [658, 398] on span ", at its sole cost and expense, repair the existing urinal and replace the toil…" at bounding box center [817, 385] width 492 height 28
click at [640, 453] on span "Landlord and Tenant have agreed that Tenant shall have the right to conver the …" at bounding box center [817, 440] width 492 height 28
drag, startPoint x: 685, startPoint y: 518, endPoint x: 731, endPoint y: 516, distance: 46.4
click at [731, 453] on span "Landlord and Tenant have agreed that Tenant shall have the right to convert the…" at bounding box center [817, 440] width 492 height 28
click at [825, 453] on span "(“" at bounding box center [830, 447] width 10 height 14
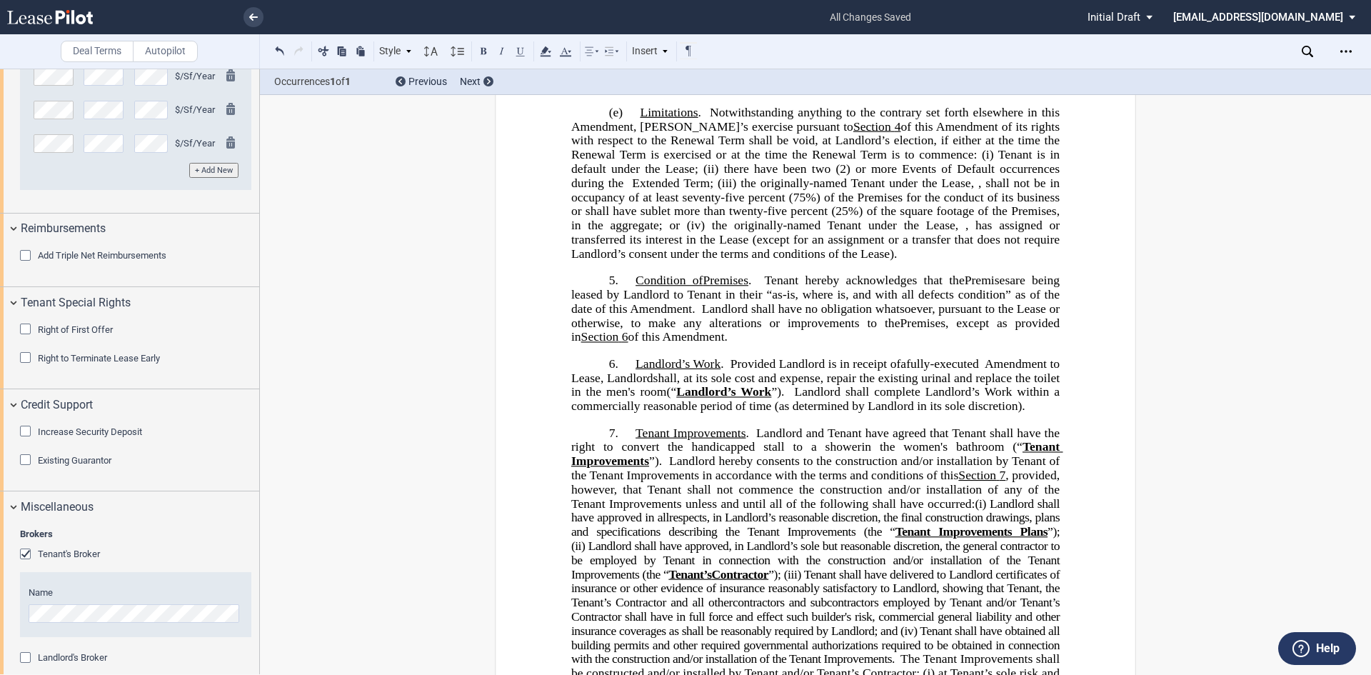
click at [717, 398] on span ", at its sole cost and expense, repair the existing urinal and replace the toil…" at bounding box center [817, 385] width 492 height 28
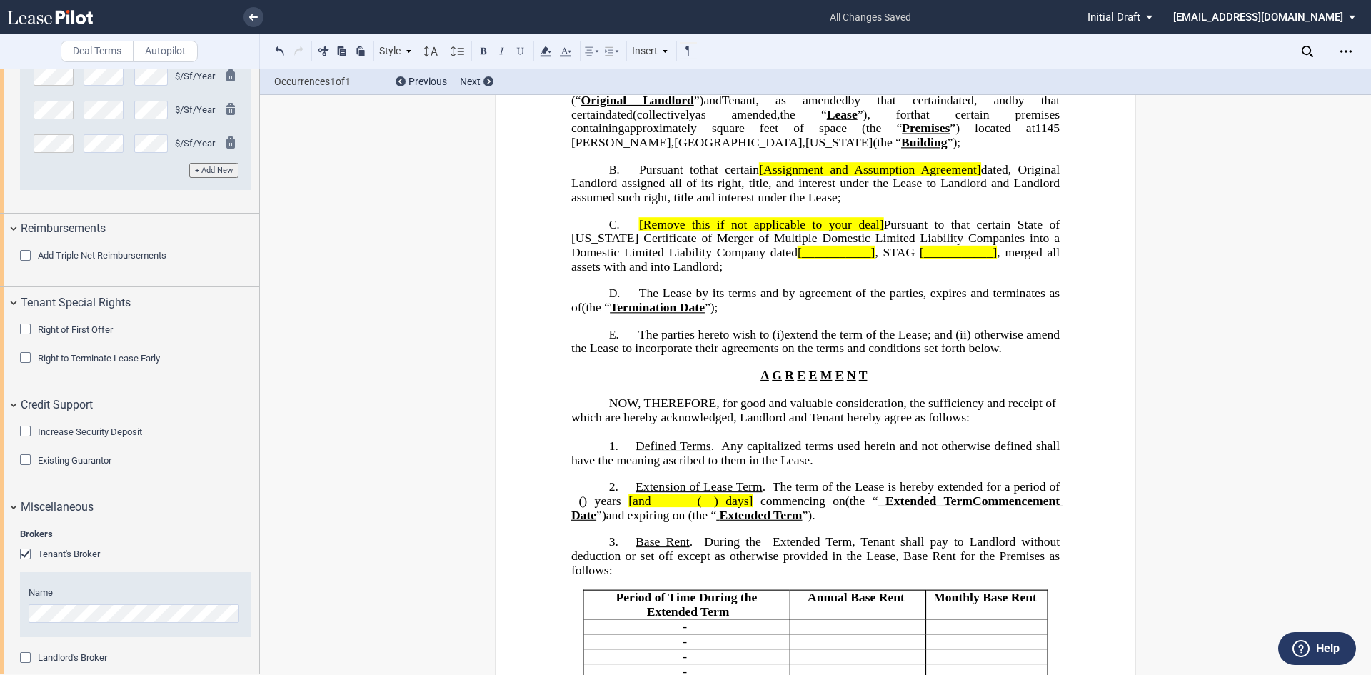
scroll to position [0, 0]
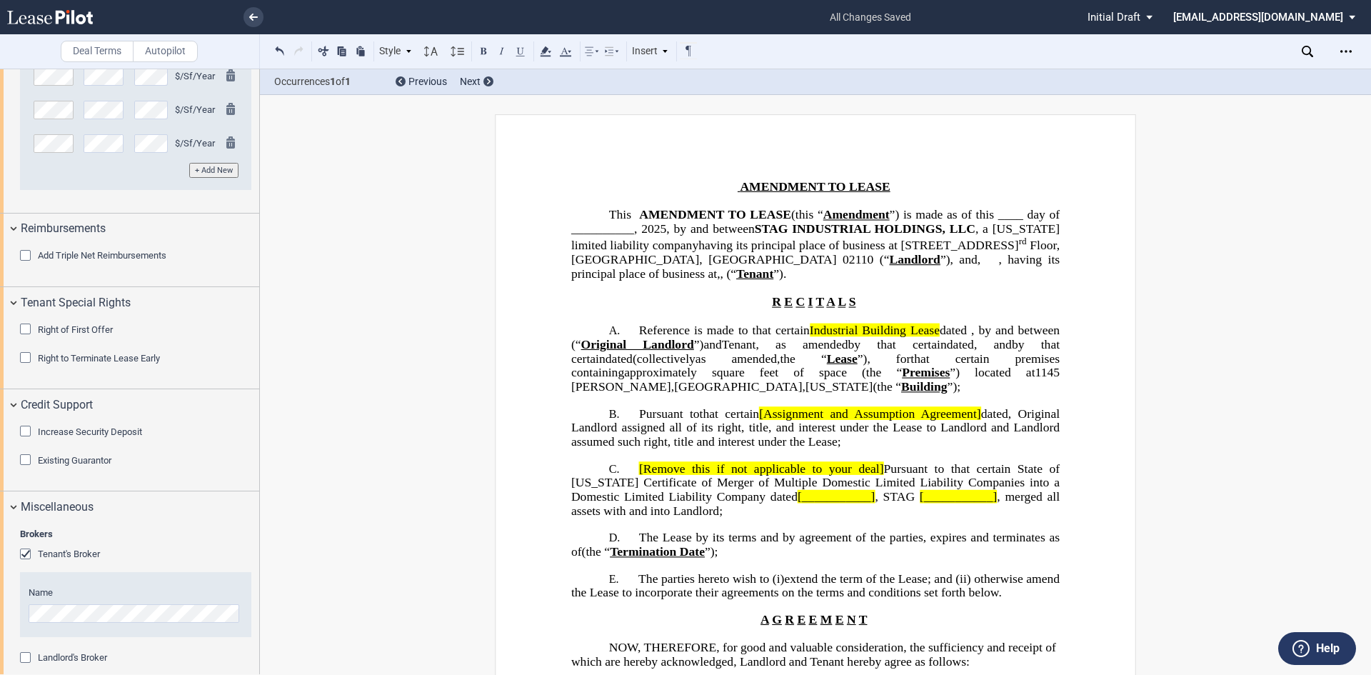
click at [759, 421] on span "[Assignment and Assumption Agreement]" at bounding box center [869, 414] width 221 height 14
click at [963, 421] on span "Assignment and Assumption Agreement]" at bounding box center [870, 414] width 220 height 14
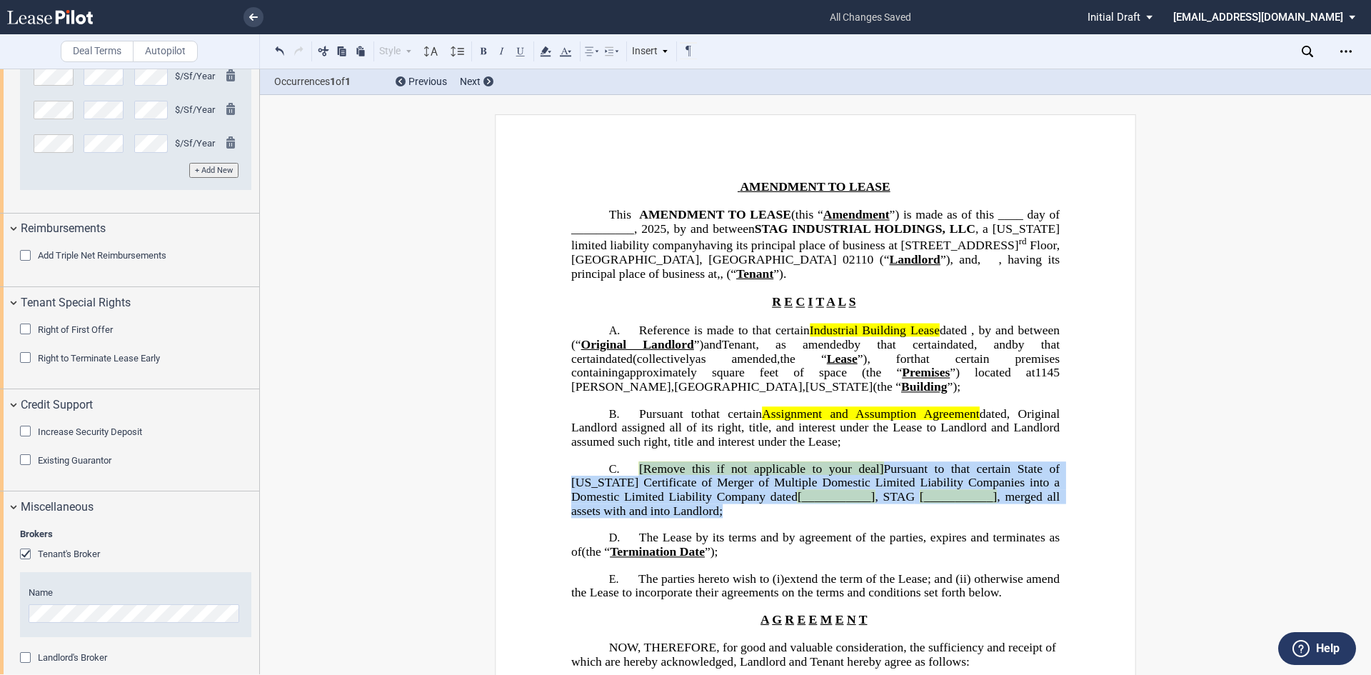
drag, startPoint x: 627, startPoint y: 509, endPoint x: 740, endPoint y: 551, distance: 120.4
click at [740, 518] on p "C. [Remove this if not applicable to your deal] Pursuant to that certain State …" at bounding box center [815, 490] width 488 height 56
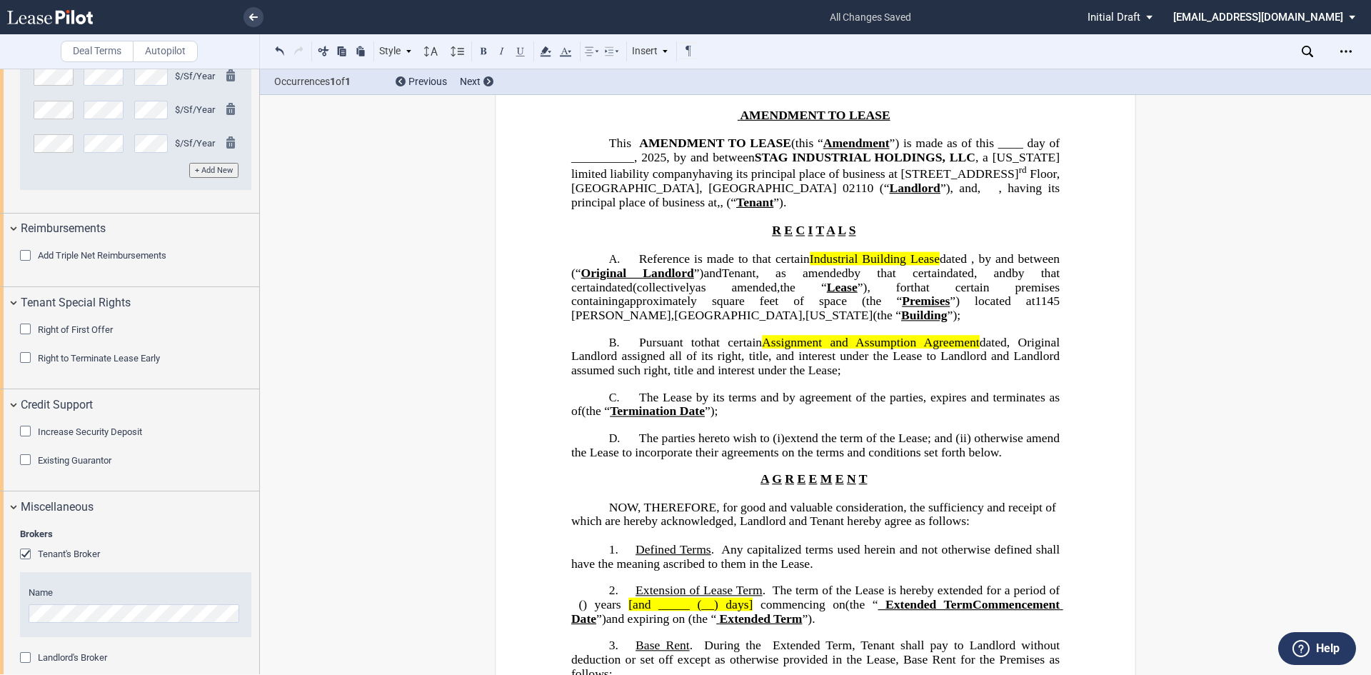
scroll to position [214, 0]
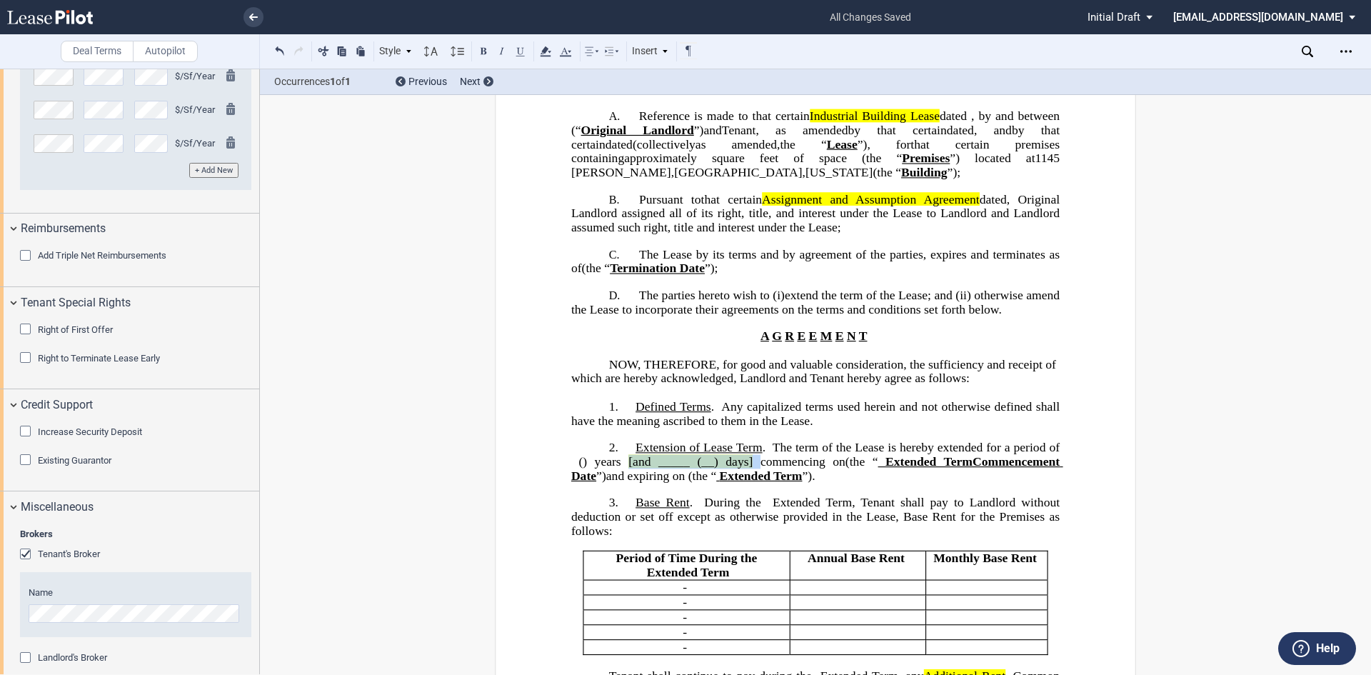
drag, startPoint x: 640, startPoint y: 505, endPoint x: 757, endPoint y: 505, distance: 117.1
click at [757, 468] on span "[and _____ (__) days] commencing on ﻿ ﻿ (the “" at bounding box center [749, 462] width 257 height 14
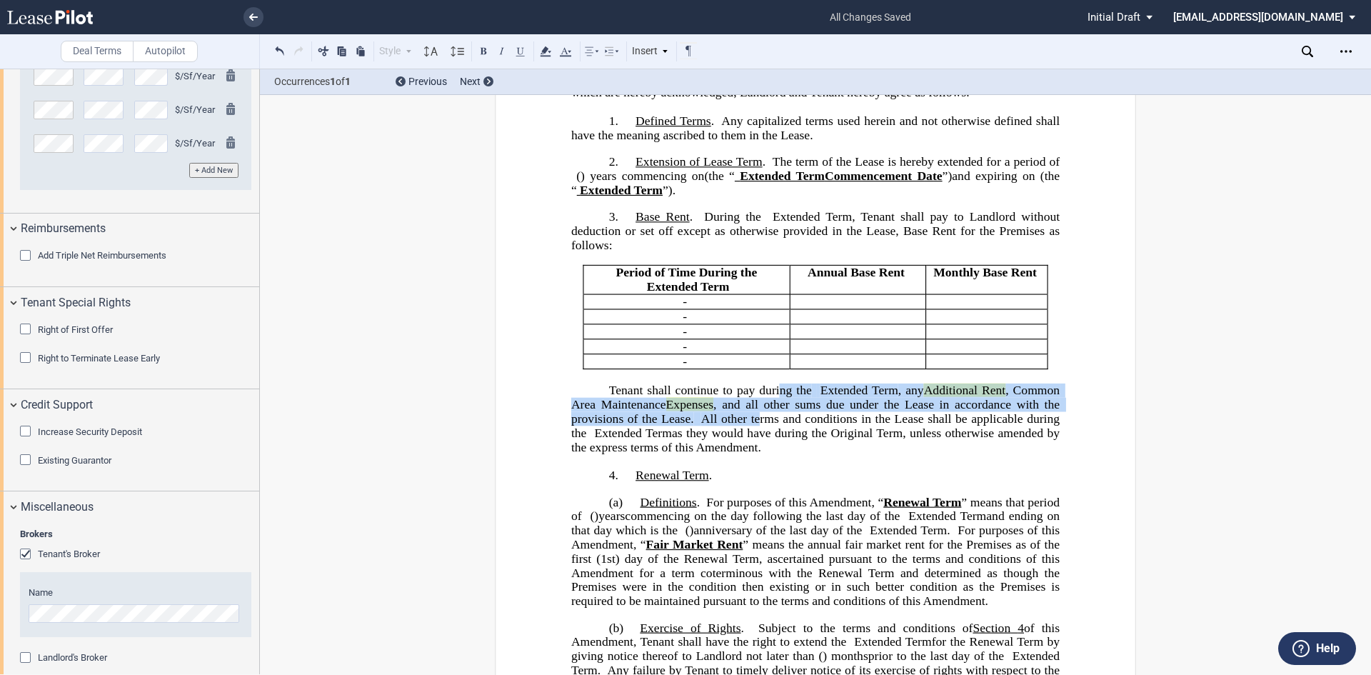
drag, startPoint x: 786, startPoint y: 432, endPoint x: 795, endPoint y: 460, distance: 29.1
click at [795, 454] on p "Tenant shall continue to pay during the ﻿ ﻿ Extended Term Extended Term , any A…" at bounding box center [815, 418] width 488 height 71
click at [548, 49] on icon at bounding box center [545, 51] width 17 height 17
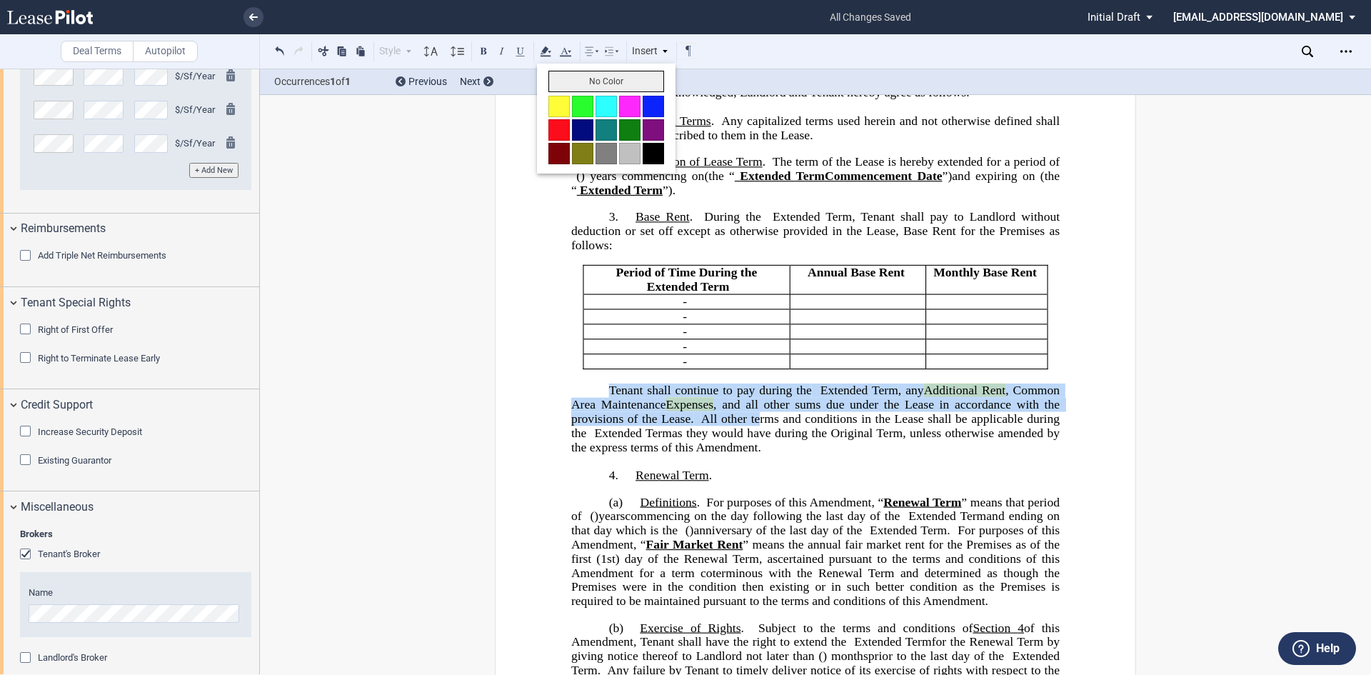
click at [578, 80] on button "No Color" at bounding box center [606, 81] width 116 height 21
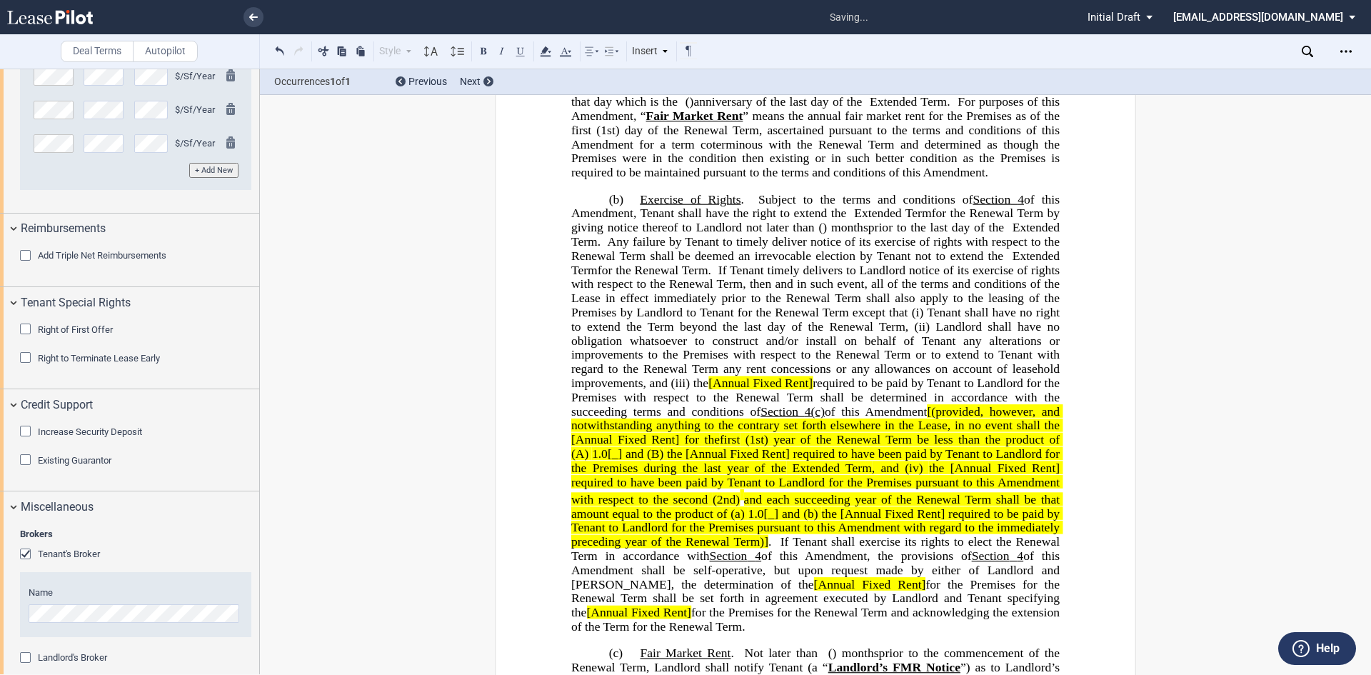
scroll to position [1071, 0]
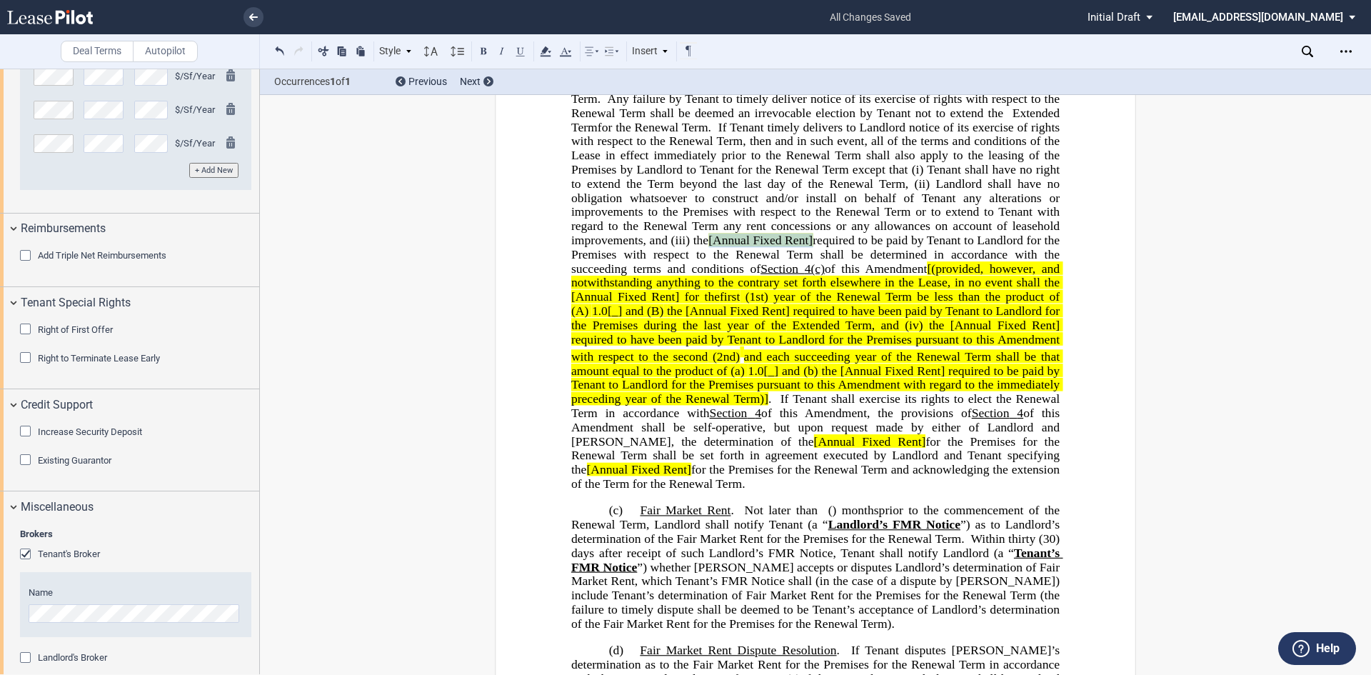
drag, startPoint x: 767, startPoint y: 296, endPoint x: 877, endPoint y: 298, distance: 110.0
click at [877, 298] on span "for the Renewal Term. If Tenant timely delivers to Landlord notice of its exerc…" at bounding box center [817, 211] width 492 height 183
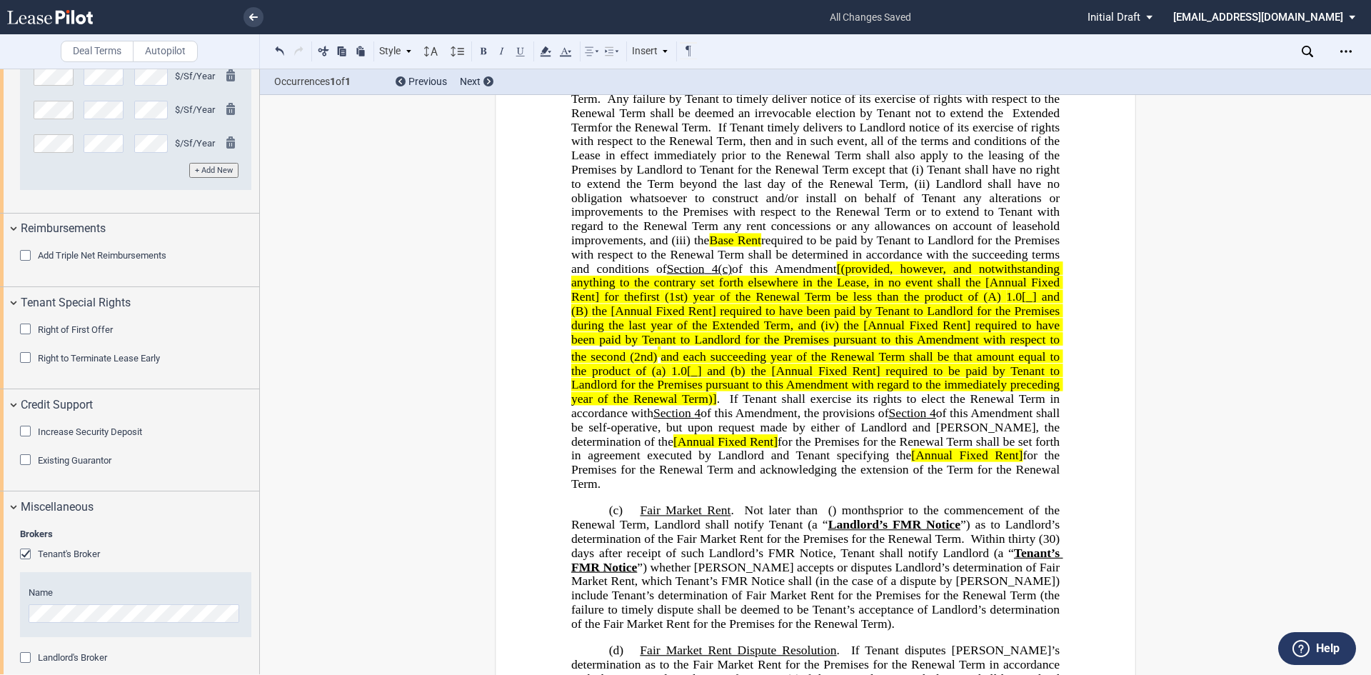
scroll to position [643, 0]
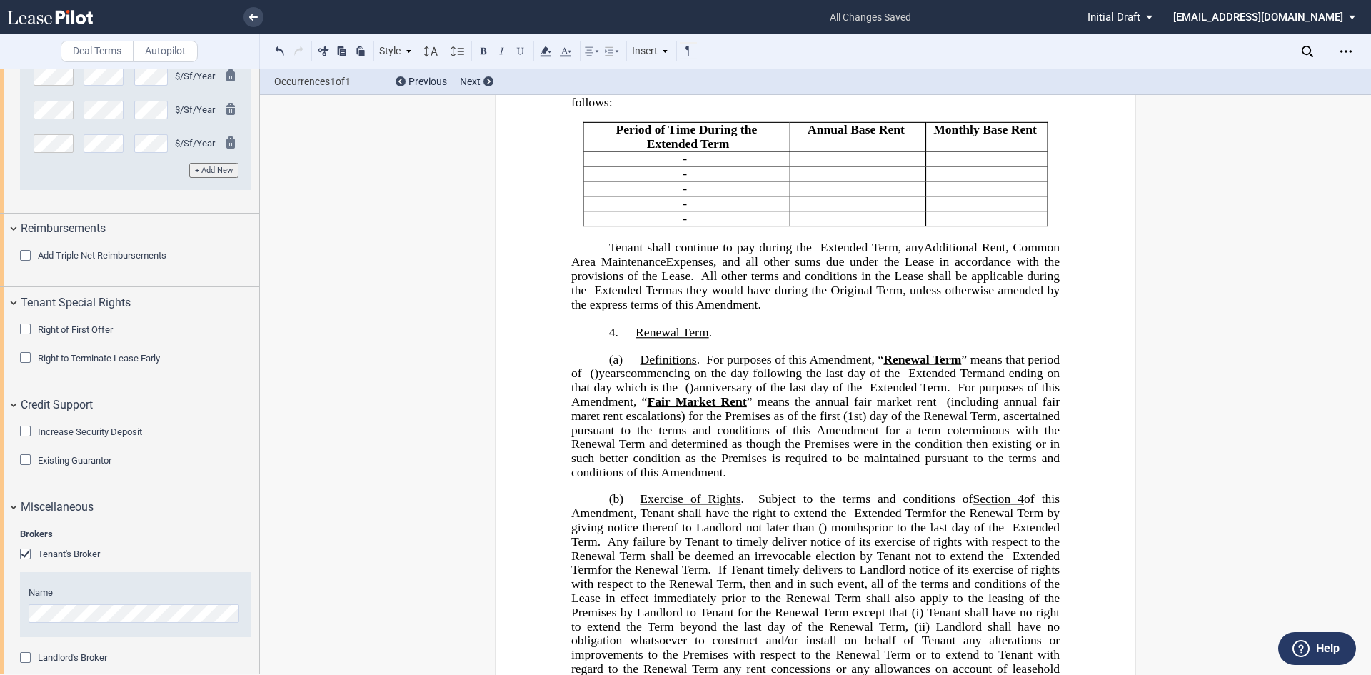
click at [703, 423] on span "” means the annual fair market rent (including annual fair maret rent escalatio…" at bounding box center [817, 409] width 492 height 28
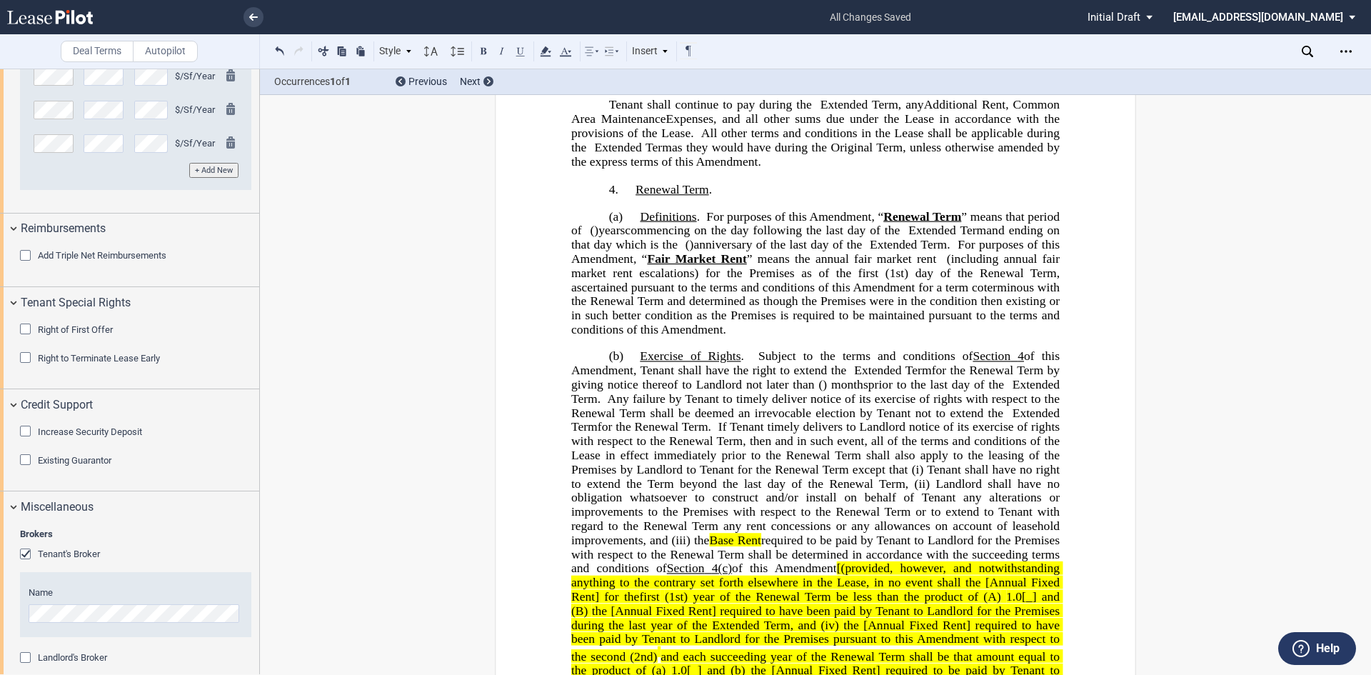
scroll to position [928, 0]
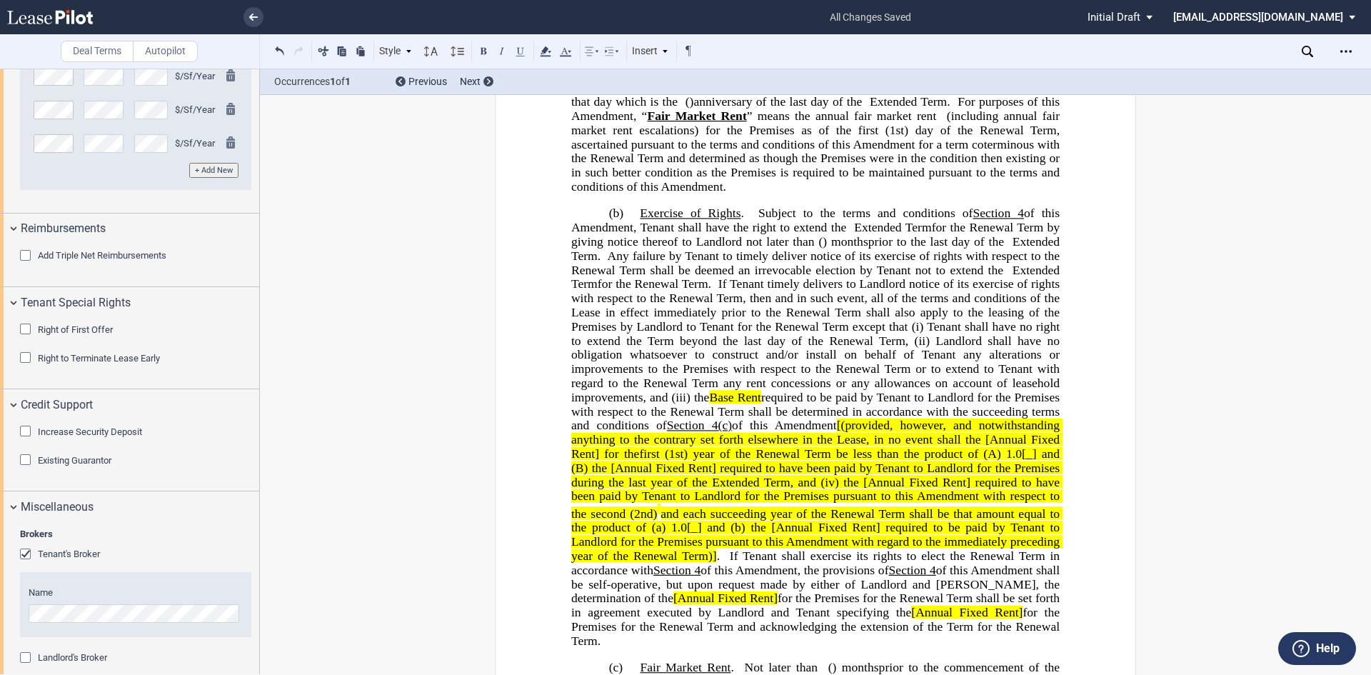
click at [928, 460] on span "[(provided, however, and notwithstanding anything to the contrary set forth els…" at bounding box center [817, 438] width 492 height 41
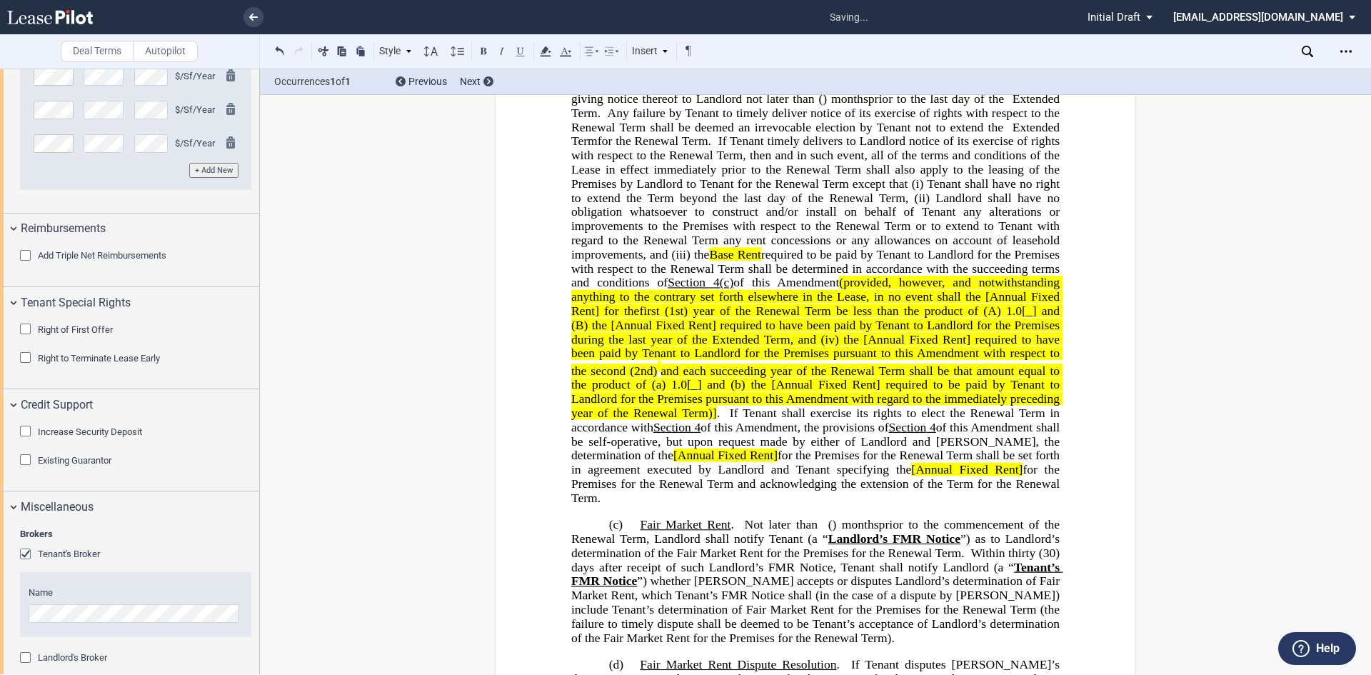
scroll to position [1142, 0]
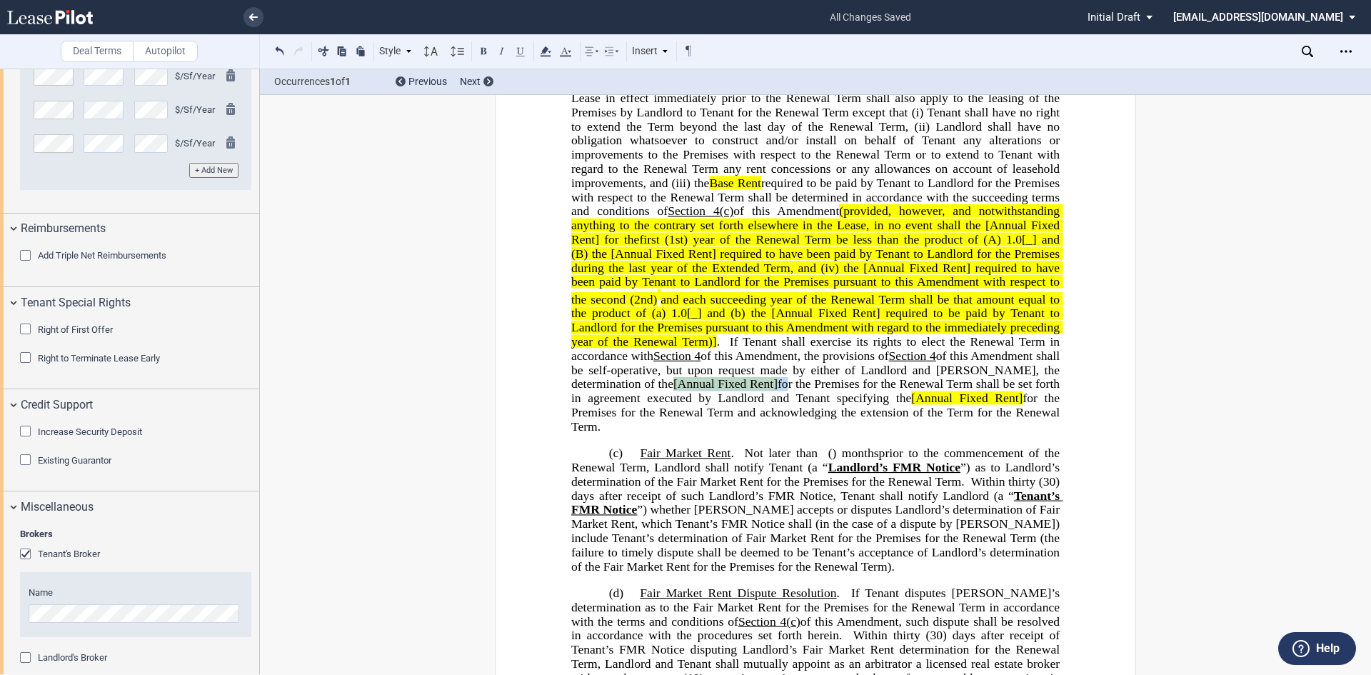
drag, startPoint x: 679, startPoint y: 427, endPoint x: 791, endPoint y: 429, distance: 112.1
click at [791, 429] on span ")] . If Tenant shall exercise its rights to elect the Renewal Term in accordanc…" at bounding box center [817, 383] width 492 height 99
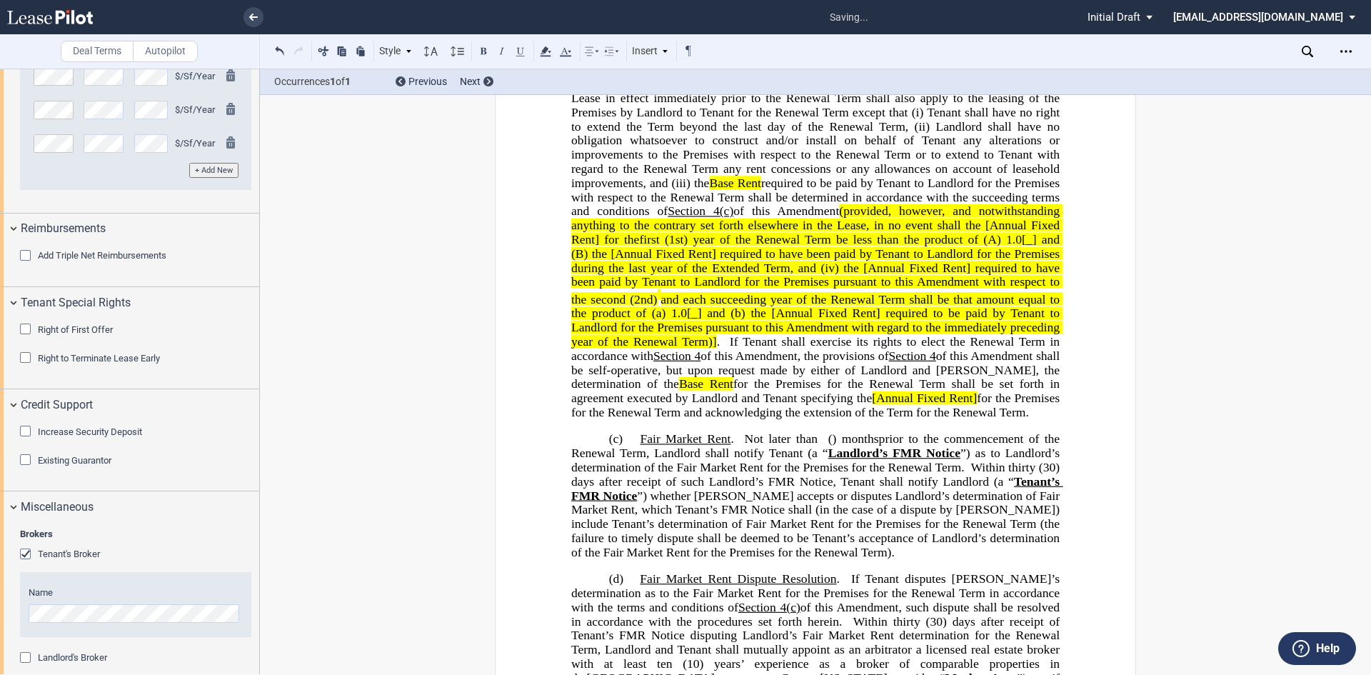
click at [902, 404] on span "[Annual Fixed Rent]" at bounding box center [924, 398] width 105 height 14
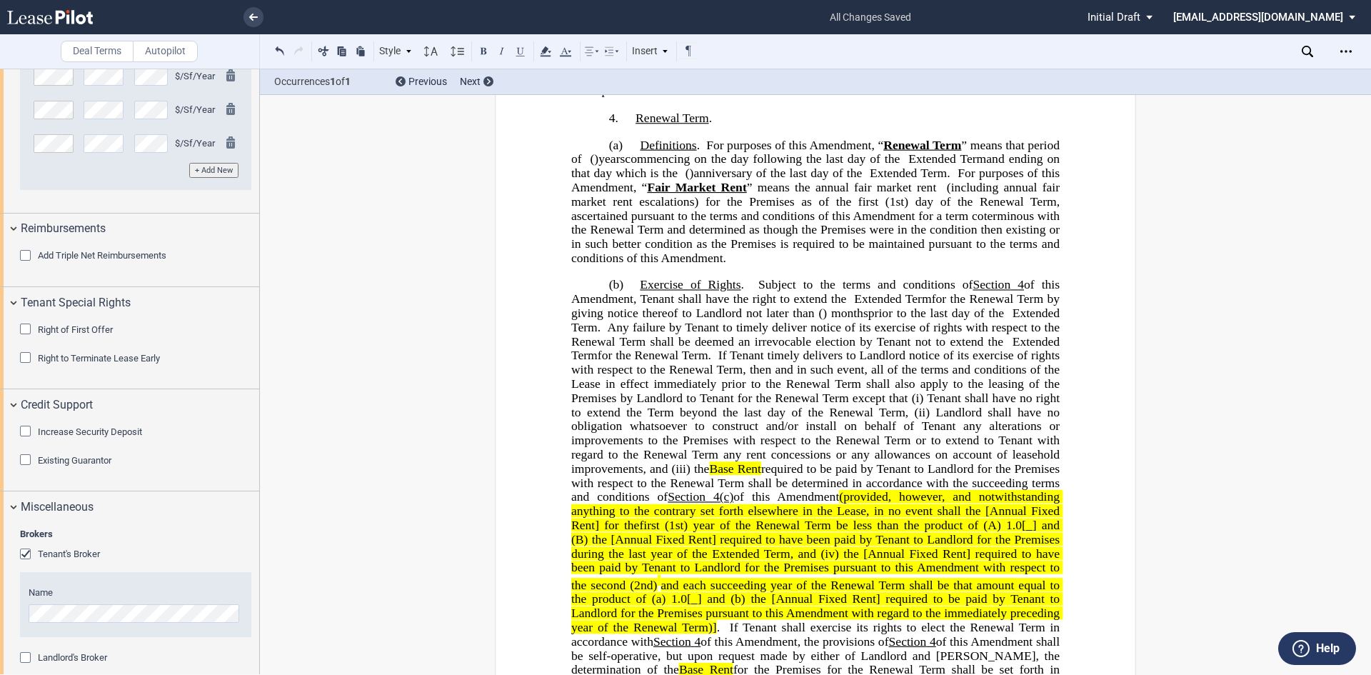
scroll to position [785, 0]
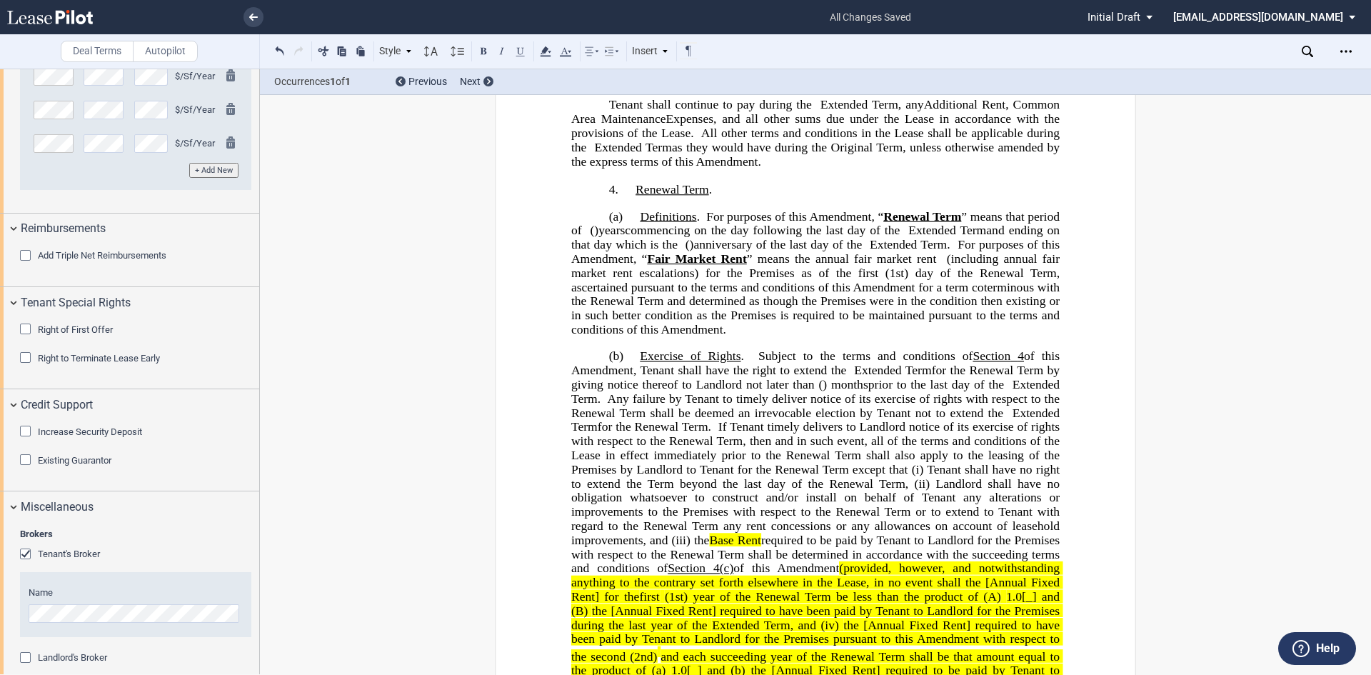
click at [784, 391] on span "for the Renewal Term by giving notice thereof to Landlord not later than" at bounding box center [817, 377] width 492 height 28
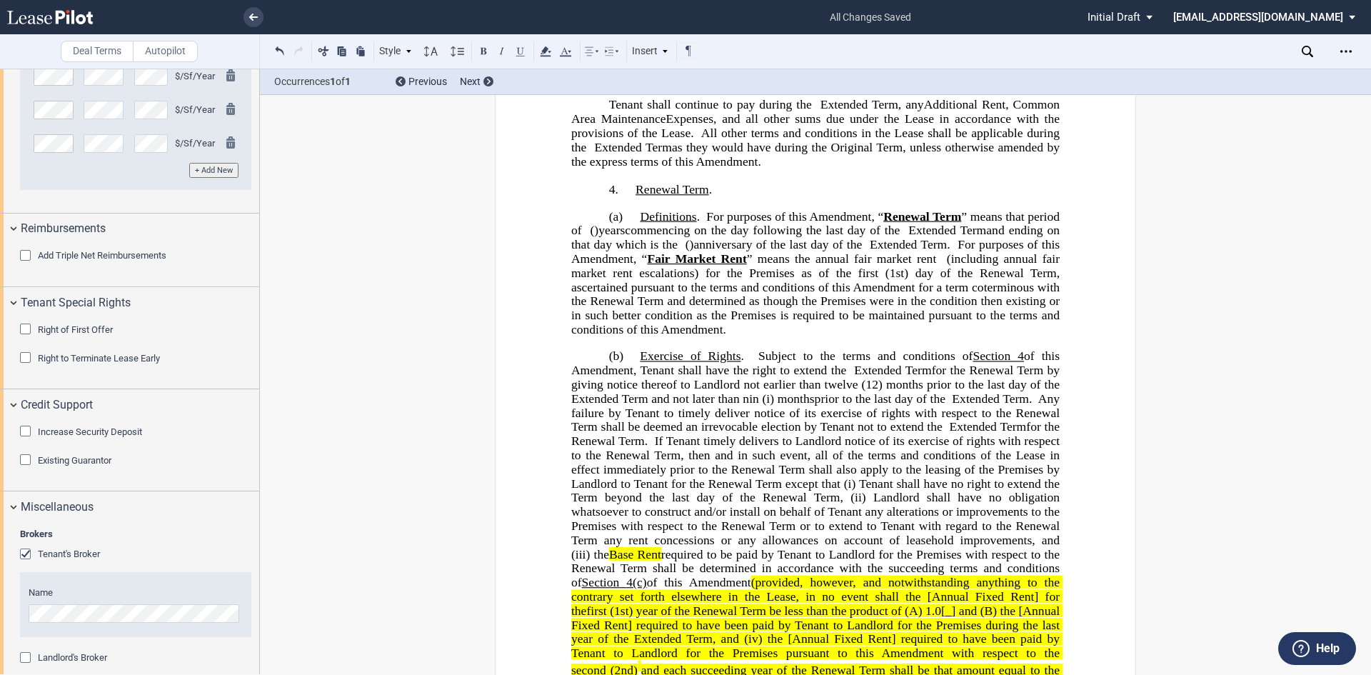
click at [836, 405] on span "for the Renewal Term by giving notice thereof to Landlord not earlier than twel…" at bounding box center [817, 383] width 492 height 41
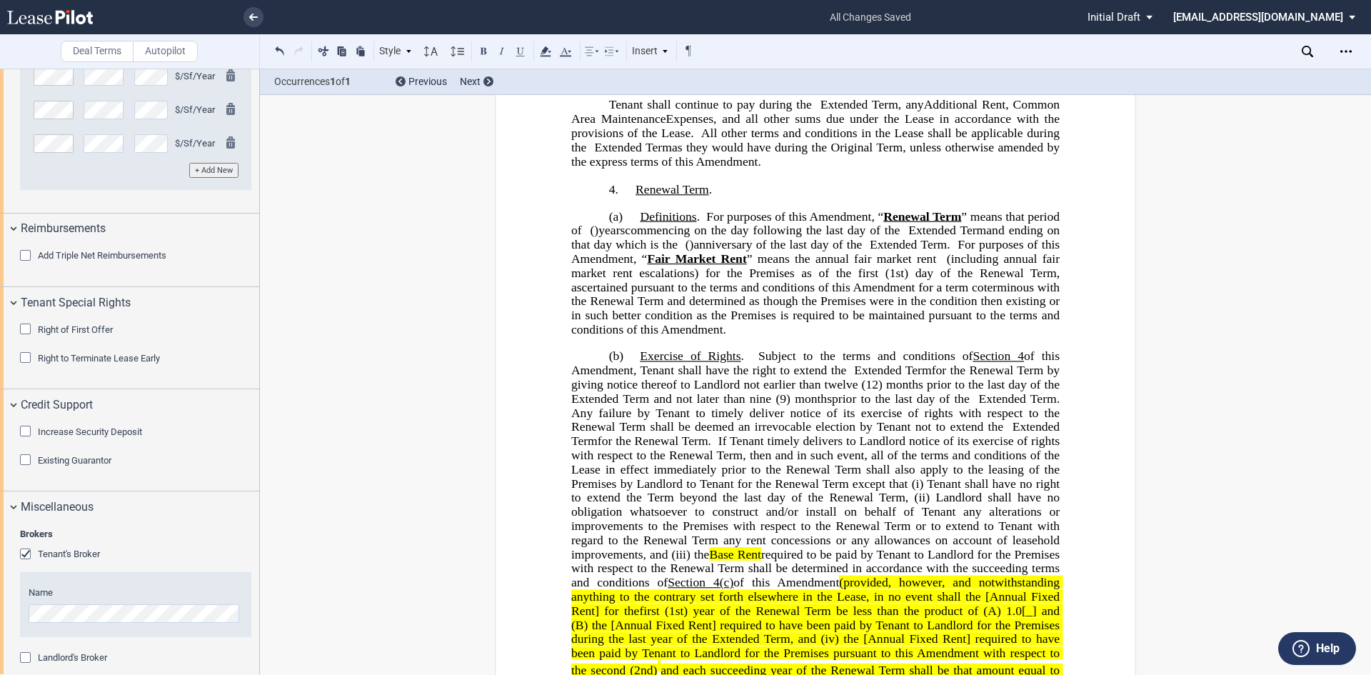
click at [1057, 406] on span "." at bounding box center [1058, 399] width 3 height 14
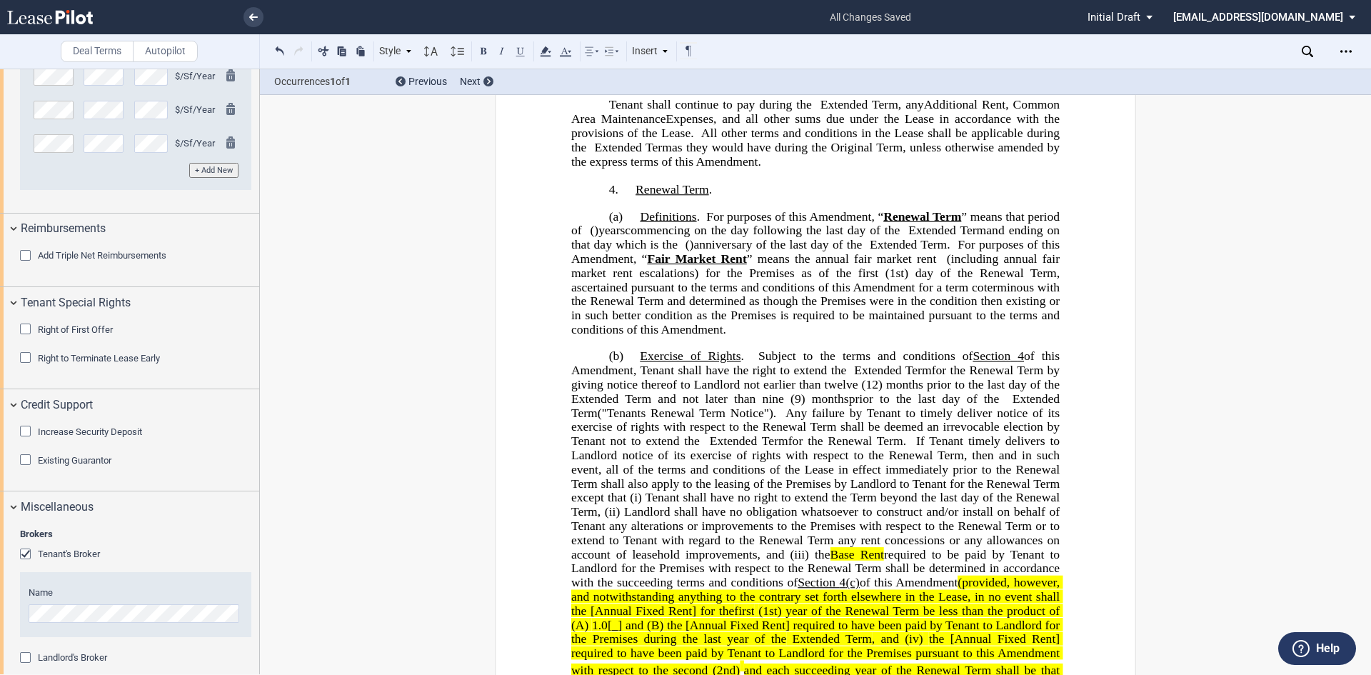
click at [722, 419] on span "("Tenants Renewal Term Notice")." at bounding box center [687, 413] width 178 height 14
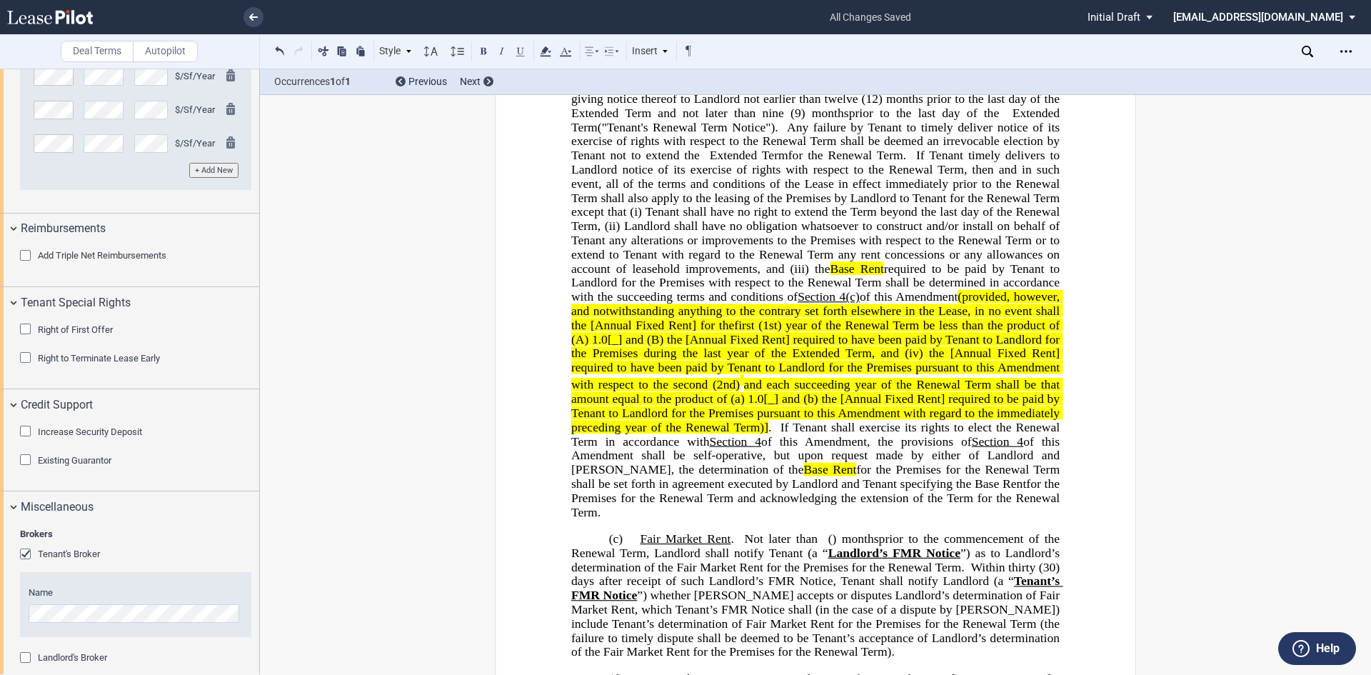
scroll to position [1142, 0]
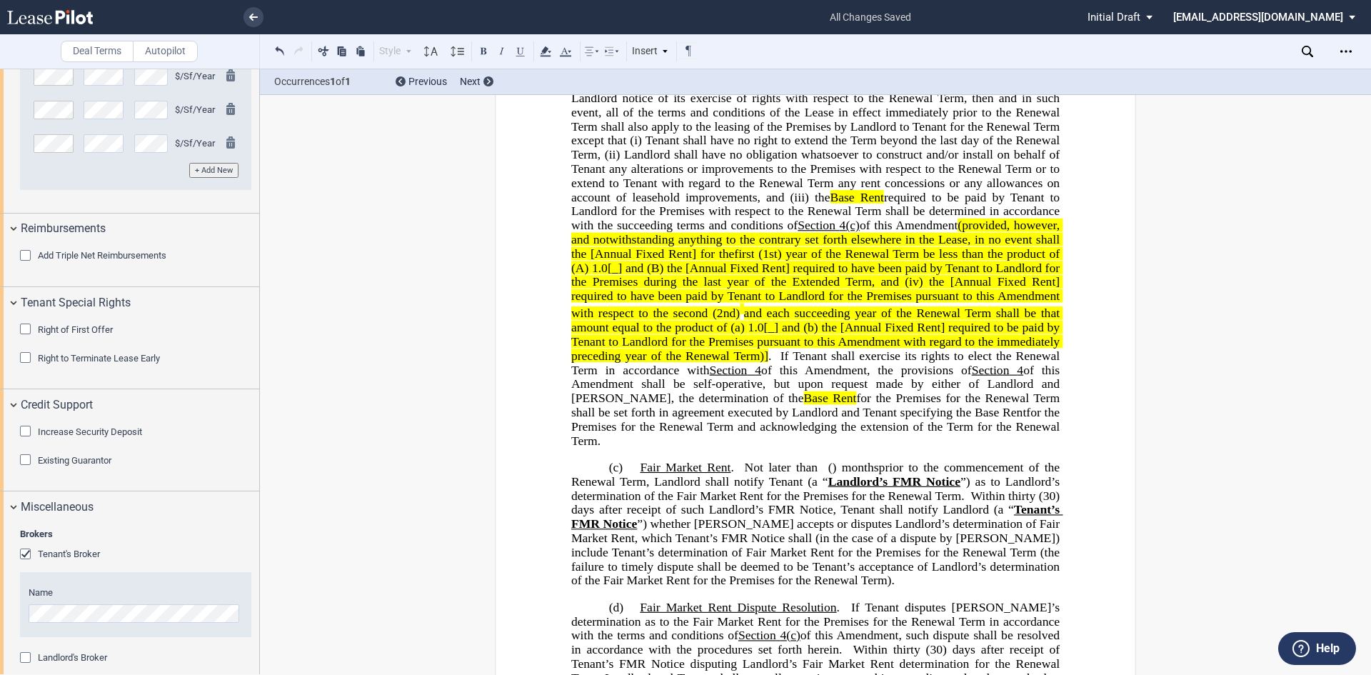
click at [817, 473] on span at bounding box center [819, 467] width 5 height 14
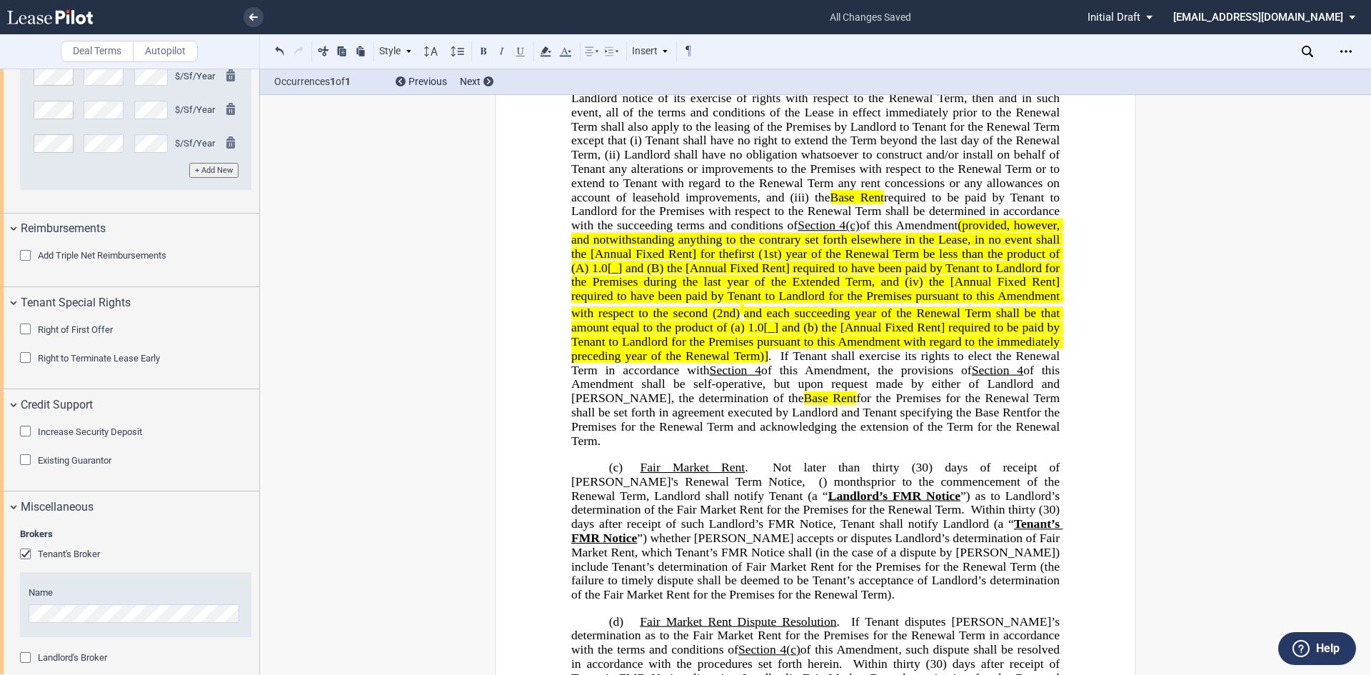
click at [984, 502] on span "prior to the commencement of the Renewal Term, Landlord shall notify Tenant (a “" at bounding box center [817, 488] width 492 height 28
drag, startPoint x: 984, startPoint y: 523, endPoint x: 642, endPoint y: 520, distance: 342.0
click at [642, 520] on p "(c) Fair Market Rent . Not later than thirty (30) days of receipt of Tenant's R…" at bounding box center [815, 530] width 488 height 141
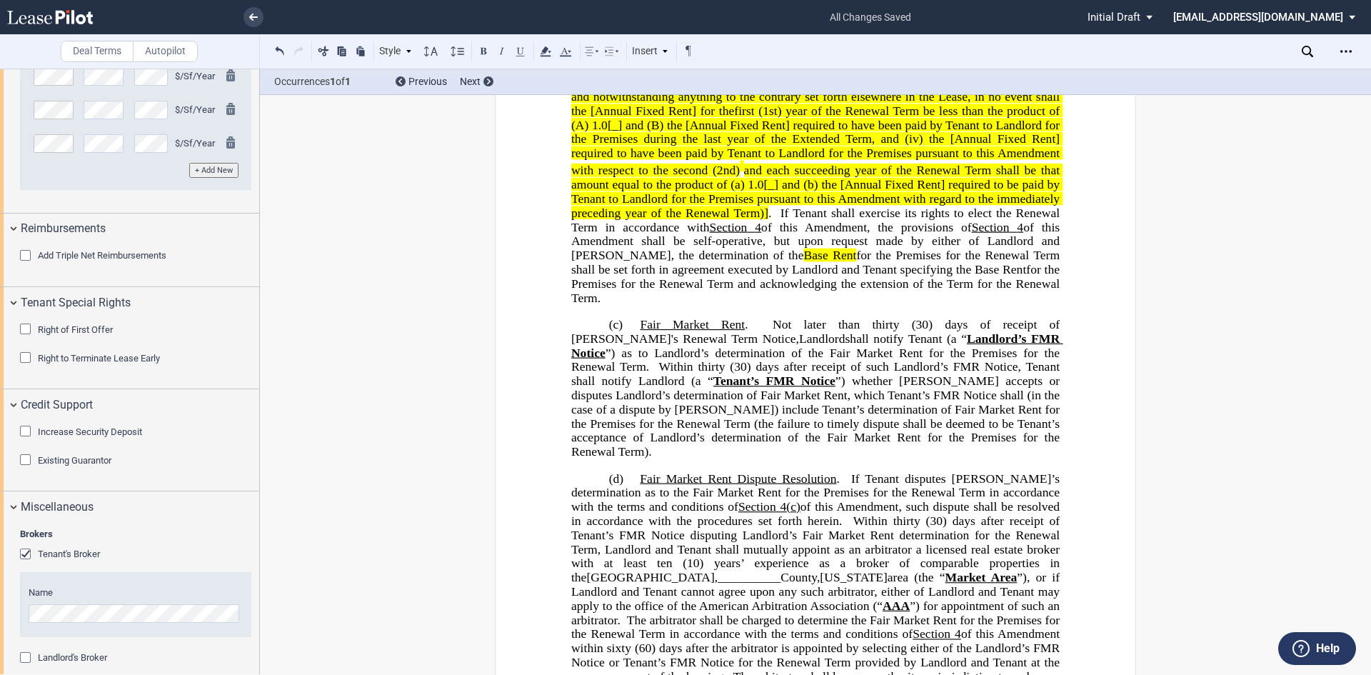
scroll to position [1428, 0]
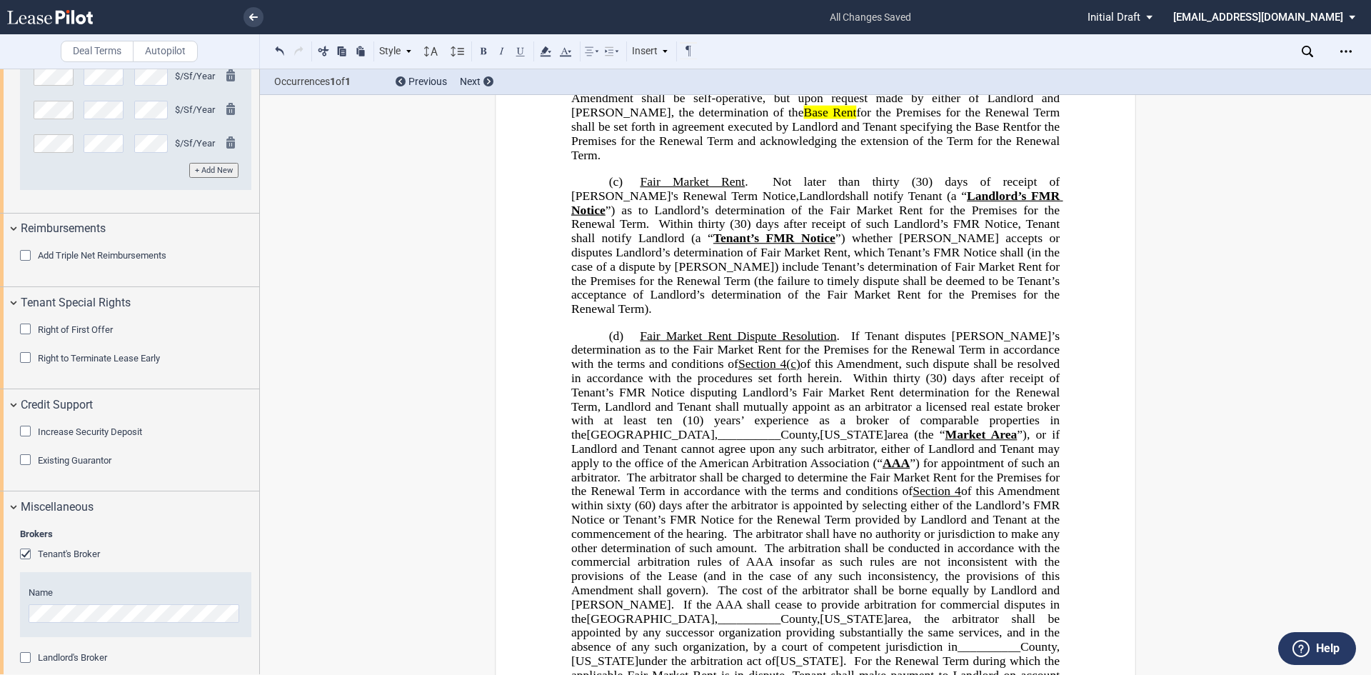
click at [717, 440] on span "__________" at bounding box center [748, 434] width 63 height 14
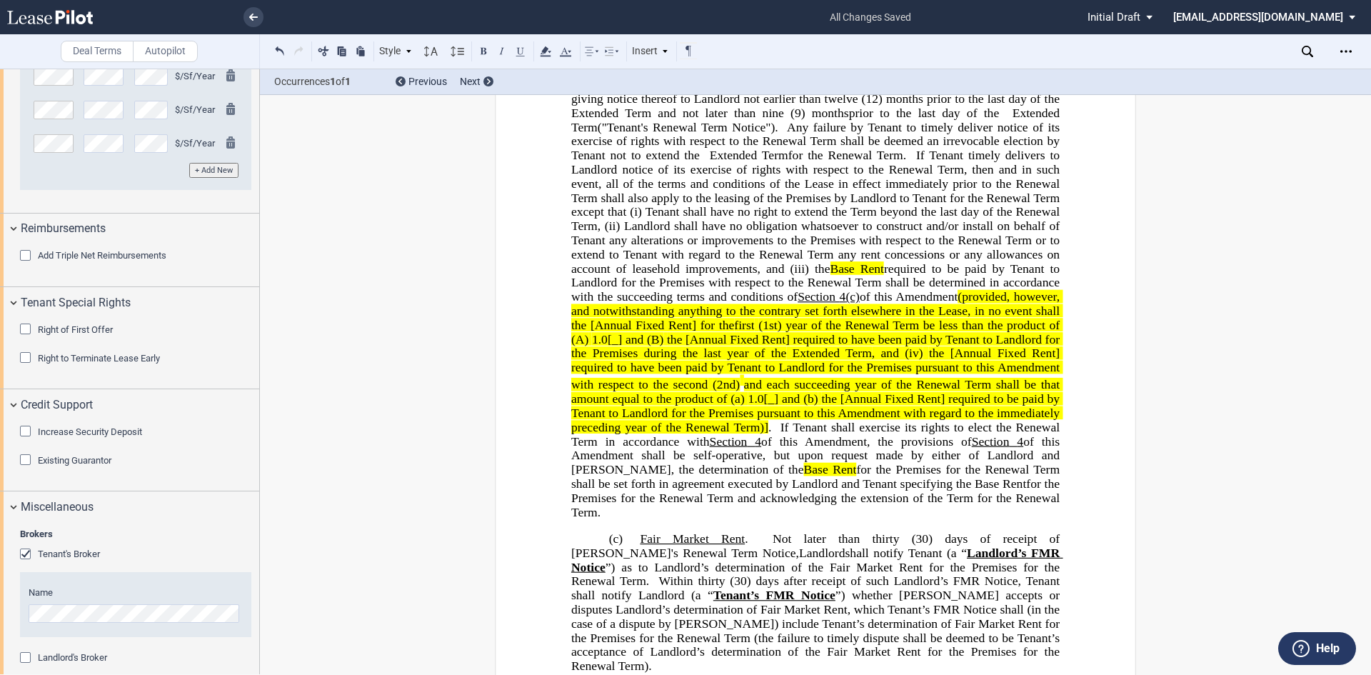
scroll to position [999, 0]
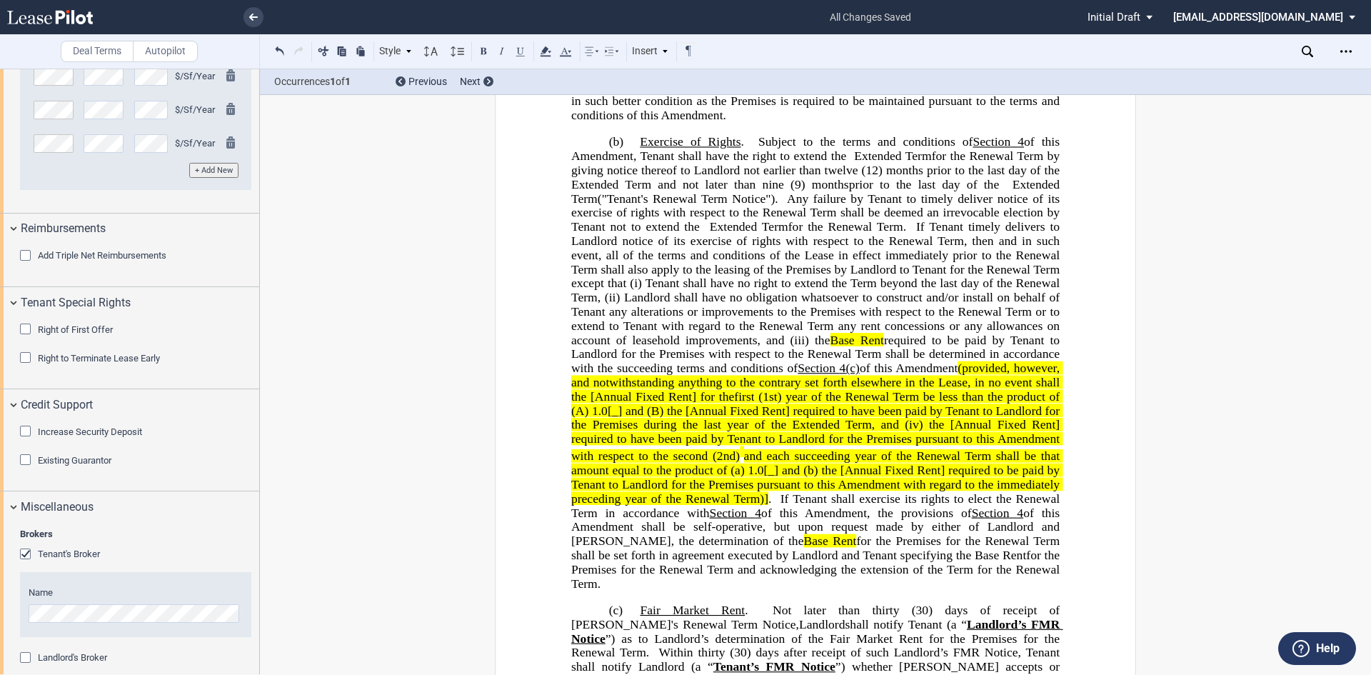
click at [658, 403] on span "(provided, however, and notwithstanding anything to the contrary set forth else…" at bounding box center [817, 381] width 492 height 41
click at [611, 374] on span "required to be paid by Tenant to Landlord for the Premises with respect to the …" at bounding box center [817, 353] width 492 height 41
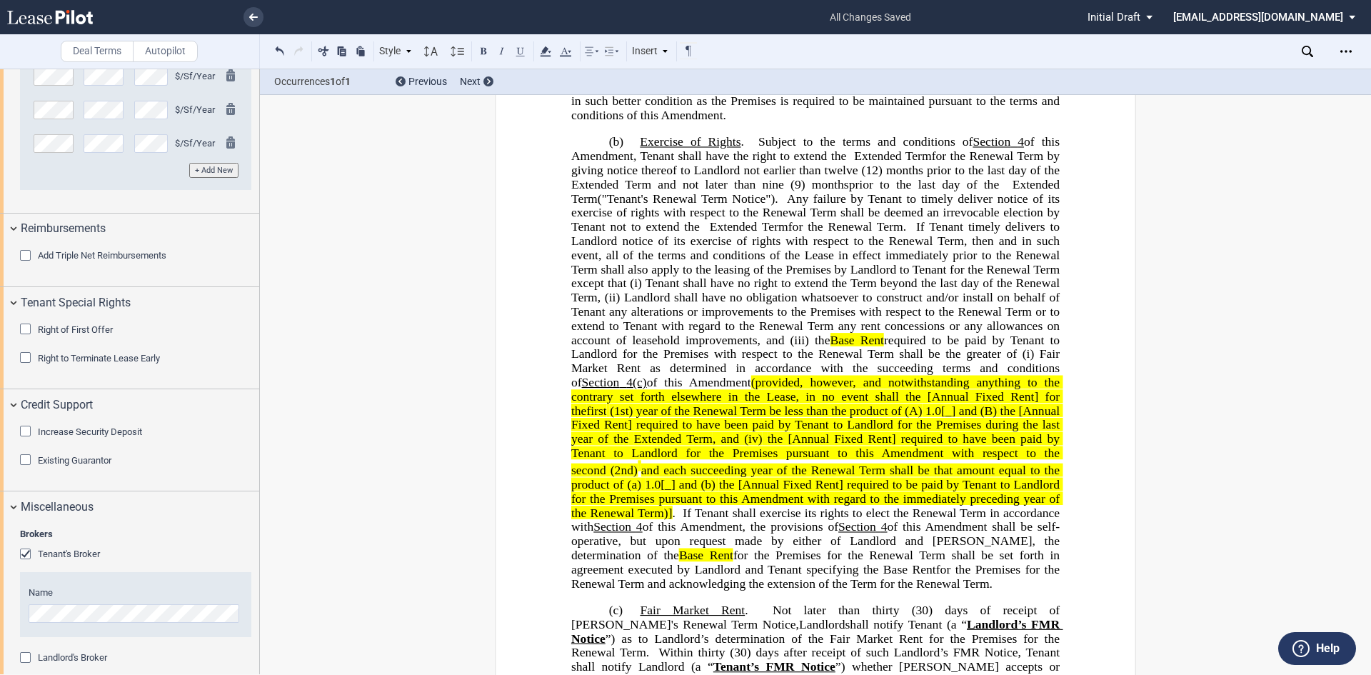
click at [705, 388] on span "required to be paid by Tenant to Landlord for the Premises with respect to the …" at bounding box center [817, 361] width 492 height 56
click at [751, 389] on span "of this Amendment" at bounding box center [699, 383] width 104 height 14
click at [278, 51] on button at bounding box center [279, 50] width 17 height 17
click at [278, 51] on div "Style 1. Section (a) Subsection Normal Normal 8pt 9pt 10pt 10.5pt 11pt 12pt 14p…" at bounding box center [484, 51] width 427 height 19
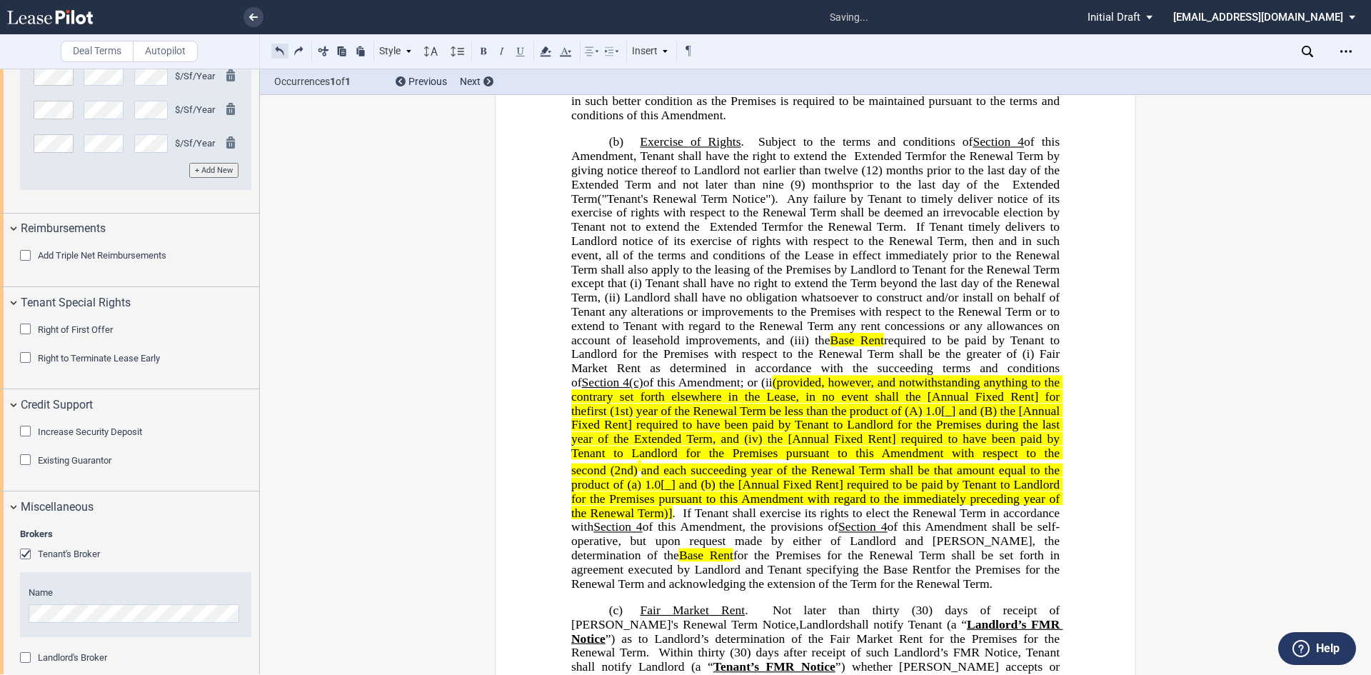
click at [278, 51] on button at bounding box center [279, 50] width 17 height 17
click at [278, 51] on div "Style 1. Section (a) Subsection Normal Normal 8pt 9pt 10pt 10.5pt 11pt 12pt 14p…" at bounding box center [484, 51] width 427 height 19
click at [278, 51] on button at bounding box center [279, 50] width 17 height 17
click at [278, 51] on div "Style 1. Section (a) Subsection Normal Normal 8pt 9pt 10pt 10.5pt 11pt 12pt 14p…" at bounding box center [484, 51] width 427 height 19
click at [278, 51] on button at bounding box center [279, 50] width 17 height 17
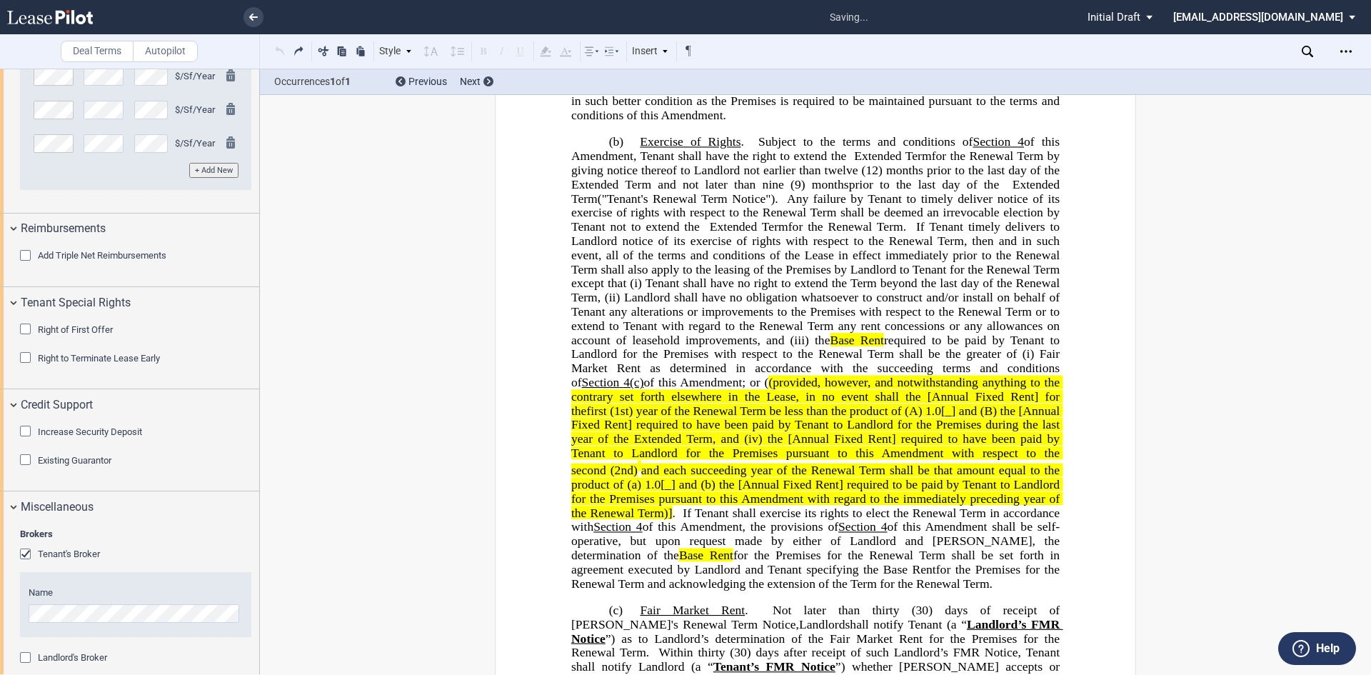
click at [278, 51] on div "Style 1. Section (a) Subsection Normal Normal 8pt 9pt 10pt 10.5pt 11pt 12pt 14p…" at bounding box center [484, 51] width 427 height 19
click at [278, 51] on button at bounding box center [279, 50] width 17 height 17
click at [278, 51] on div "Style 1. Section (a) Subsection Normal Normal 8pt 9pt 10pt 10.5pt 11pt 12pt 14p…" at bounding box center [484, 51] width 427 height 19
click at [278, 51] on button at bounding box center [279, 50] width 17 height 17
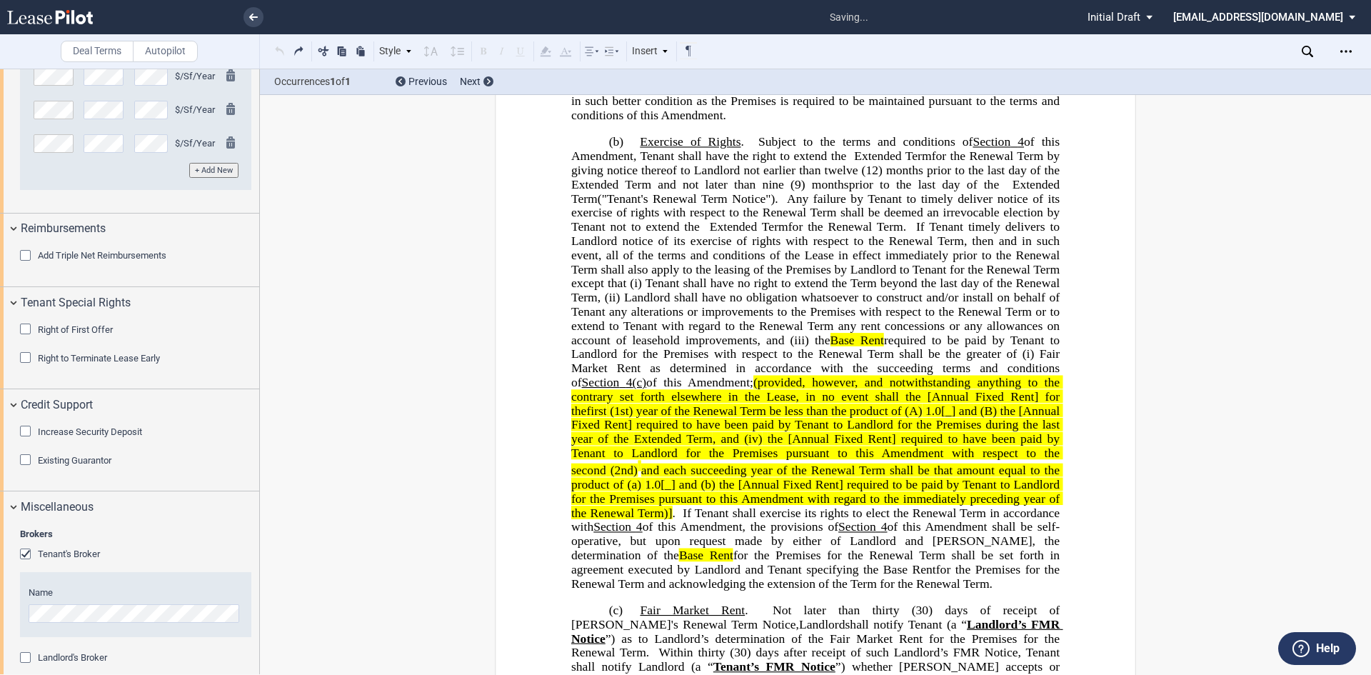
click at [278, 51] on div "Style 1. Section (a) Subsection Normal Normal 8pt 9pt 10pt 10.5pt 11pt 12pt 14p…" at bounding box center [484, 51] width 427 height 19
click at [281, 51] on button at bounding box center [279, 50] width 17 height 17
click at [281, 51] on div "Style 1. Section (a) Subsection Normal Normal 8pt 9pt 10pt 10.5pt 11pt 12pt 14p…" at bounding box center [484, 51] width 427 height 19
click at [281, 51] on button at bounding box center [279, 50] width 17 height 17
click at [281, 51] on div "Style 1. Section (a) Subsection Normal Normal 8pt 9pt 10pt 10.5pt 11pt 12pt 14p…" at bounding box center [484, 51] width 427 height 19
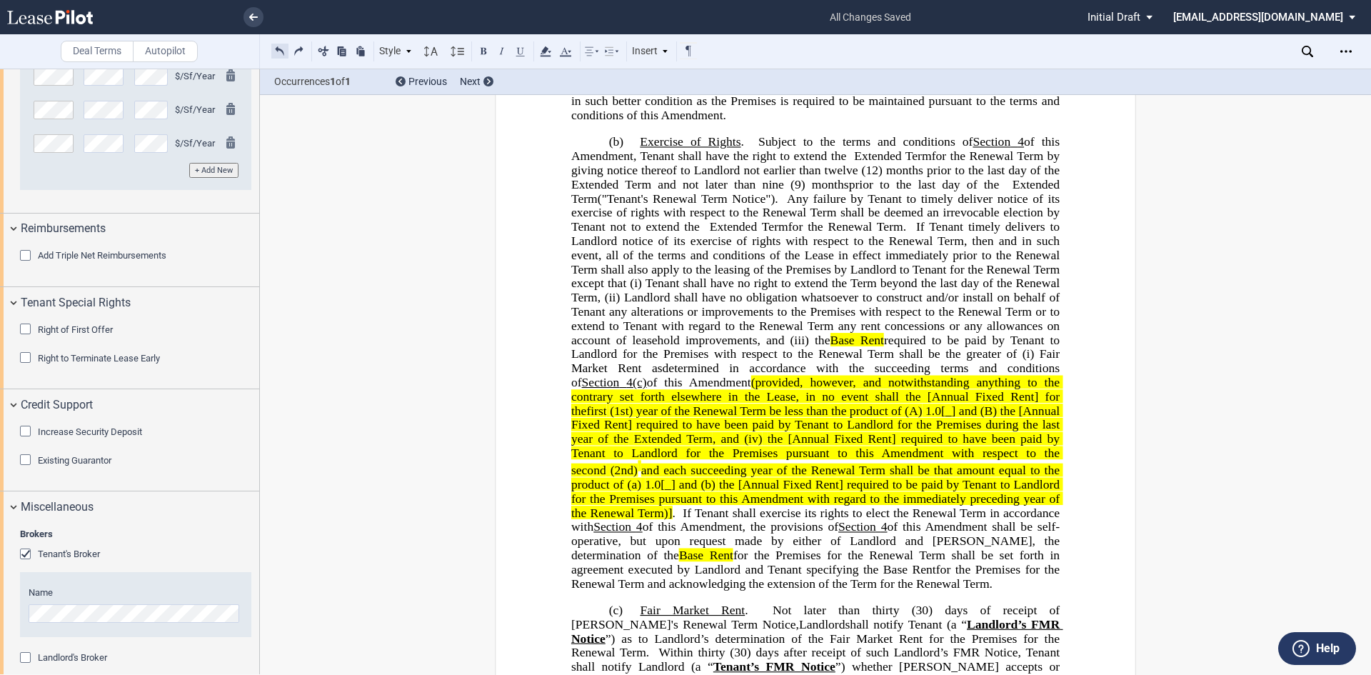
click at [281, 51] on button at bounding box center [279, 50] width 17 height 17
click at [281, 51] on div "Style 1. Section (a) Subsection Normal Normal 8pt 9pt 10pt 10.5pt 11pt 12pt 14p…" at bounding box center [484, 51] width 427 height 19
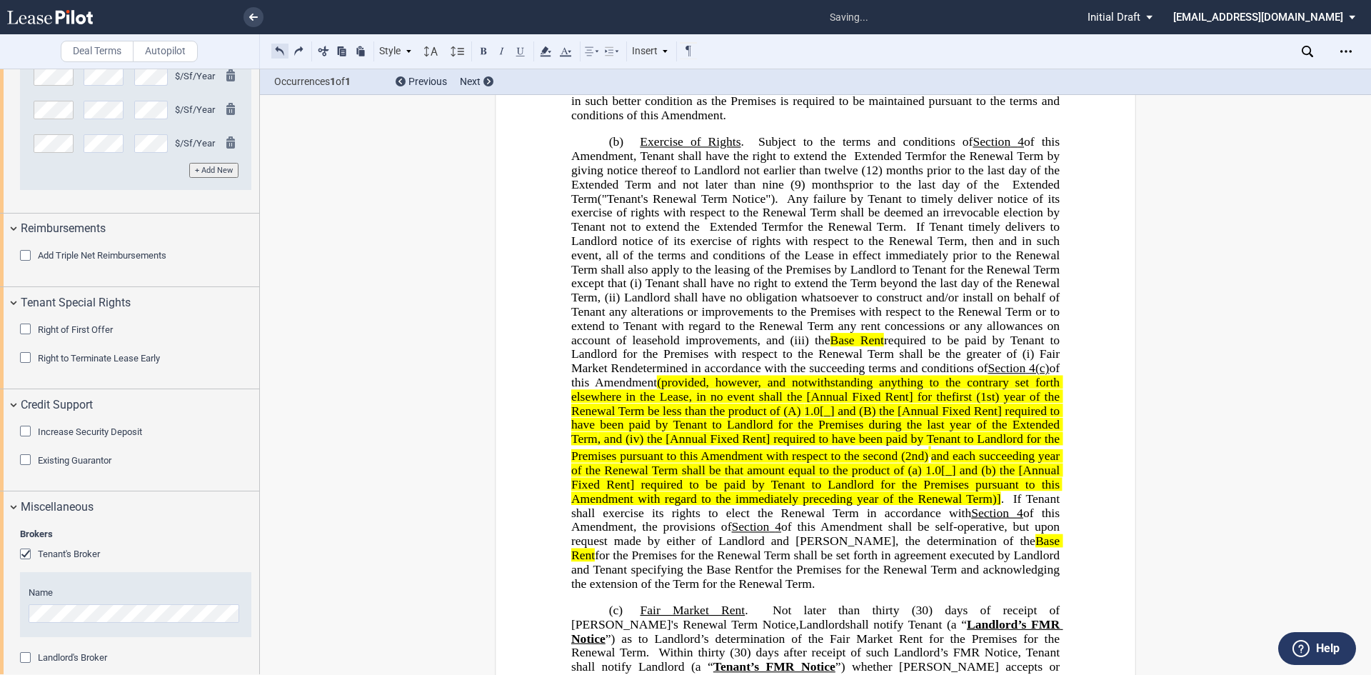
click at [281, 51] on button at bounding box center [279, 50] width 17 height 17
click at [281, 51] on div "Style 1. Section (a) Subsection Normal Normal 8pt 9pt 10pt 10.5pt 11pt 12pt 14p…" at bounding box center [484, 51] width 427 height 19
click at [281, 51] on button at bounding box center [279, 50] width 17 height 17
click at [281, 51] on div "Style 1. Section (a) Subsection Normal Normal 8pt 9pt 10pt 10.5pt 11pt 12pt 14p…" at bounding box center [484, 51] width 427 height 19
click at [281, 51] on button at bounding box center [279, 50] width 17 height 17
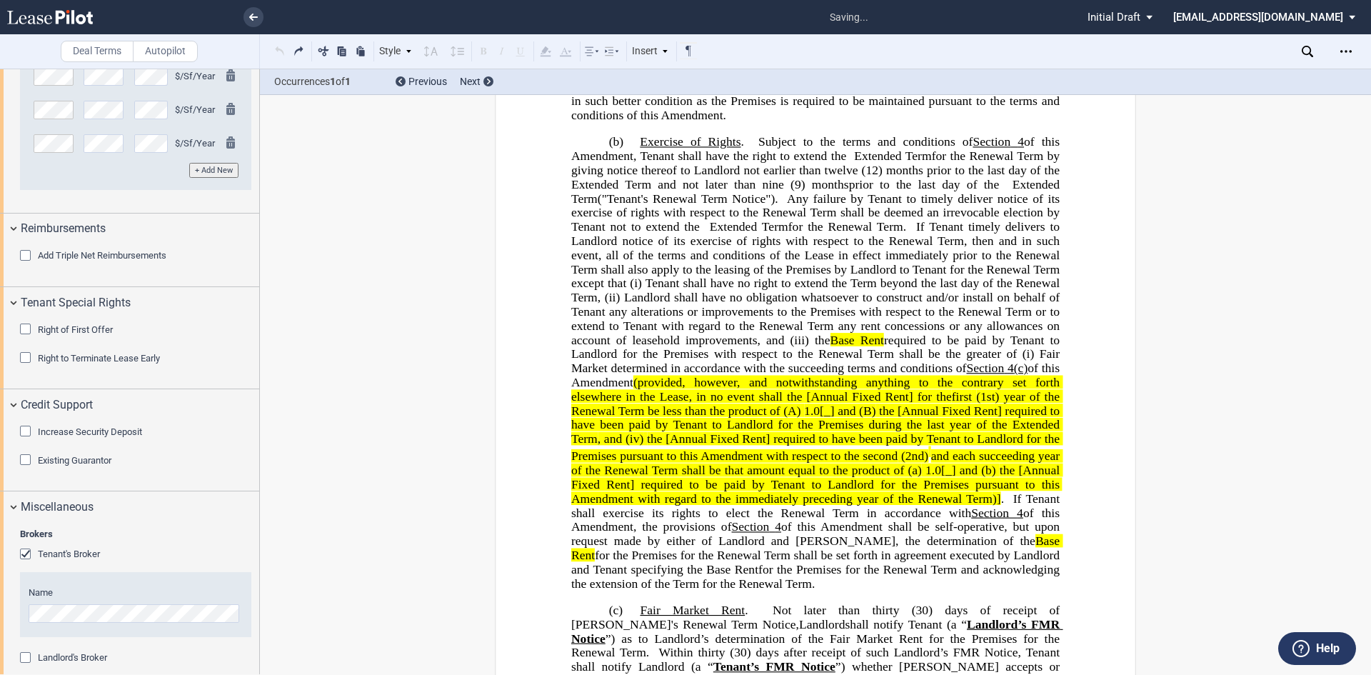
click at [281, 51] on div "Style 1. Section (a) Subsection Normal Normal 8pt 9pt 10pt 10.5pt 11pt 12pt 14p…" at bounding box center [484, 51] width 427 height 19
click at [281, 51] on button at bounding box center [279, 50] width 17 height 17
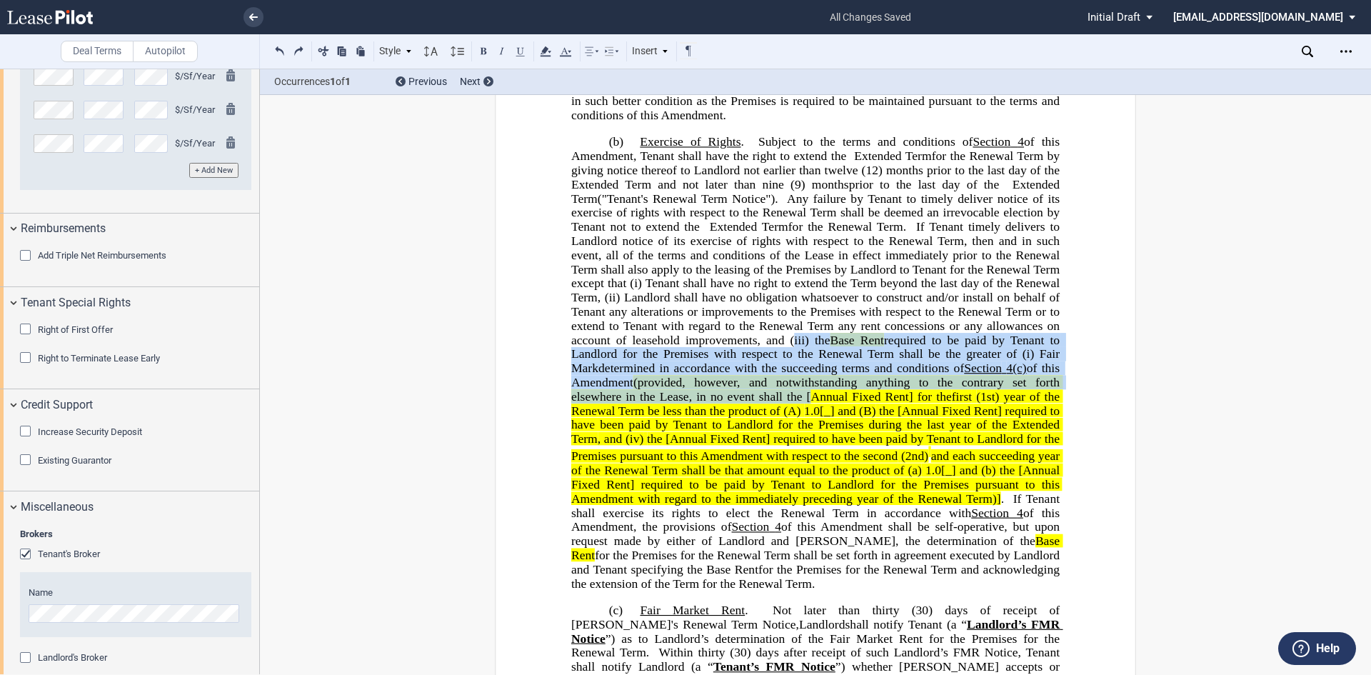
drag, startPoint x: 962, startPoint y: 383, endPoint x: 920, endPoint y: 433, distance: 65.4
click at [920, 403] on span "for the Renewal Term. If Tenant timely delivers to Landlord notice of its exerc…" at bounding box center [817, 311] width 492 height 183
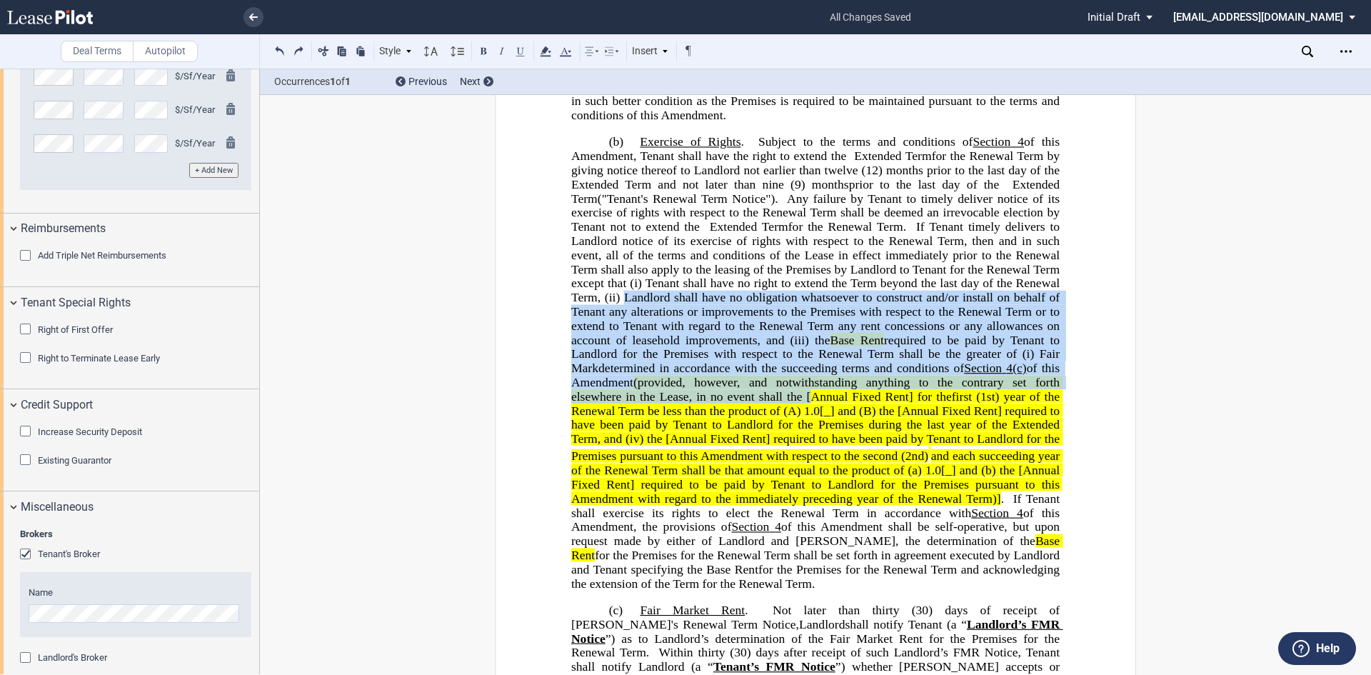
click at [920, 403] on span "(provided, however, and notwithstanding anything to the contrary set forth else…" at bounding box center [817, 390] width 492 height 28
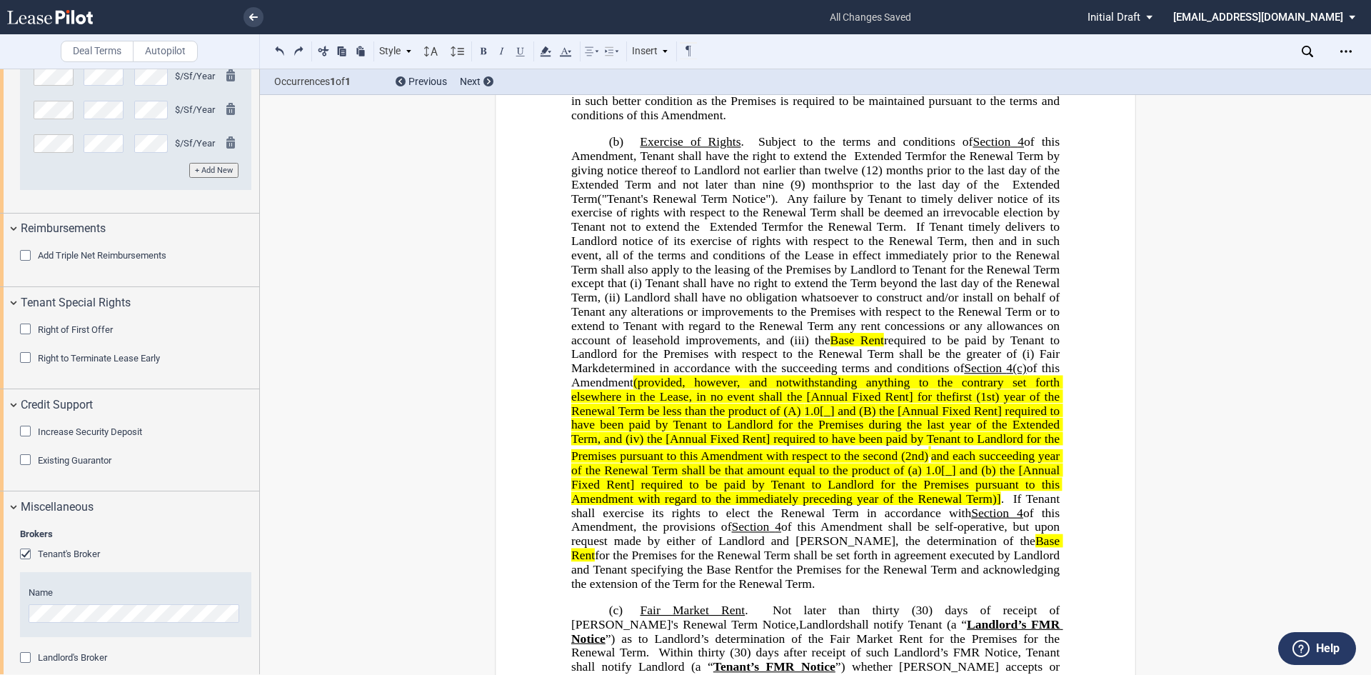
click at [982, 374] on span "required to be paid by Tenant to Landlord for the Premises with respect to the …" at bounding box center [817, 353] width 492 height 41
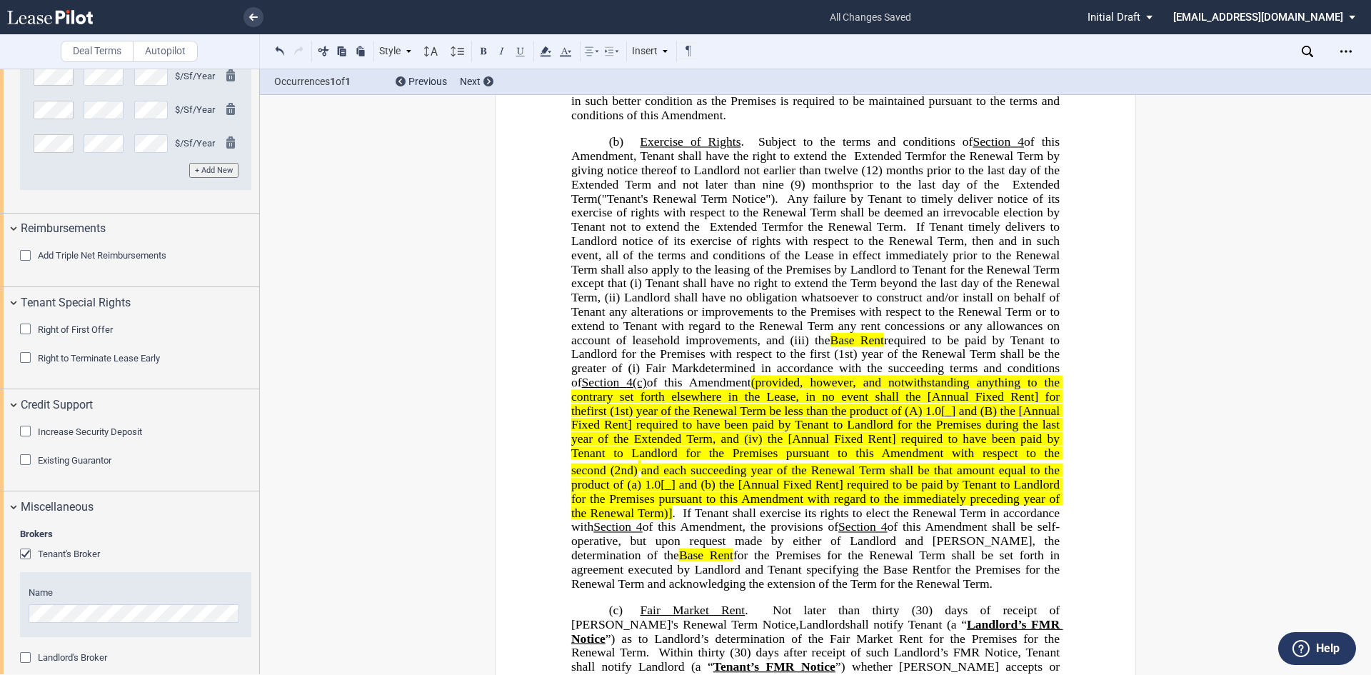
click at [875, 388] on span "required to be paid by Tenant to Landlord for the Premises with respect to the …" at bounding box center [817, 361] width 492 height 56
click at [871, 388] on span "required to be paid by Tenant to Landlord for the Premises with respect to the …" at bounding box center [817, 361] width 492 height 56
drag, startPoint x: 930, startPoint y: 422, endPoint x: 948, endPoint y: 411, distance: 21.8
click at [800, 389] on span "of this Amendment" at bounding box center [750, 383] width 99 height 14
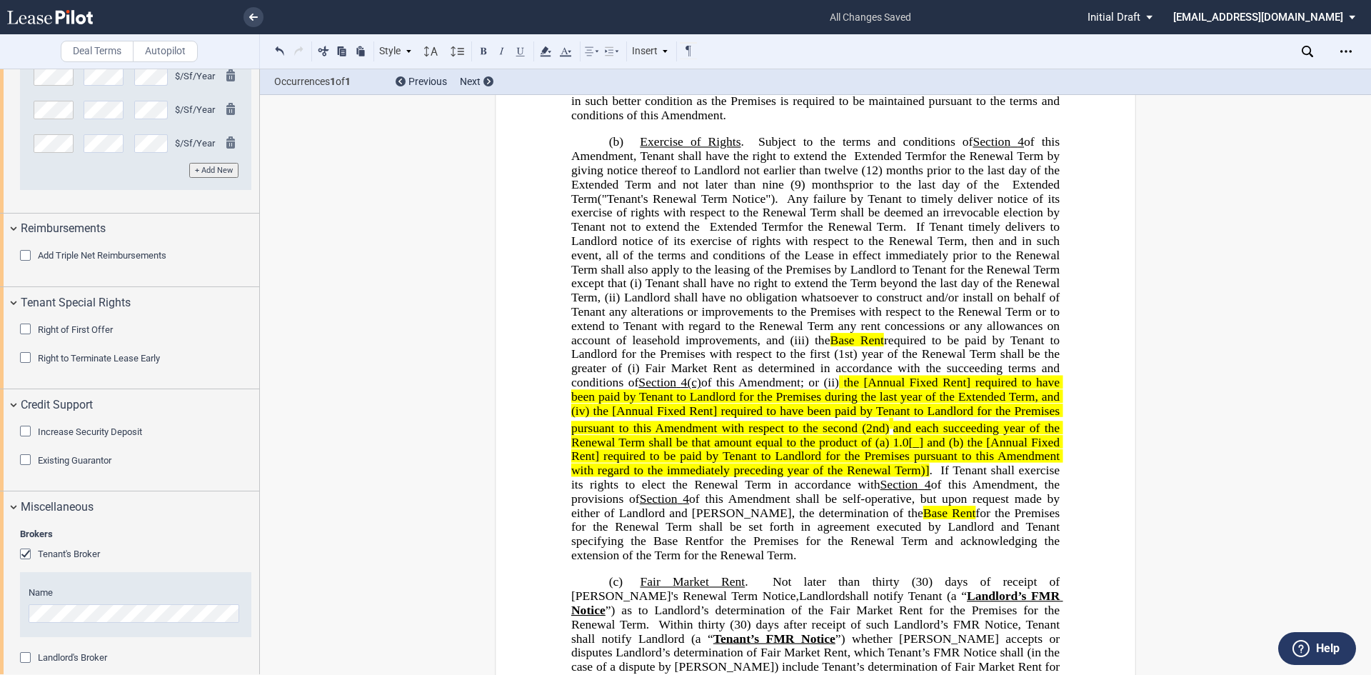
click at [1014, 403] on span "the [Annual Fixed Rent] required to have been paid by Tenant to Landlord for th…" at bounding box center [817, 390] width 492 height 28
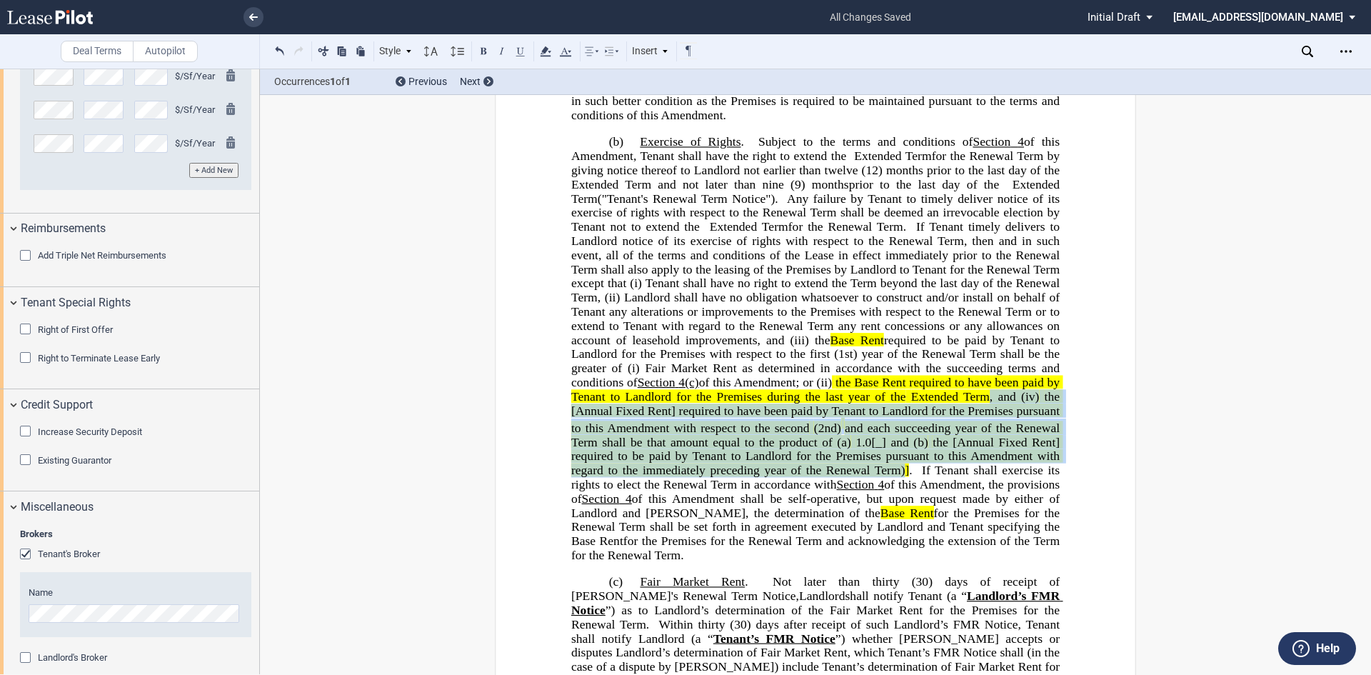
drag, startPoint x: 673, startPoint y: 455, endPoint x: 1031, endPoint y: 509, distance: 361.8
click at [1031, 509] on p "(b) Exercise of Rights . Subject to the terms and conditions of Section ﻿ 4 ﻿ o…" at bounding box center [815, 348] width 488 height 427
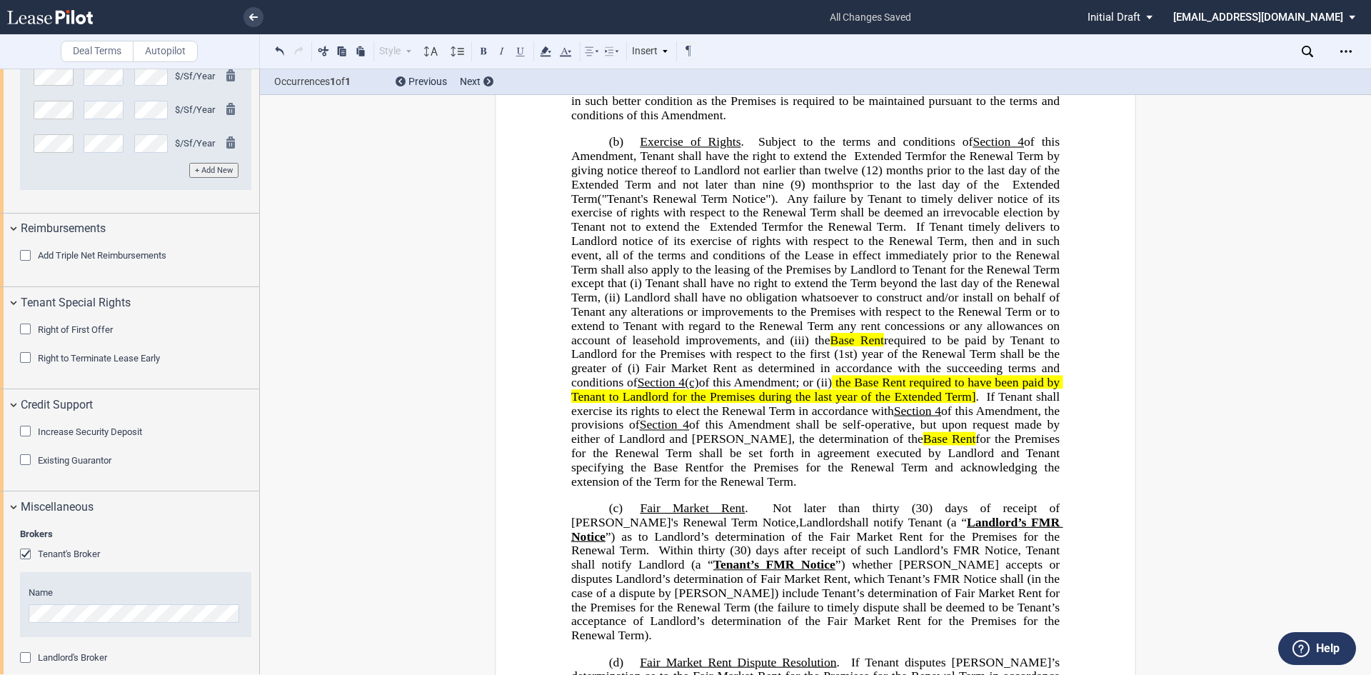
drag, startPoint x: 685, startPoint y: 453, endPoint x: 691, endPoint y: 440, distance: 14.4
click at [972, 403] on span "]" at bounding box center [974, 397] width 4 height 14
drag, startPoint x: 782, startPoint y: 408, endPoint x: 807, endPoint y: 385, distance: 33.9
click at [784, 388] on span "required to be paid by Tenant to Landlord for the Premises with respect to the …" at bounding box center [817, 361] width 492 height 56
click at [832, 389] on span "of this Amendment; or (ii)" at bounding box center [765, 383] width 133 height 14
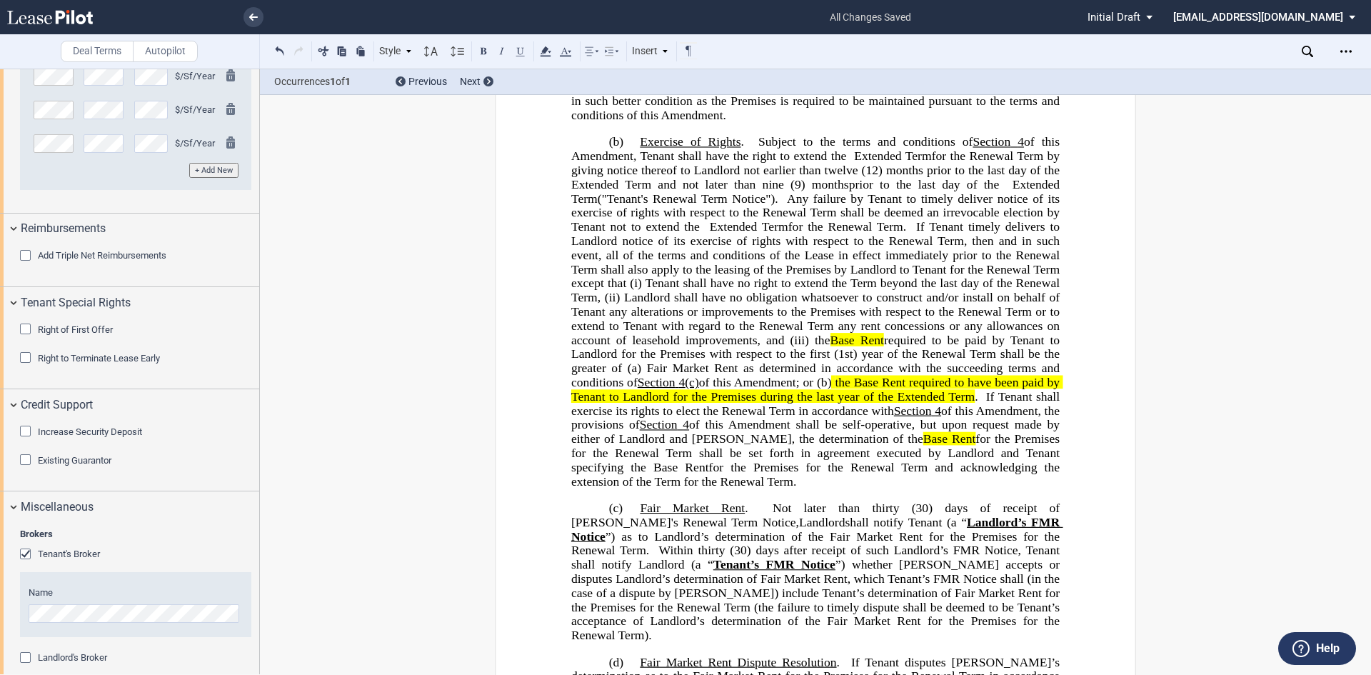
click at [799, 388] on span "required to be paid by Tenant to Landlord for the Premises with respect to the …" at bounding box center [817, 361] width 492 height 56
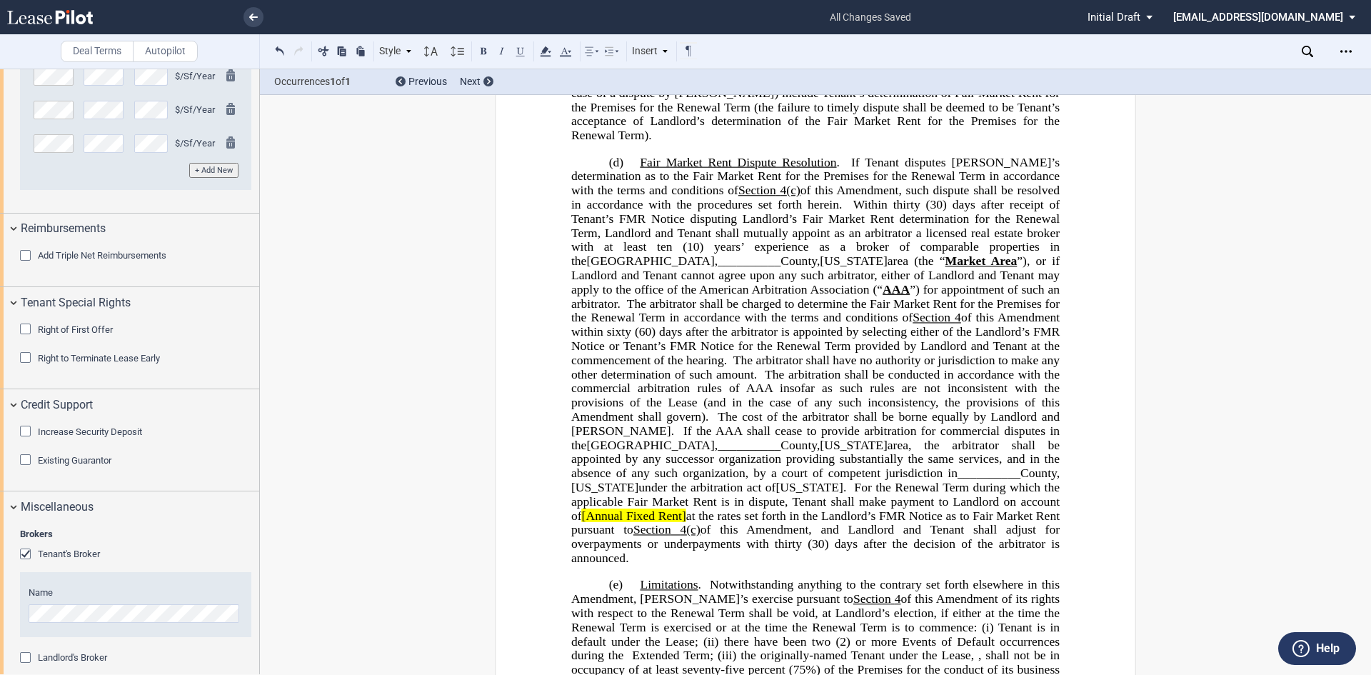
scroll to position [1571, 0]
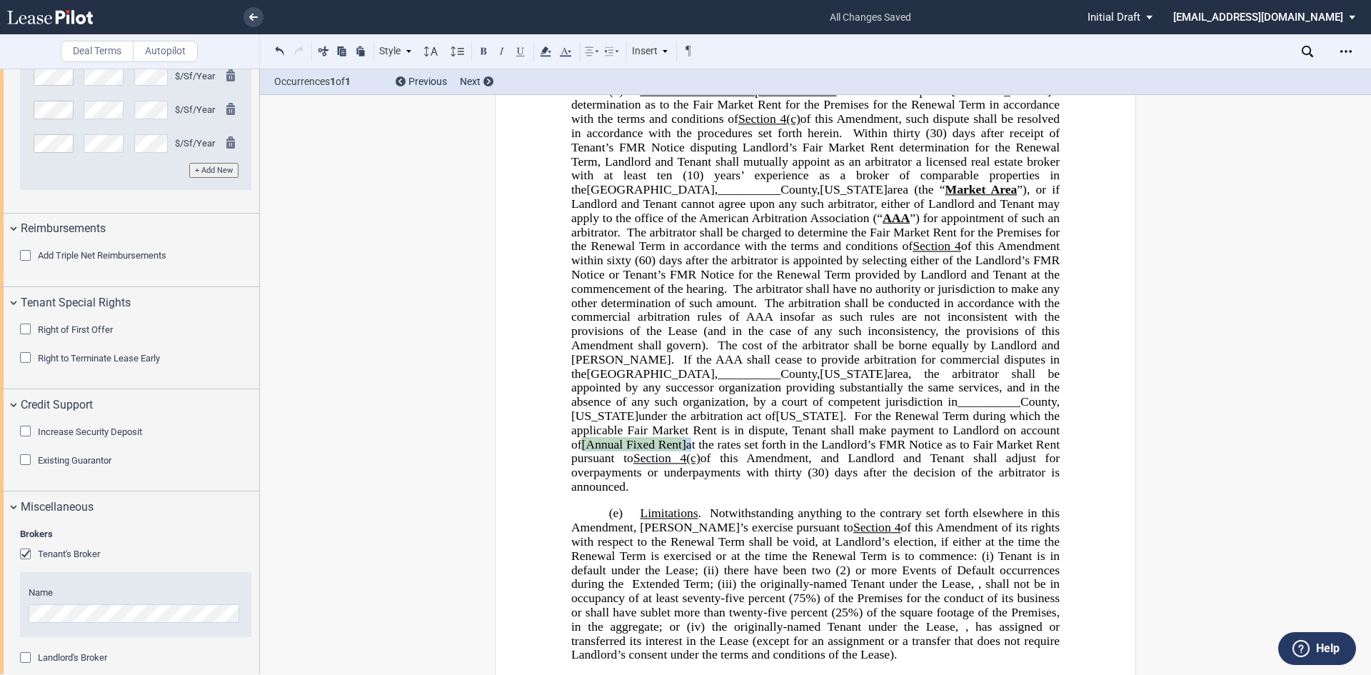
drag, startPoint x: 625, startPoint y: 458, endPoint x: 739, endPoint y: 460, distance: 114.2
click at [739, 460] on span "Fair Market Rent Dispute Resolution . If Tenant disputes Landlord’s determinati…" at bounding box center [817, 288] width 492 height 409
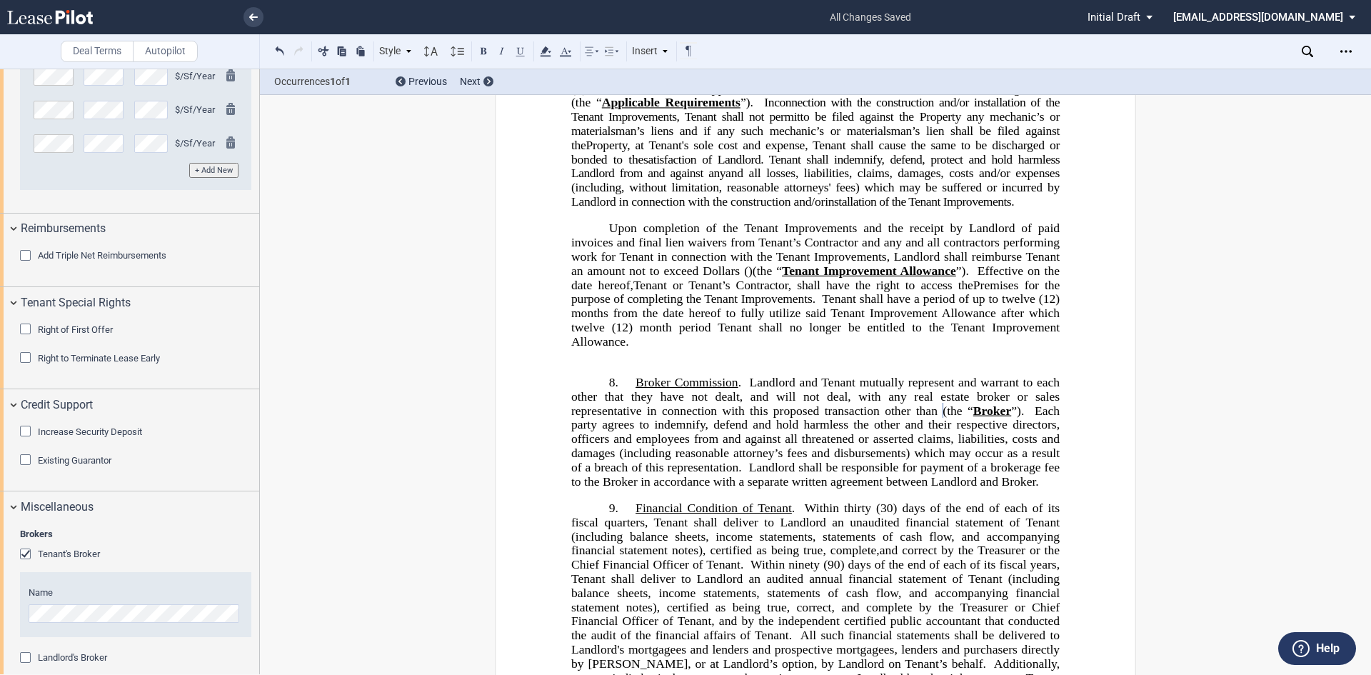
scroll to position [2784, 0]
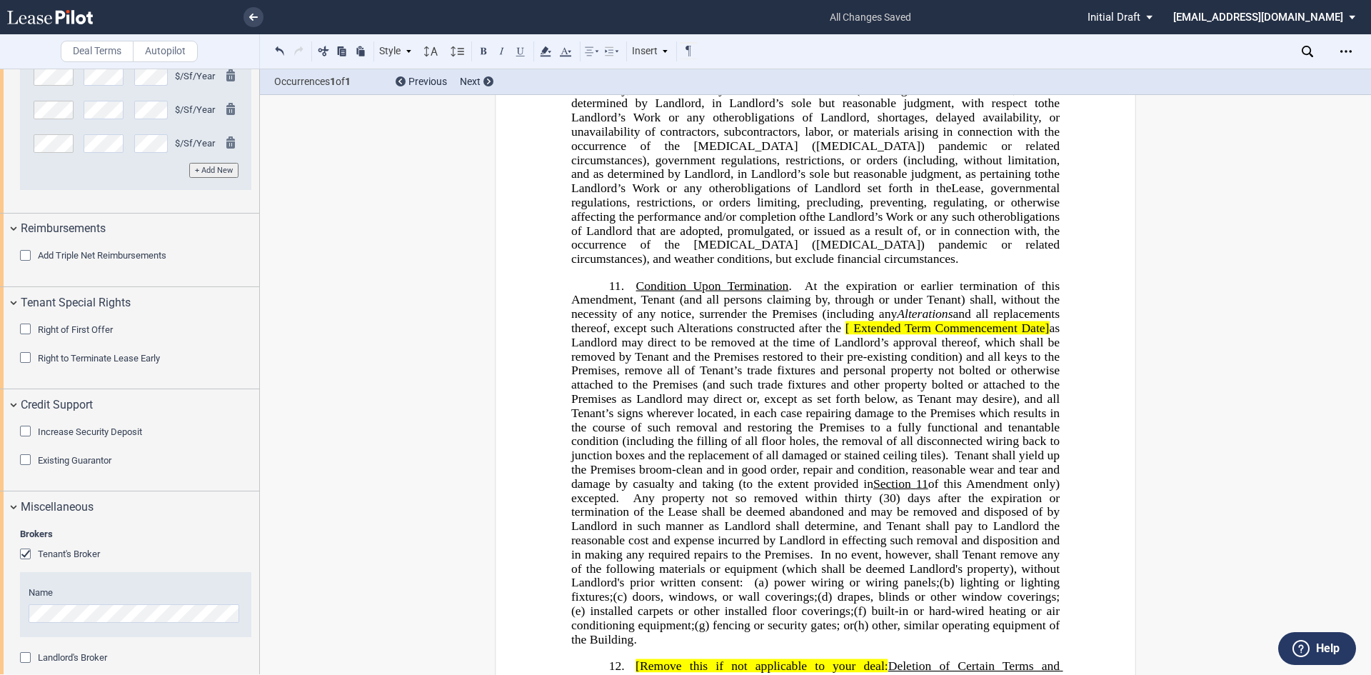
scroll to position [3427, 0]
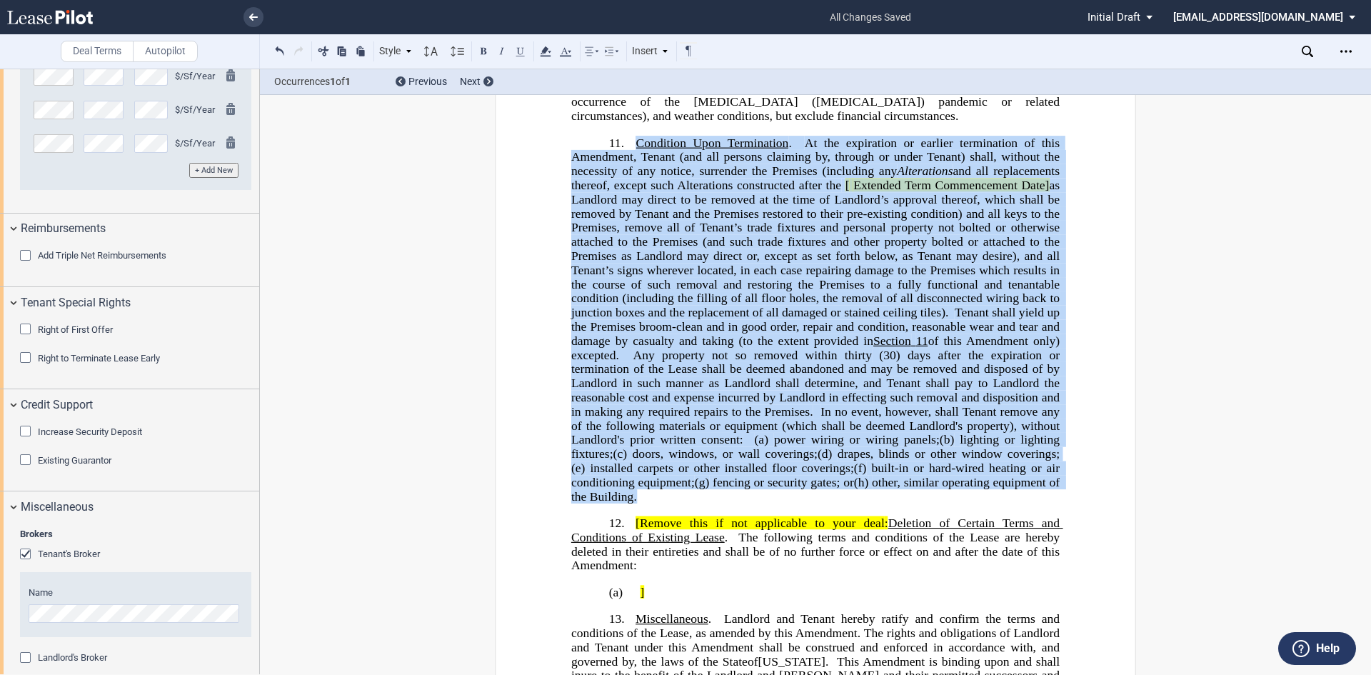
drag, startPoint x: 627, startPoint y: 223, endPoint x: 658, endPoint y: 557, distance: 334.8
click at [663, 503] on p "11. Condition Upon Termination . At the expiration or earlier termination of th…" at bounding box center [815, 320] width 488 height 368
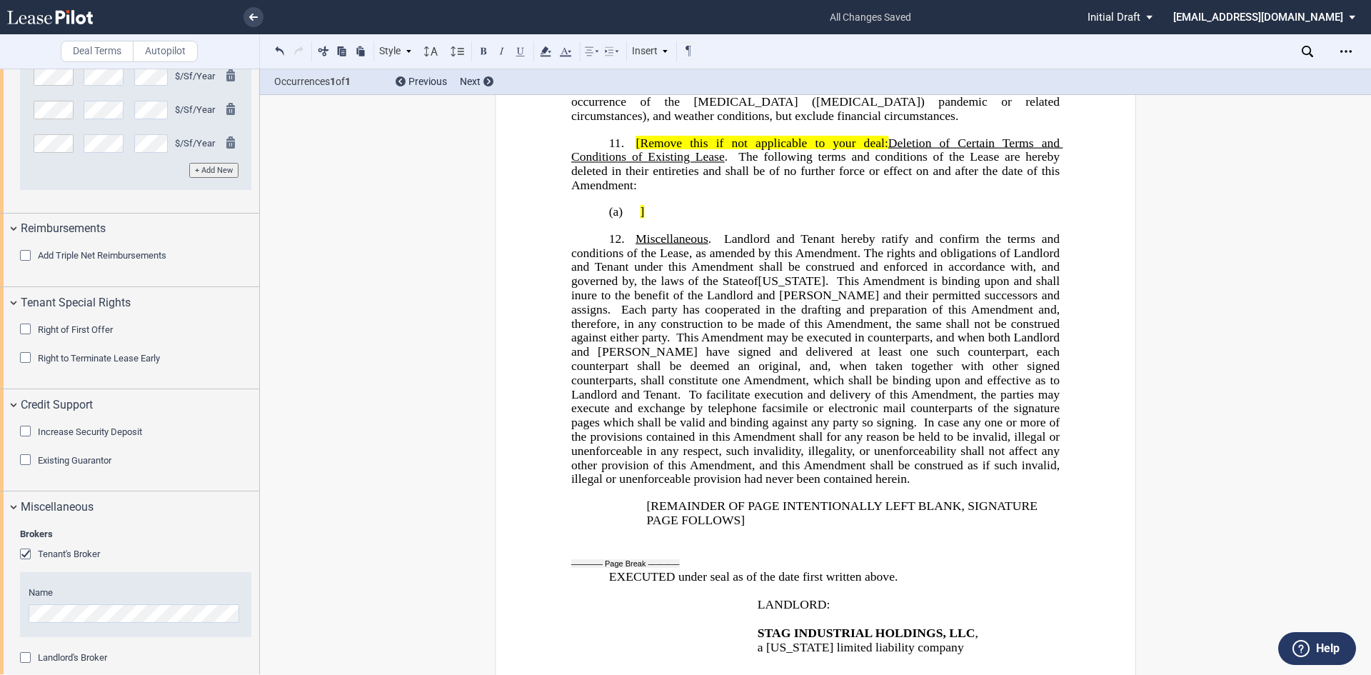
click at [641, 149] on span "[Remove this if not applicable to your deal" at bounding box center [760, 143] width 248 height 14
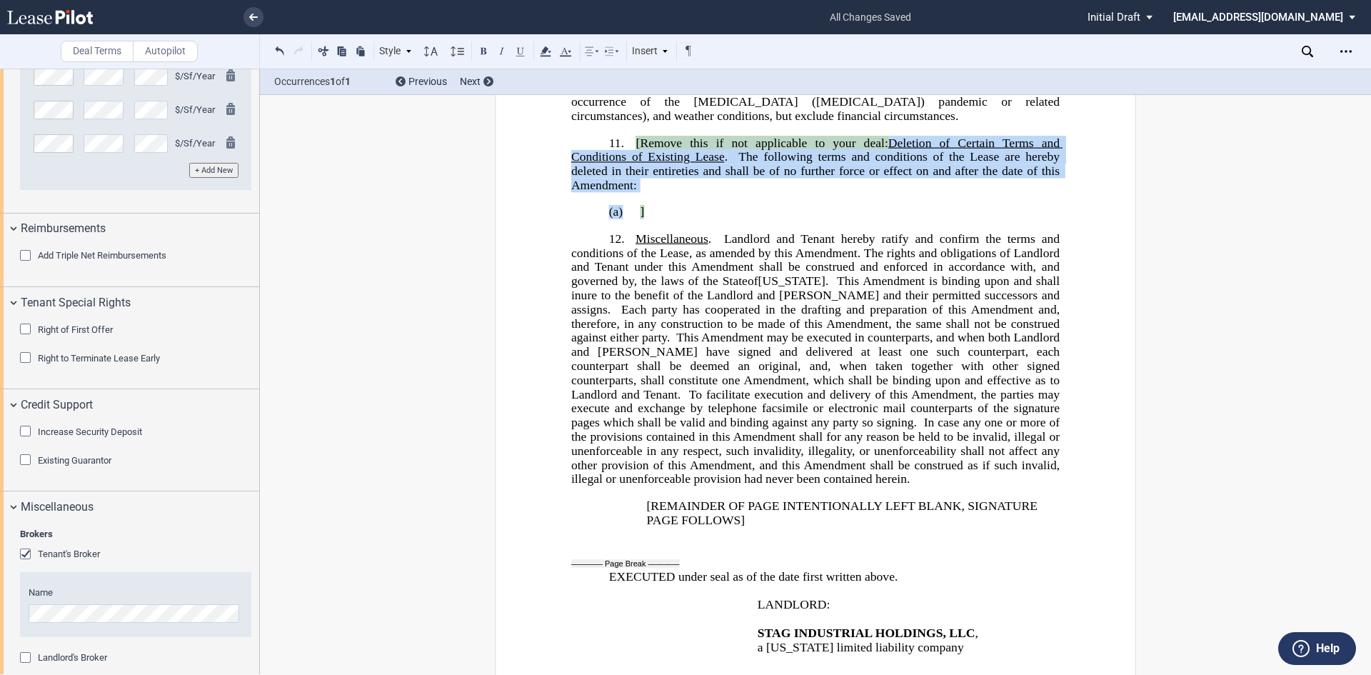
drag, startPoint x: 628, startPoint y: 228, endPoint x: 651, endPoint y: 293, distance: 68.9
click at [651, 293] on div "!!SET_LEVEL_0!! !!ALA_LEVEL_1!! 11. [date hereof] [Expansion Premises Term Comm…" at bounding box center [815, 311] width 488 height 351
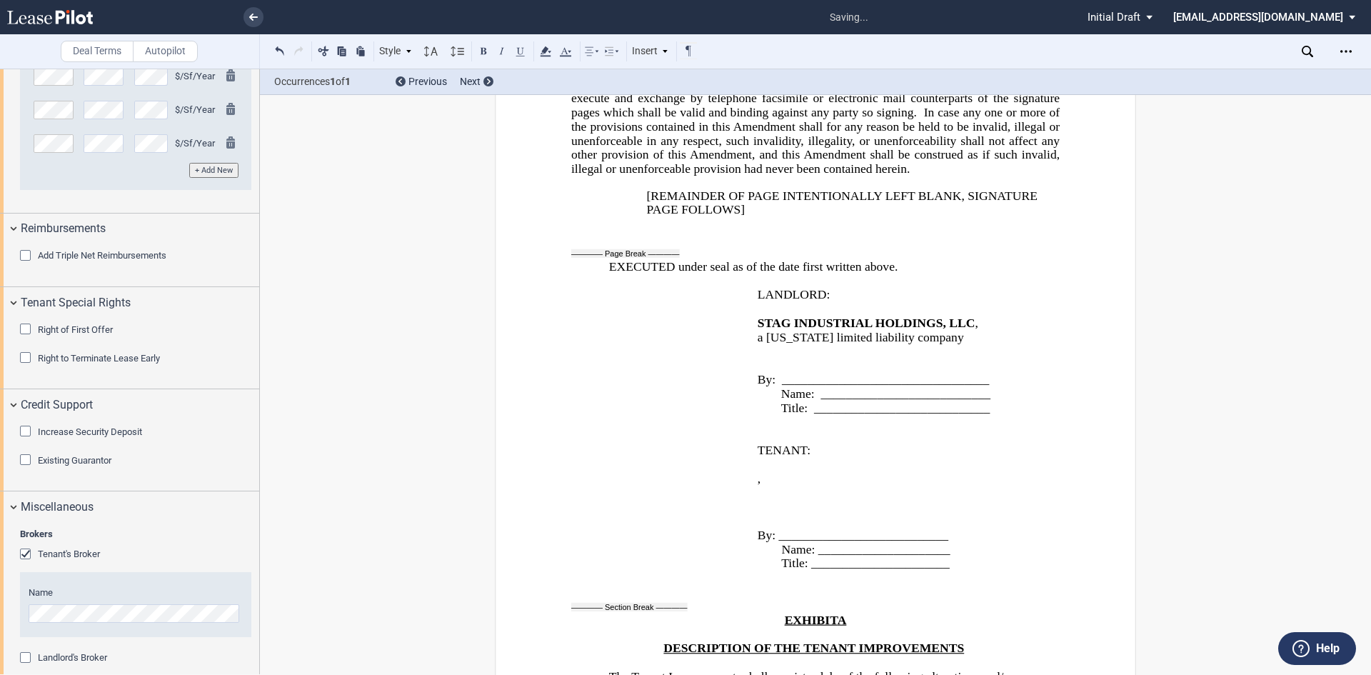
scroll to position [3842, 0]
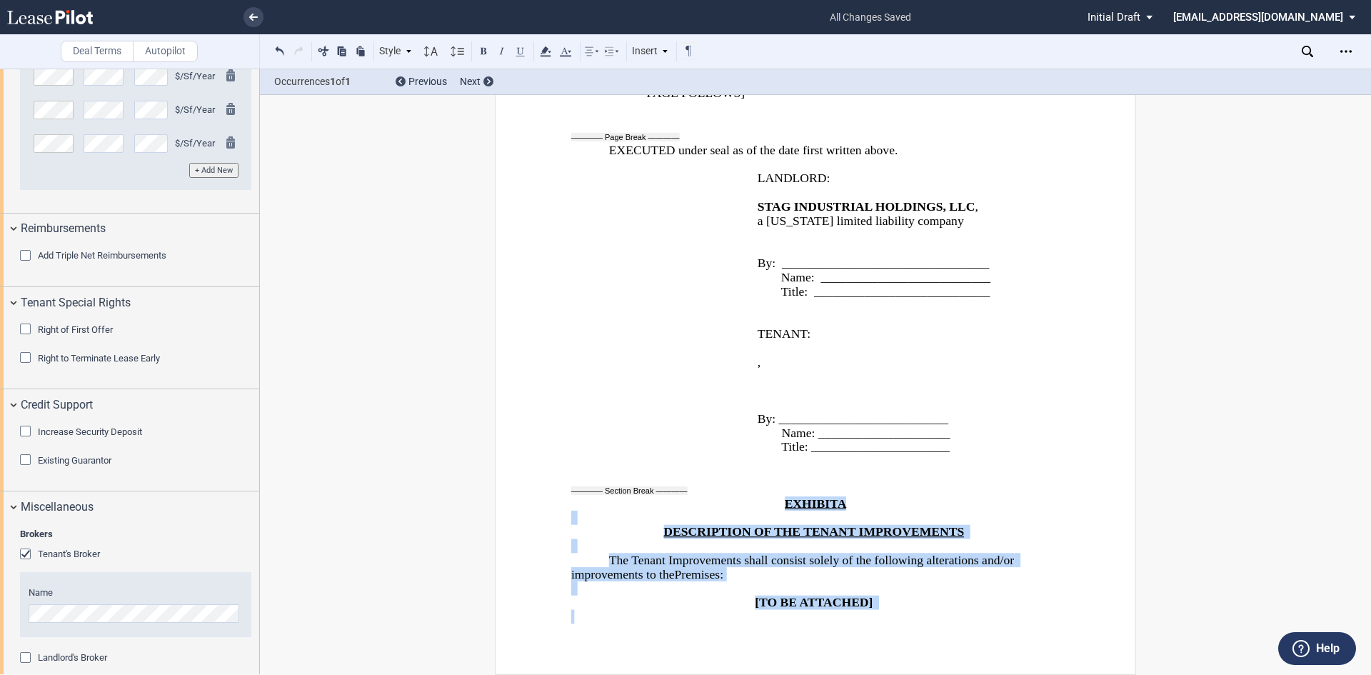
drag, startPoint x: 775, startPoint y: 492, endPoint x: 891, endPoint y: 621, distance: 173.4
click at [891, 621] on div "EXHIBIT A DESCRIPTION OF THE TENANT IMPROVEMENTS The Tenant Improvements shall …" at bounding box center [815, 546] width 488 height 156
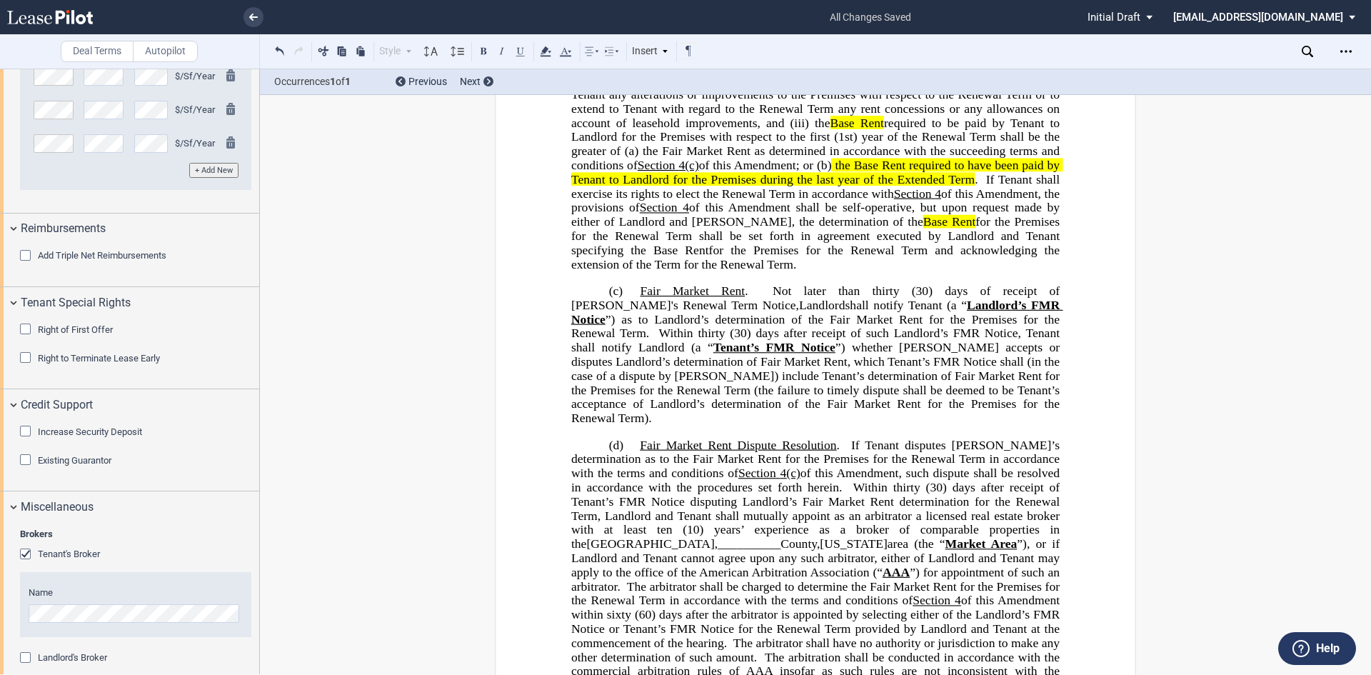
scroll to position [1431, 0]
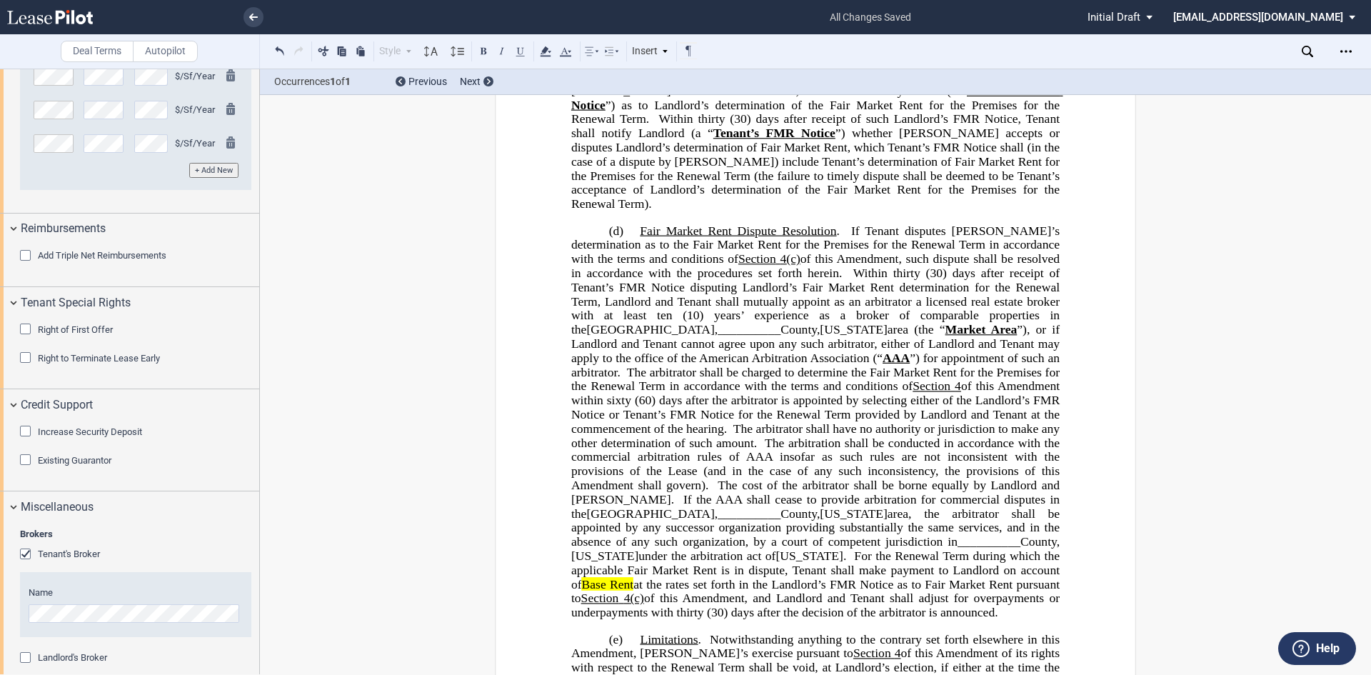
drag, startPoint x: 565, startPoint y: 361, endPoint x: 589, endPoint y: 339, distance: 32.4
click at [780, 520] on span "__________" at bounding box center [748, 513] width 63 height 14
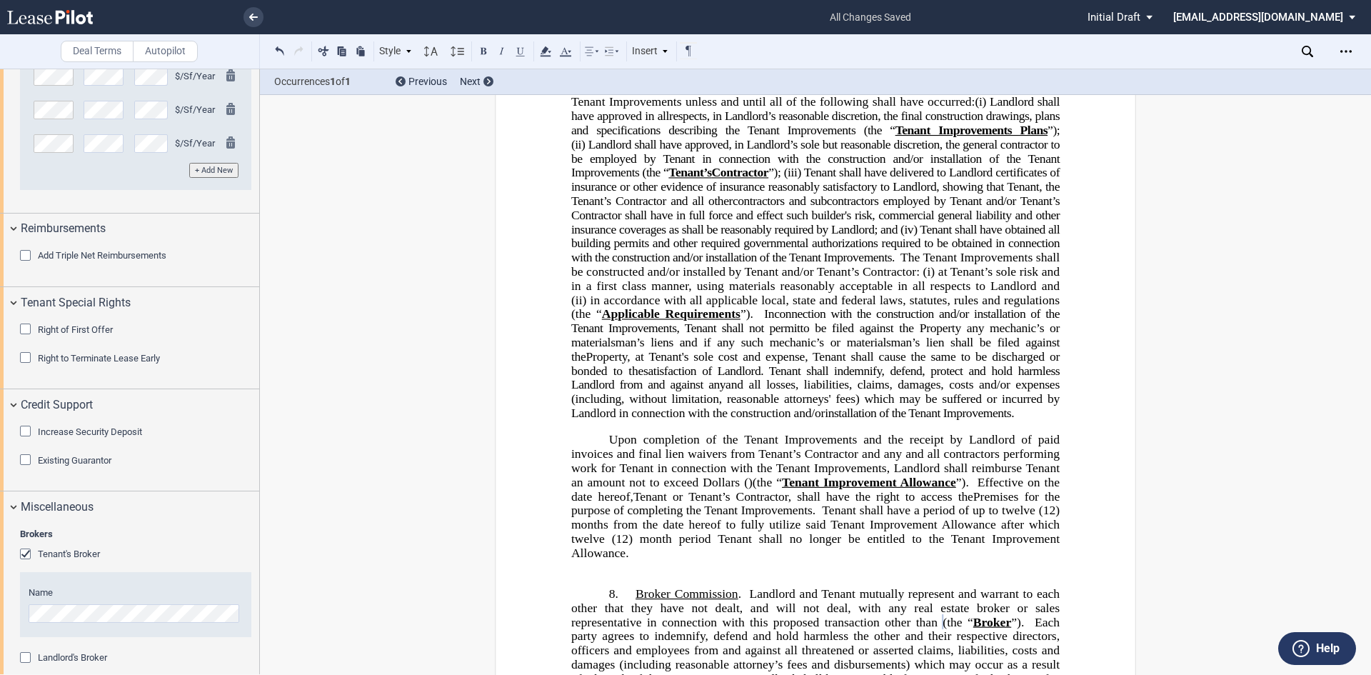
scroll to position [2573, 0]
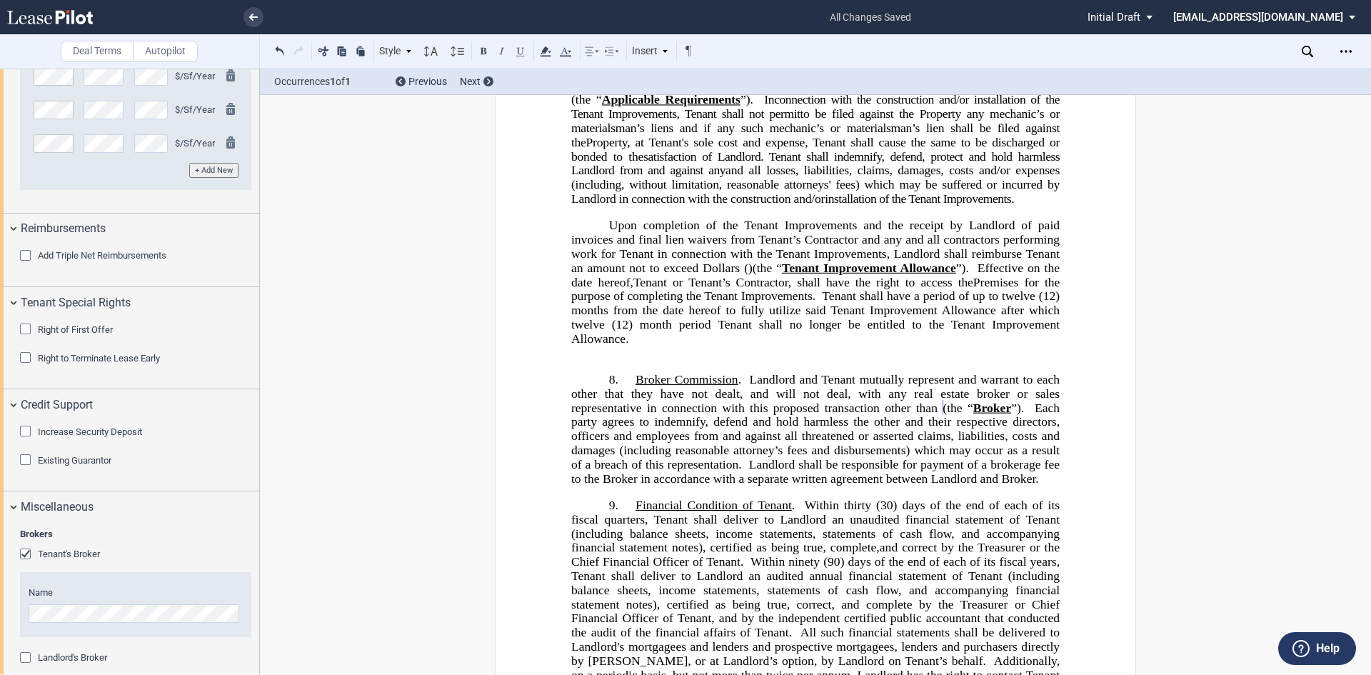
click at [618, 373] on td at bounding box center [687, 365] width 233 height 14
drag, startPoint x: 600, startPoint y: 433, endPoint x: 605, endPoint y: 409, distance: 24.6
click at [1344, 50] on icon "Open Lease options menu" at bounding box center [1345, 51] width 11 height 11
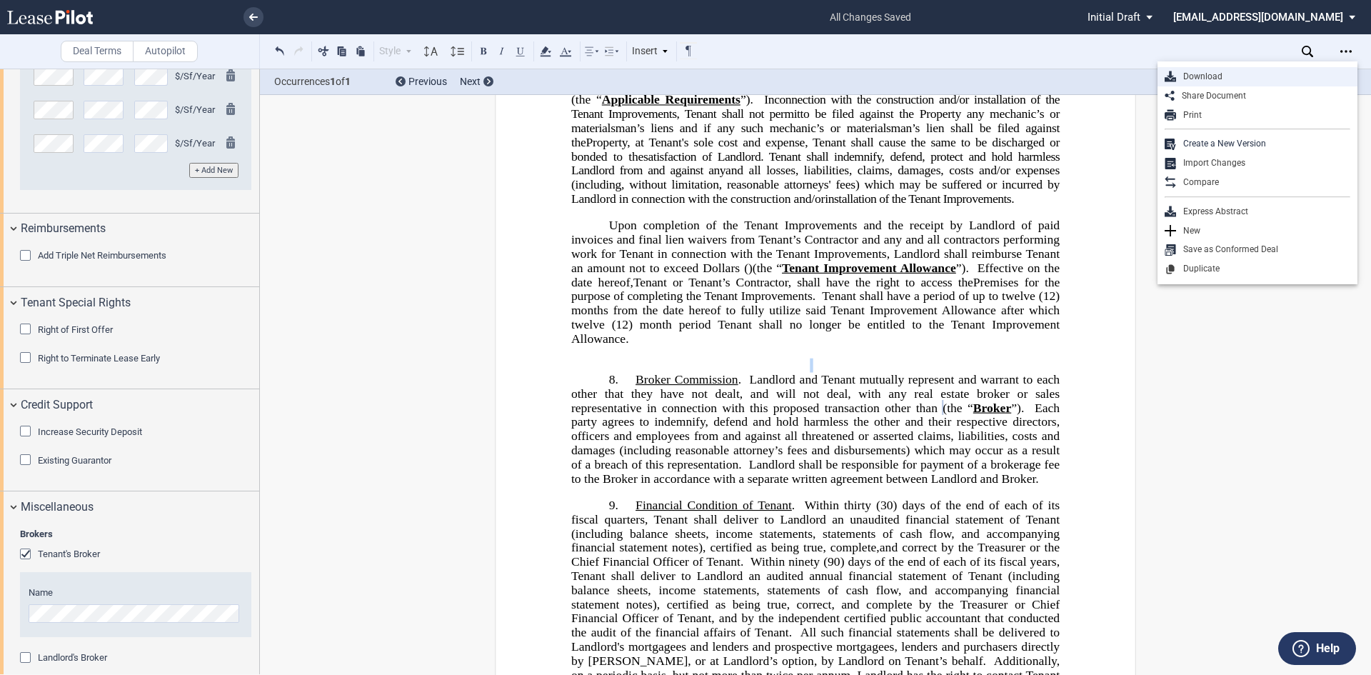
click at [1208, 69] on div "Download" at bounding box center [1257, 76] width 200 height 19
